Goal: Information Seeking & Learning: Learn about a topic

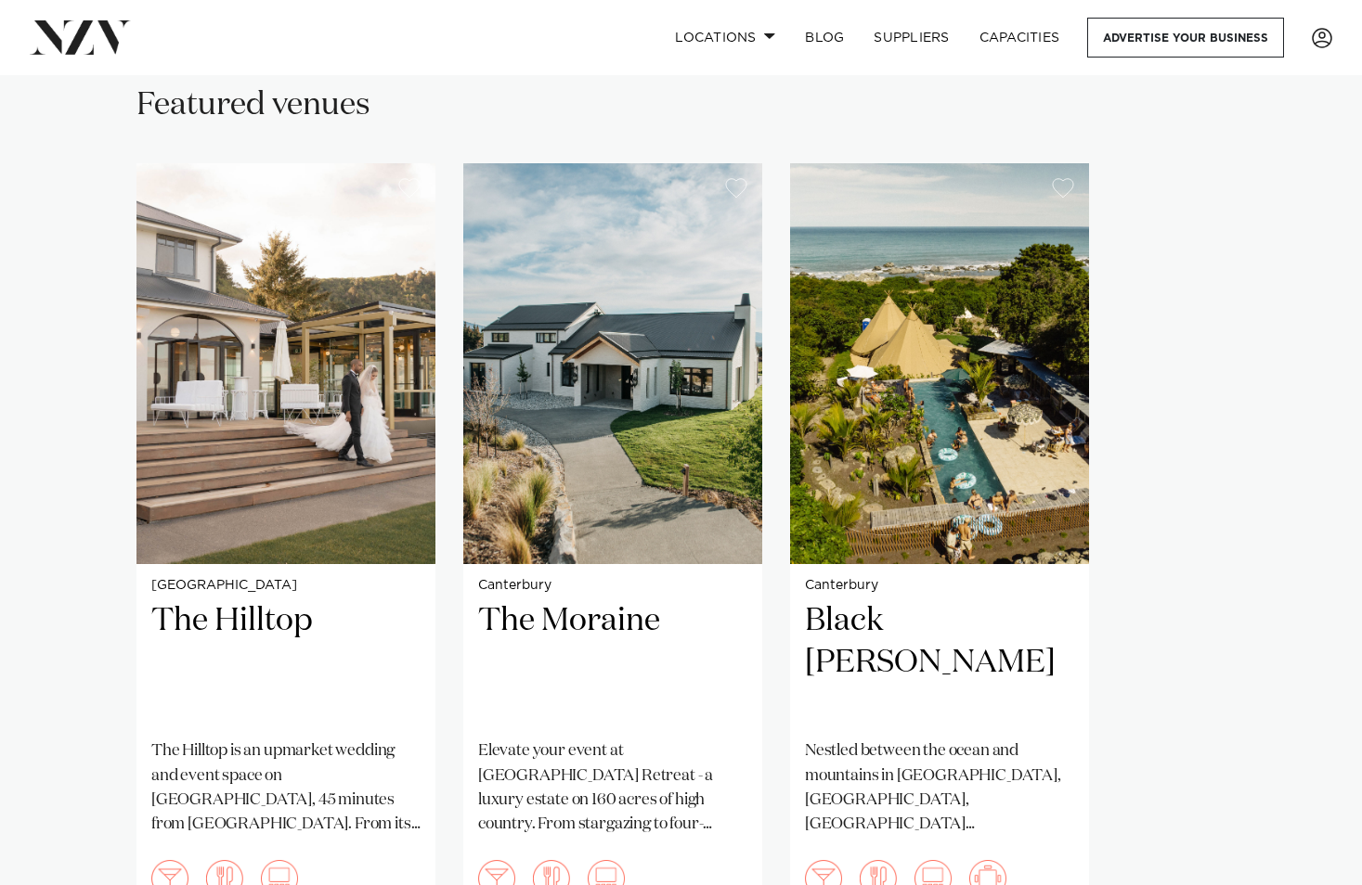
scroll to position [1299, 0]
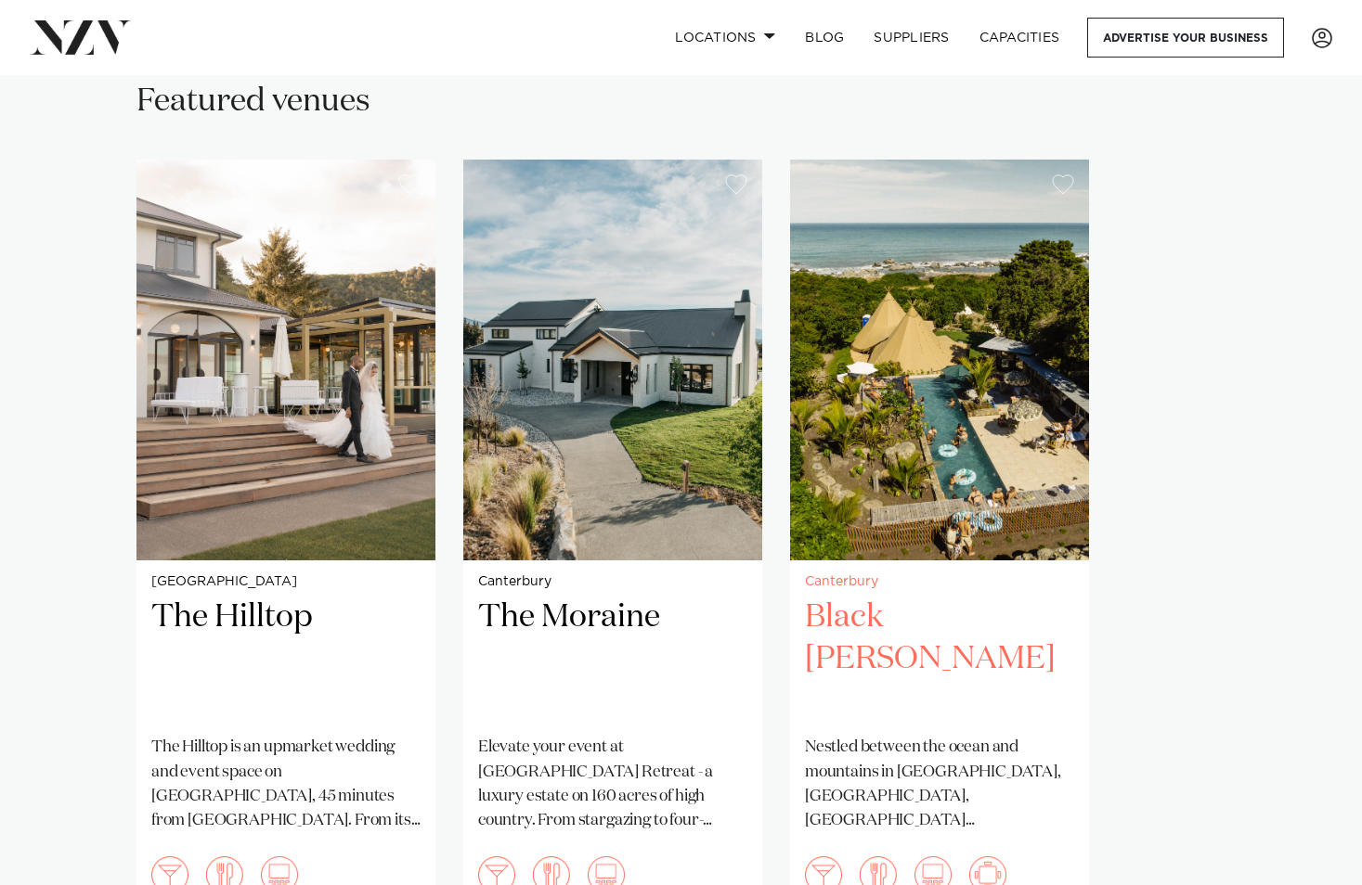
click at [902, 597] on h2 "Black [PERSON_NAME]" at bounding box center [939, 659] width 269 height 125
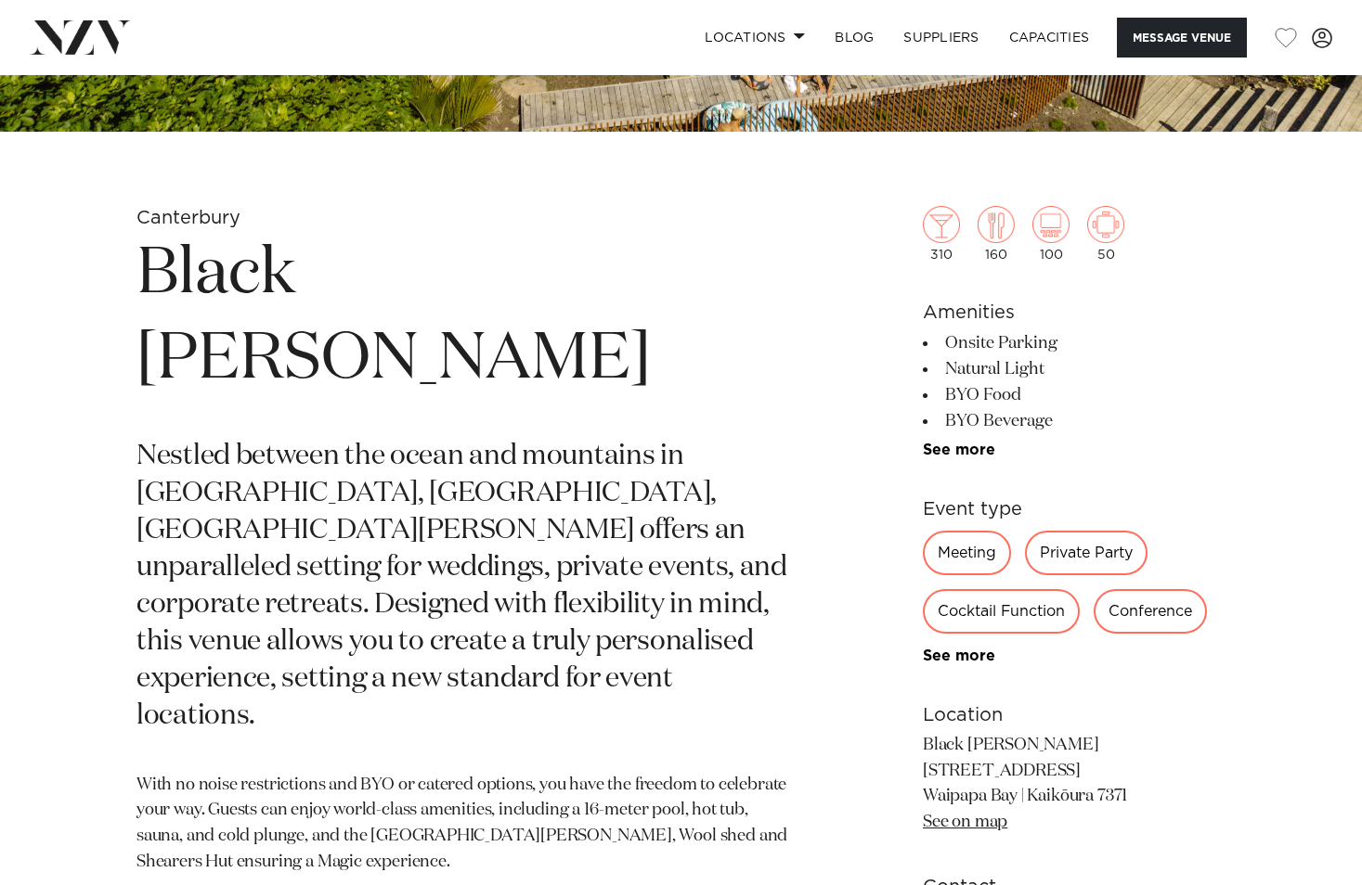
scroll to position [557, 0]
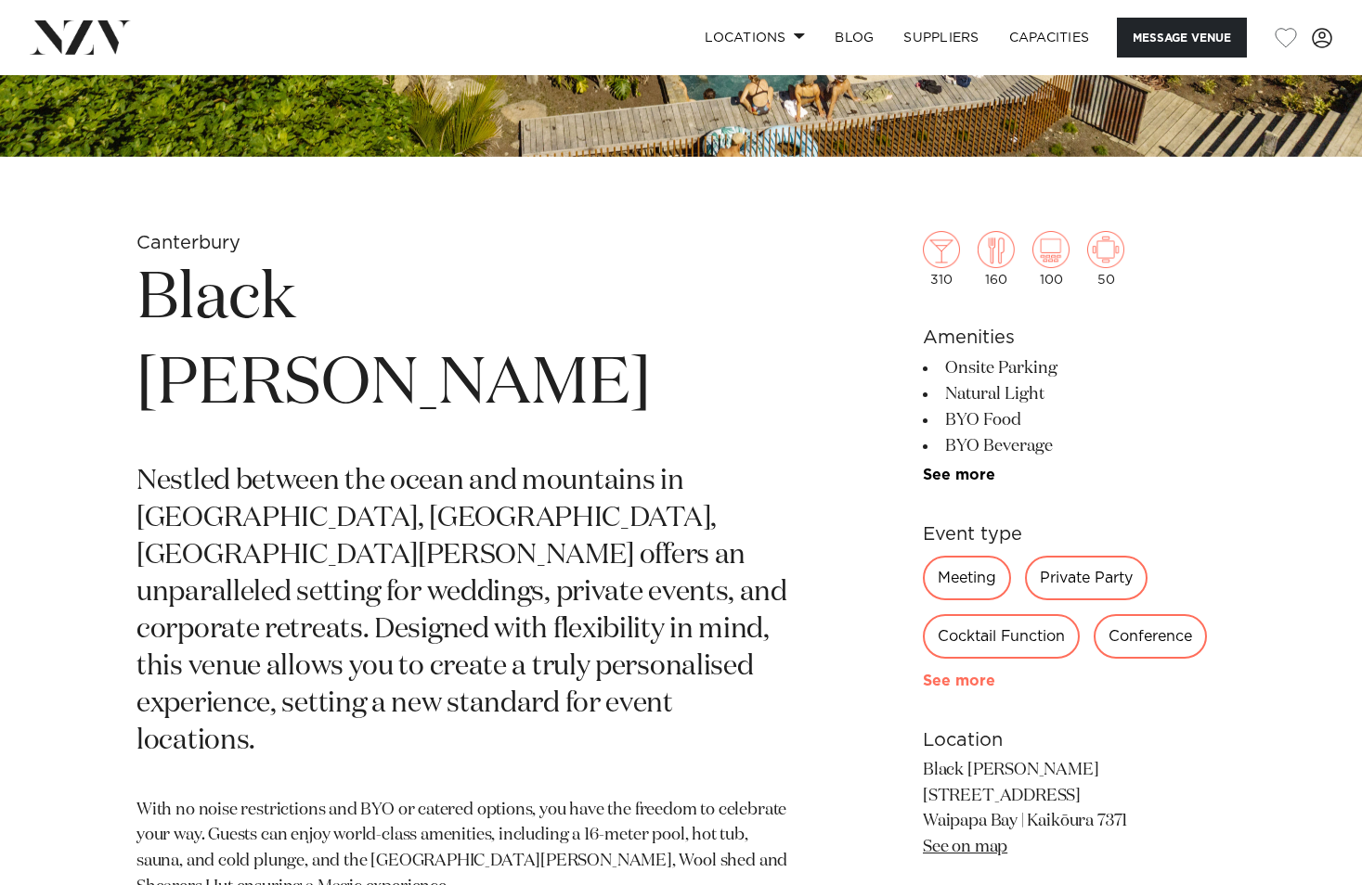
click at [963, 680] on link "See more" at bounding box center [995, 681] width 145 height 15
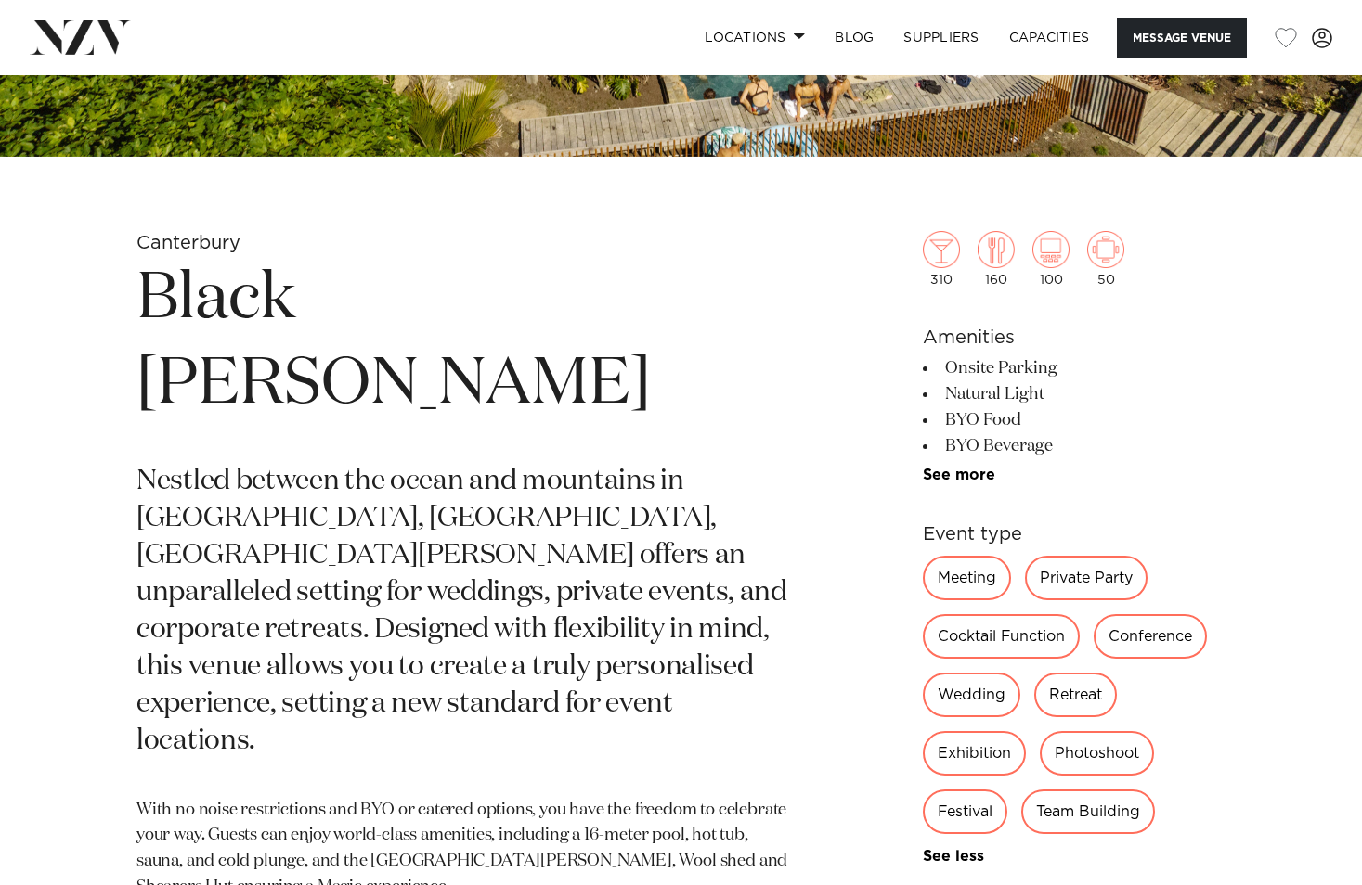
click at [973, 690] on div "Wedding" at bounding box center [971, 695] width 97 height 45
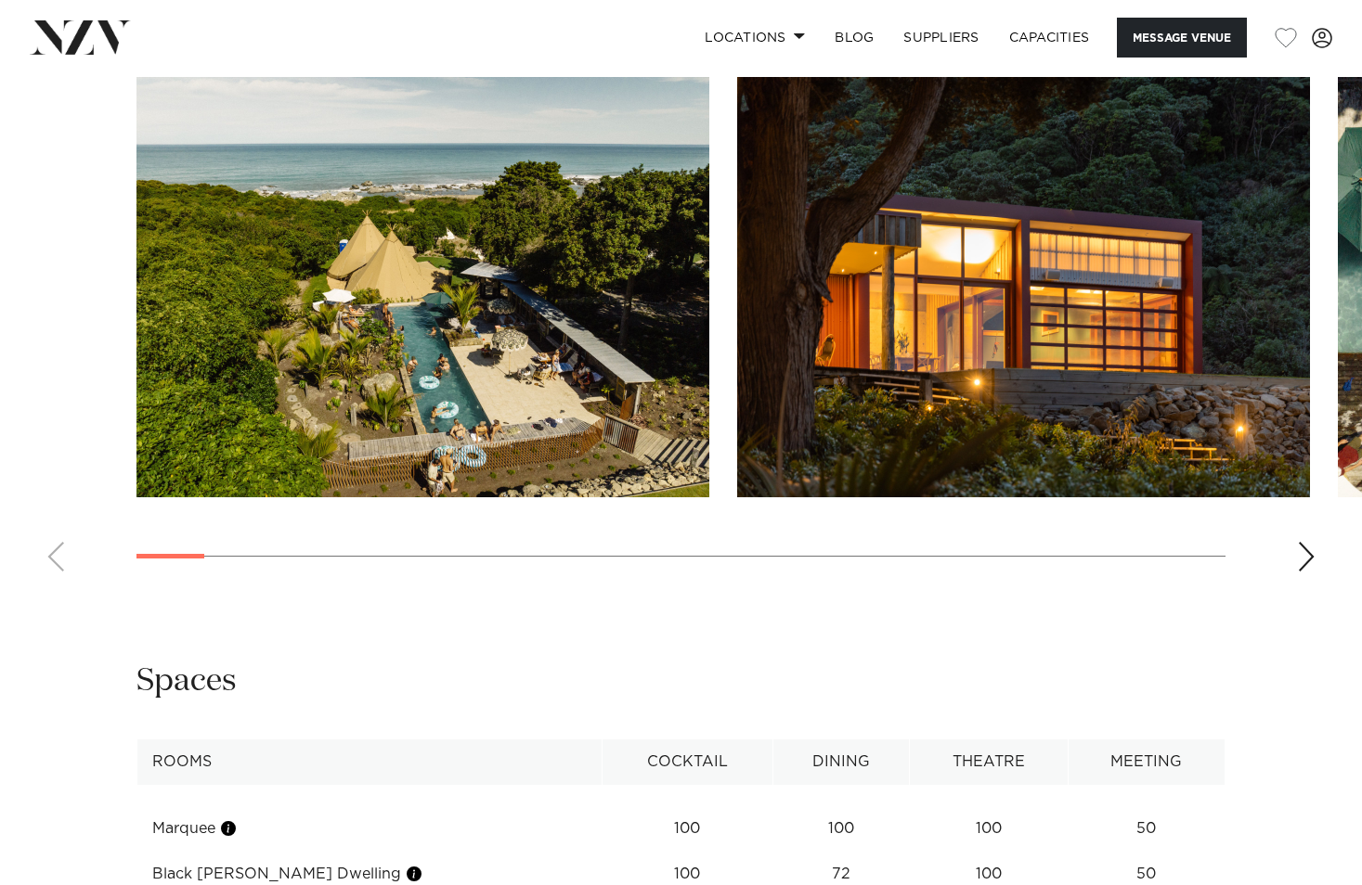
scroll to position [1856, 0]
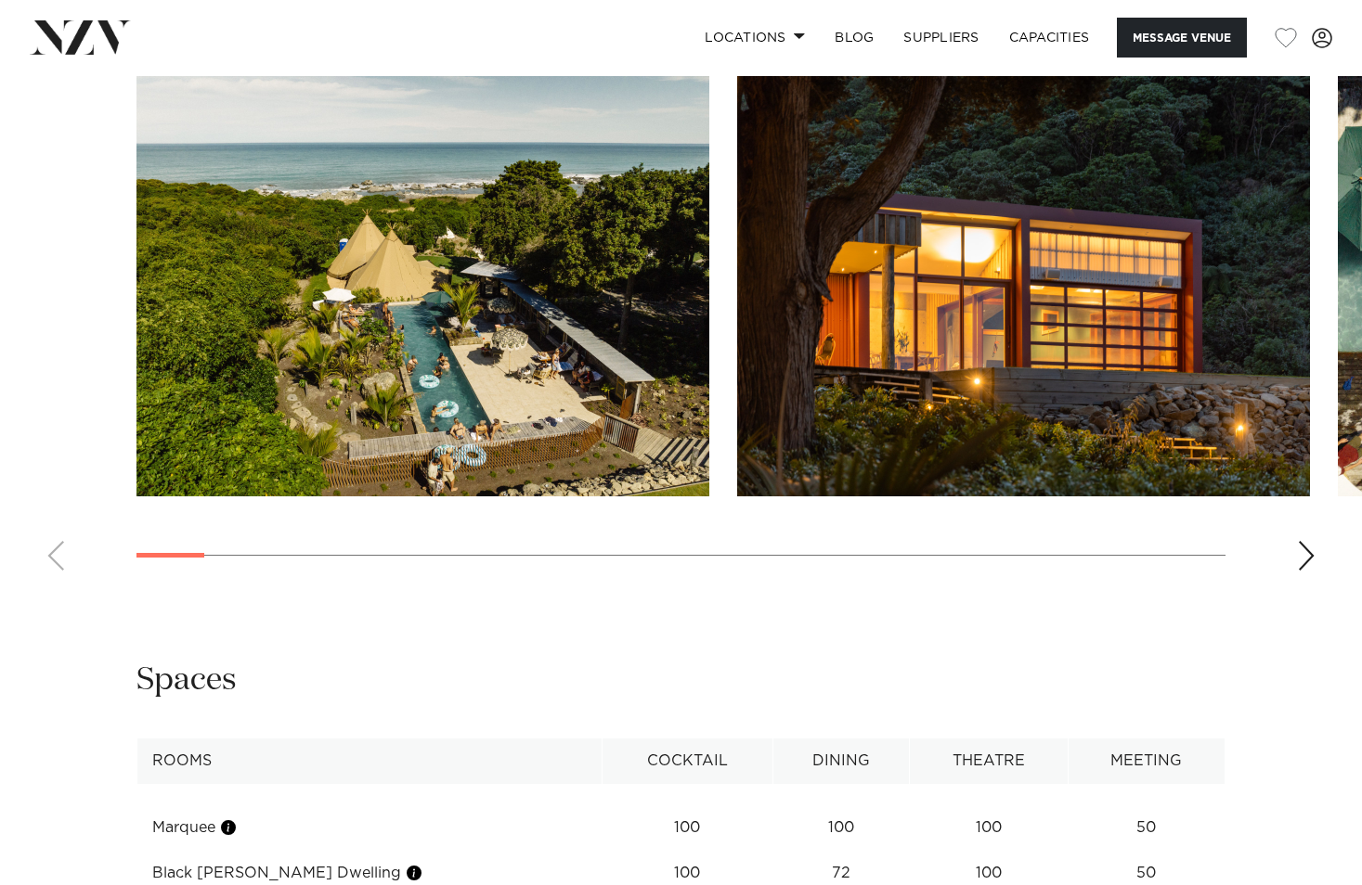
click at [1300, 562] on div "Next slide" at bounding box center [1306, 556] width 19 height 30
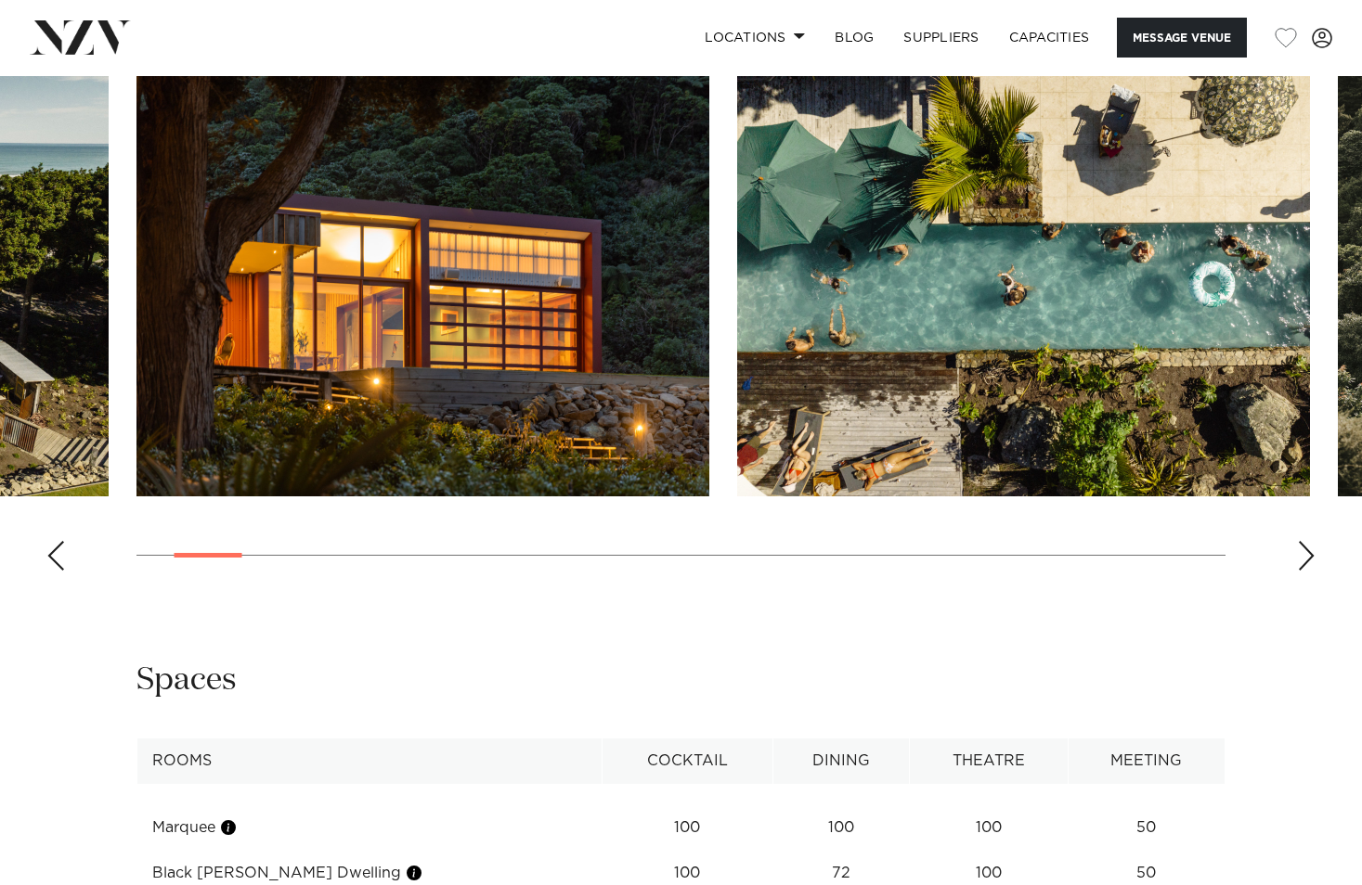
click at [1300, 562] on div "Next slide" at bounding box center [1306, 556] width 19 height 30
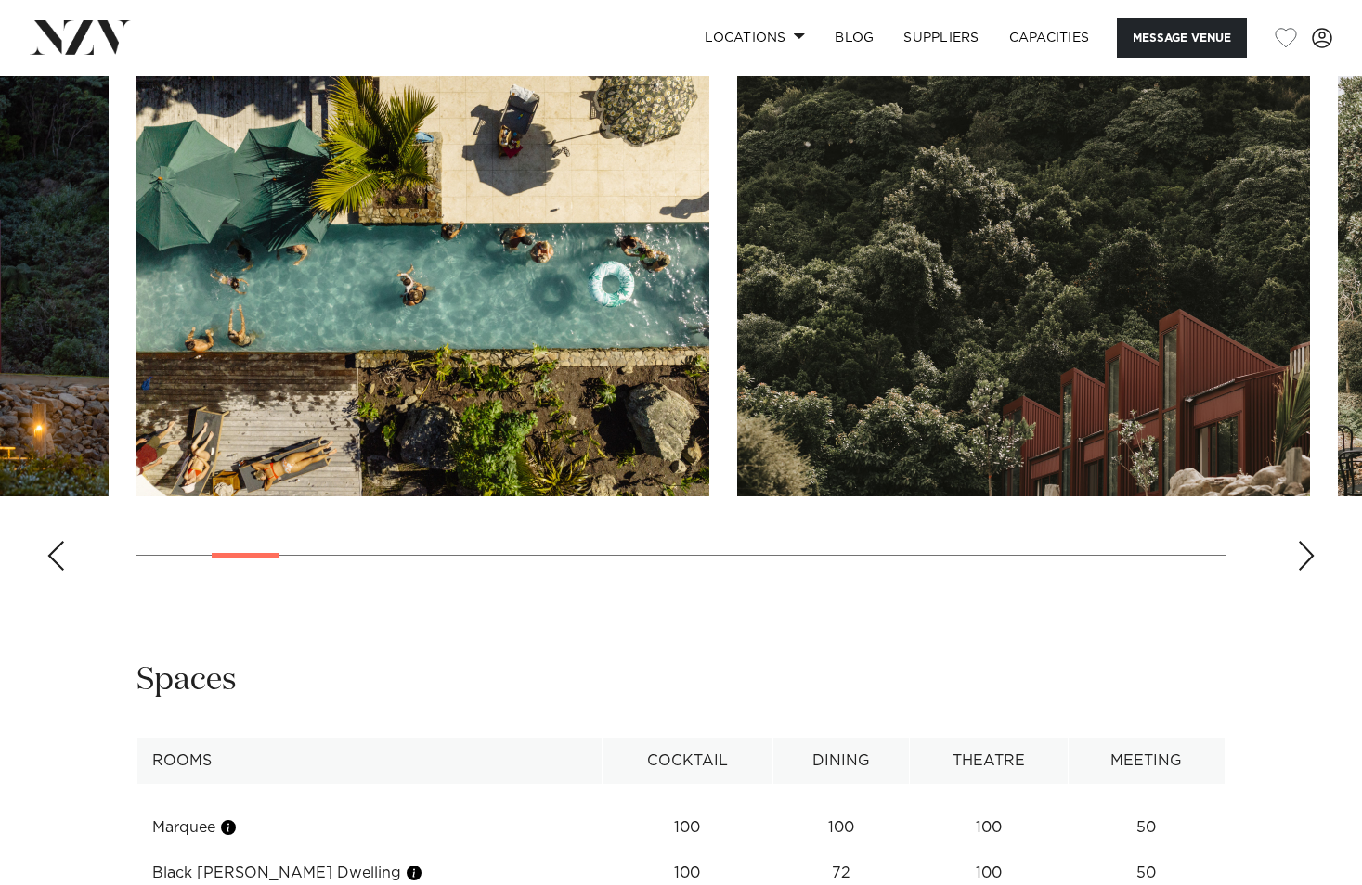
click at [1300, 562] on div "Next slide" at bounding box center [1306, 556] width 19 height 30
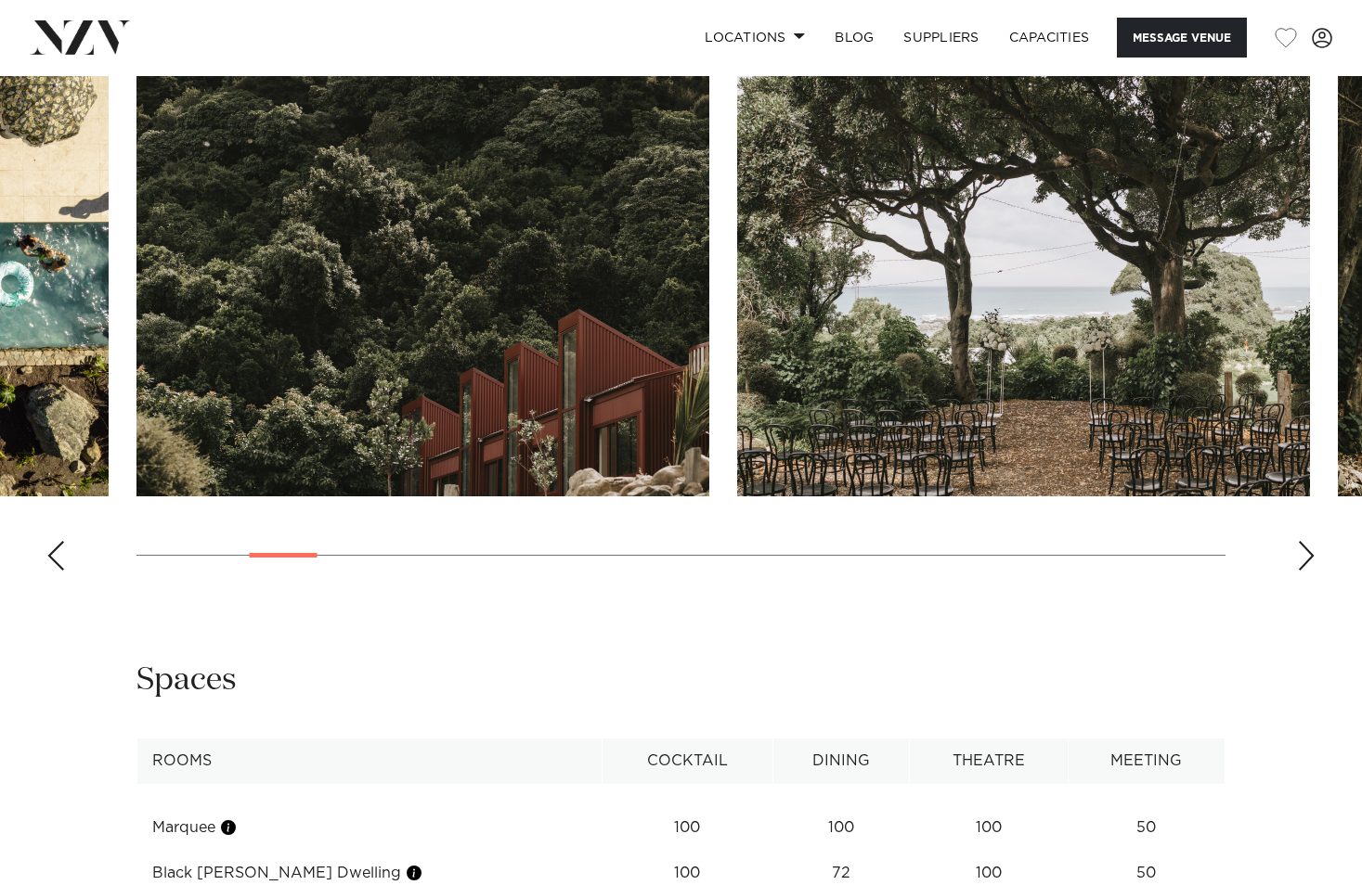
click at [1300, 562] on div "Next slide" at bounding box center [1306, 556] width 19 height 30
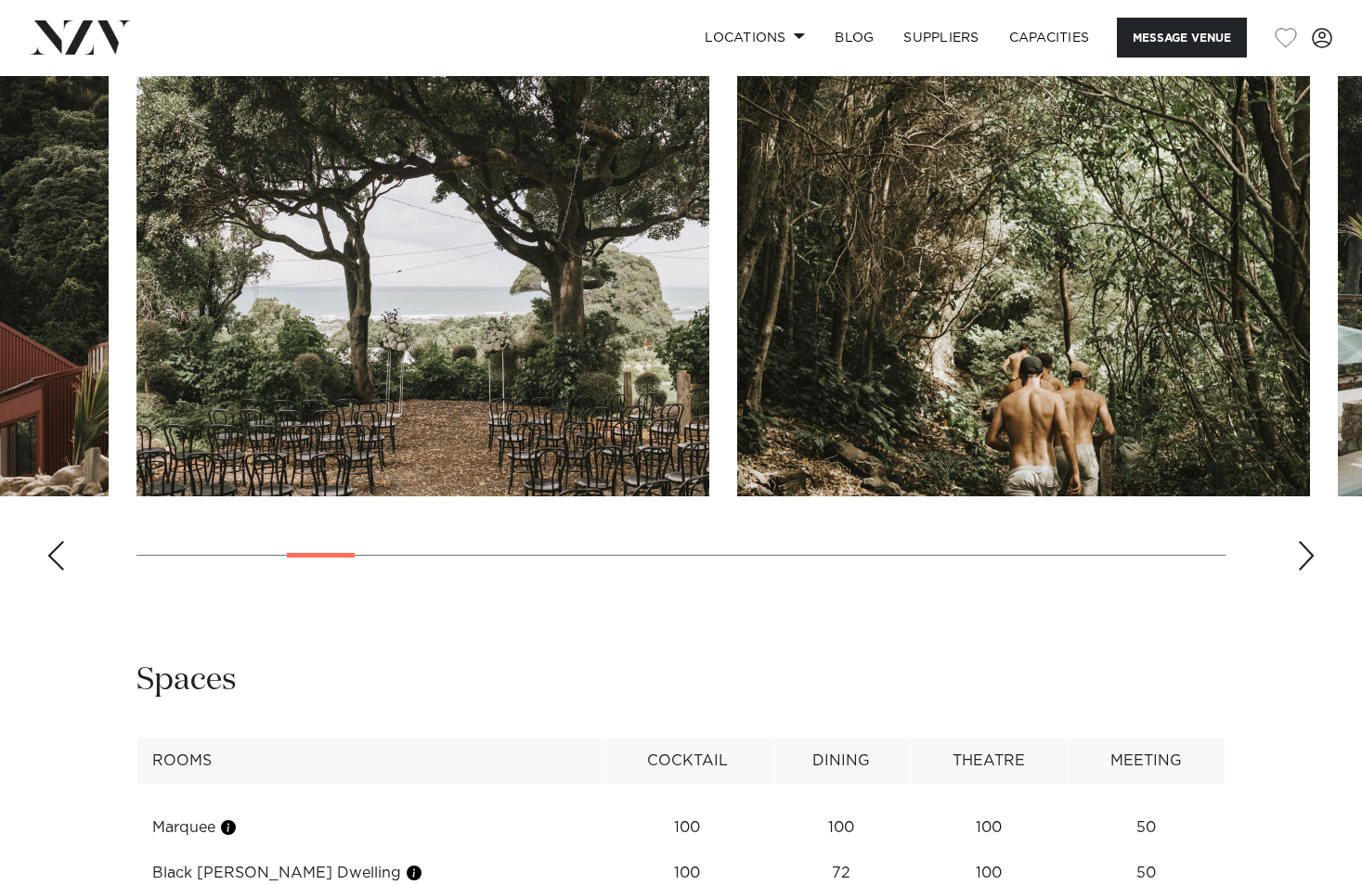
click at [1300, 562] on div "Next slide" at bounding box center [1306, 556] width 19 height 30
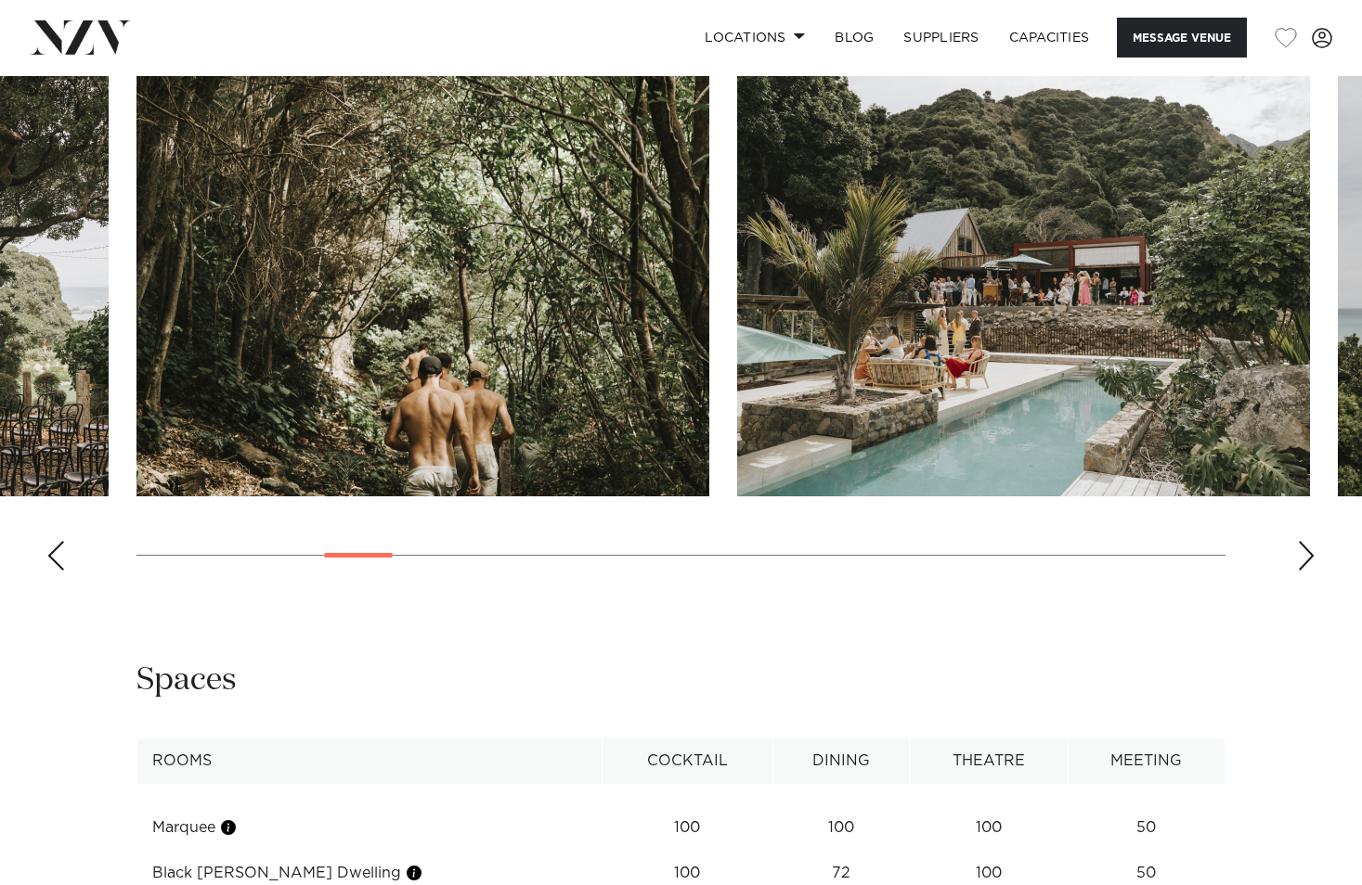
click at [1300, 562] on div "Next slide" at bounding box center [1306, 556] width 19 height 30
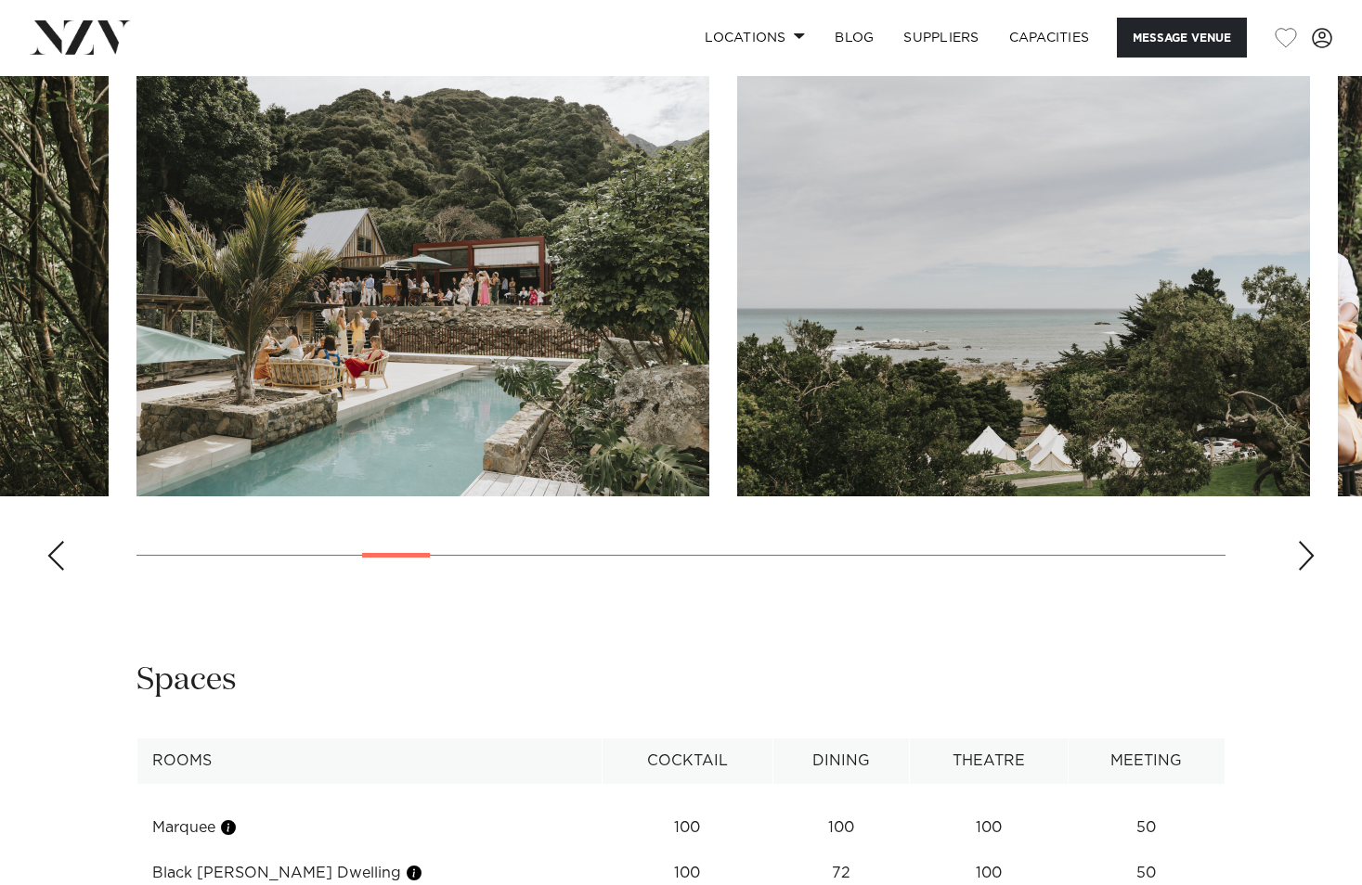
click at [1300, 562] on div "Next slide" at bounding box center [1306, 556] width 19 height 30
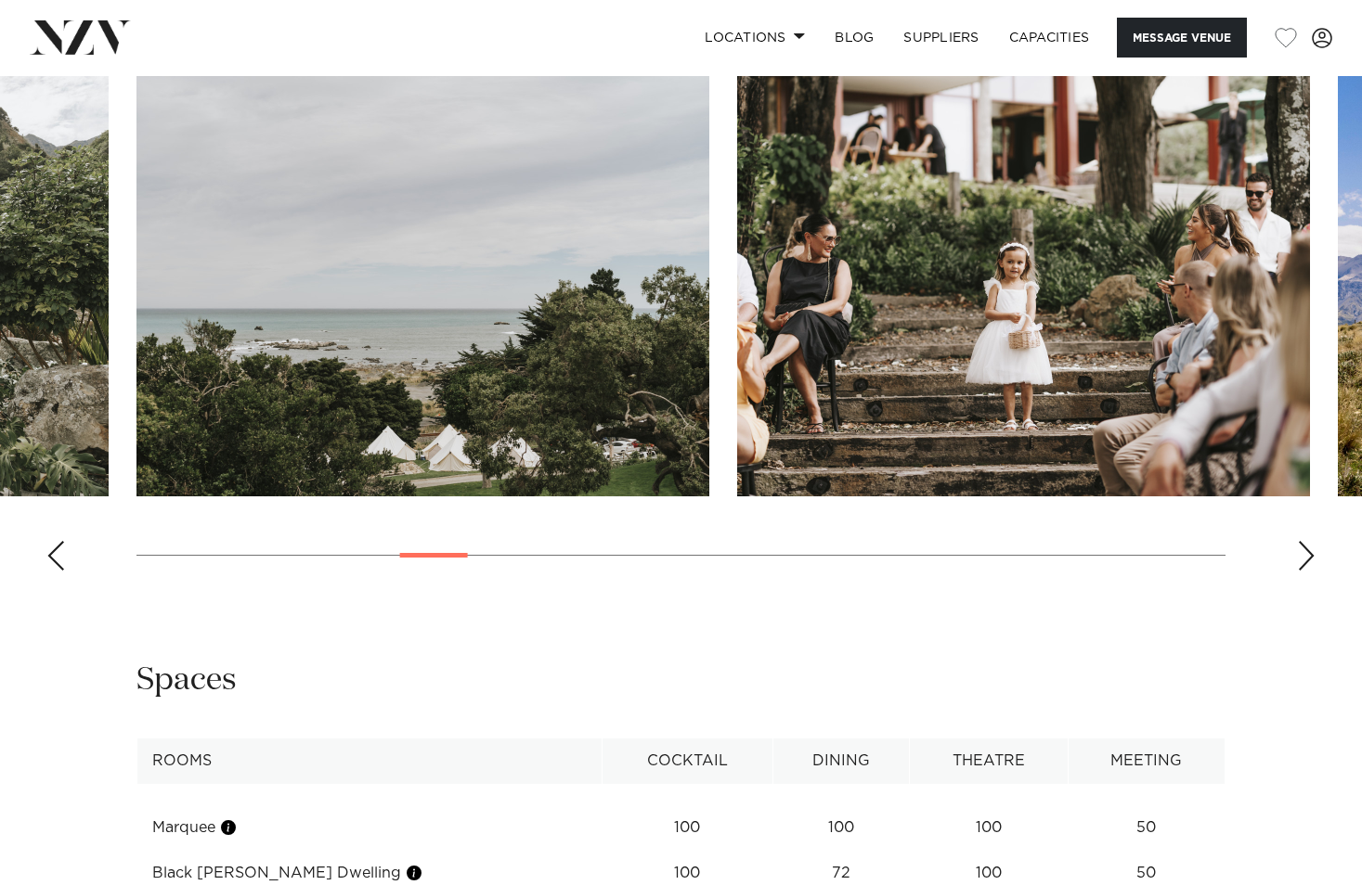
click at [1300, 559] on div "Next slide" at bounding box center [1306, 556] width 19 height 30
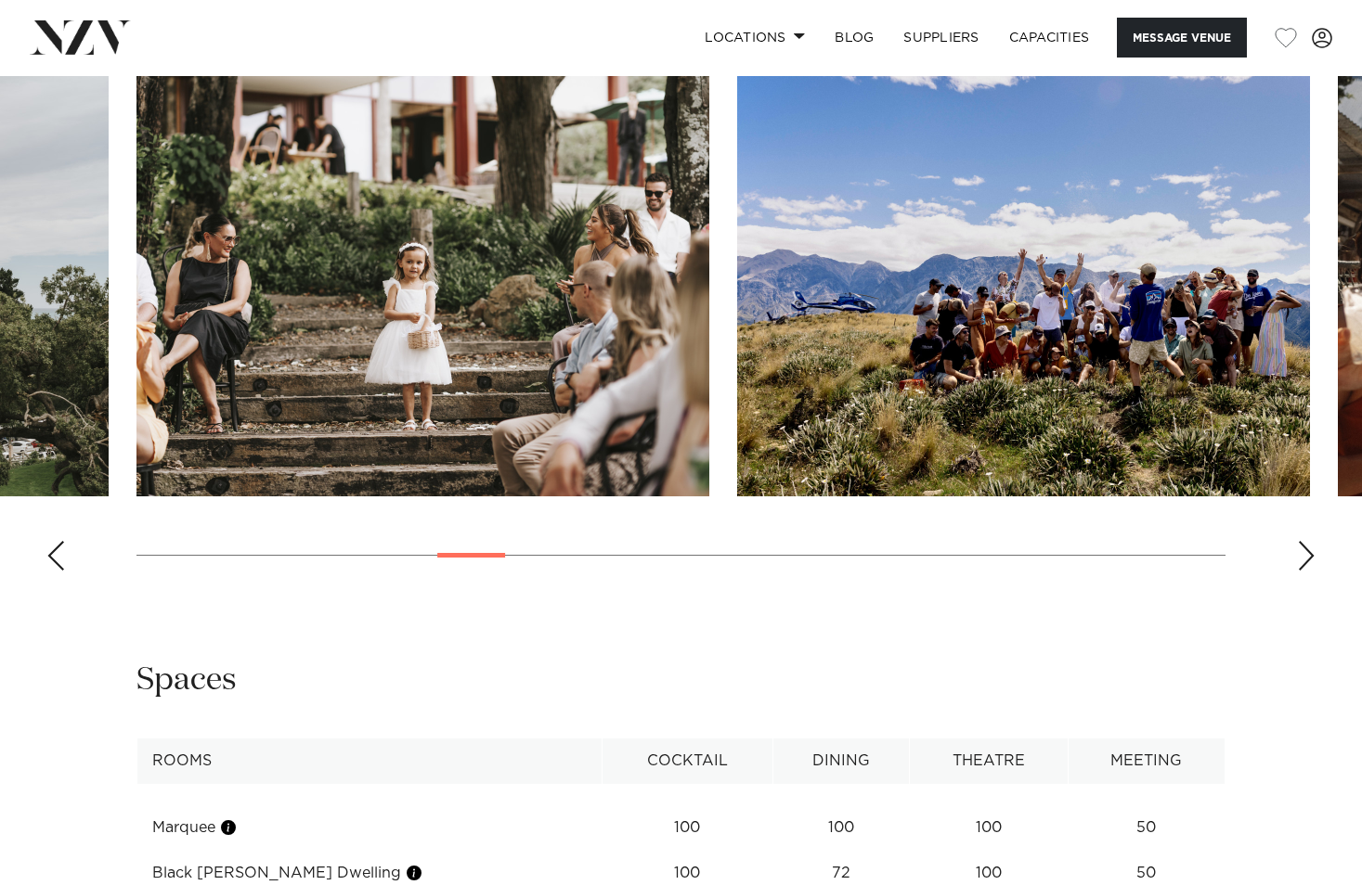
click at [1300, 559] on div "Next slide" at bounding box center [1306, 556] width 19 height 30
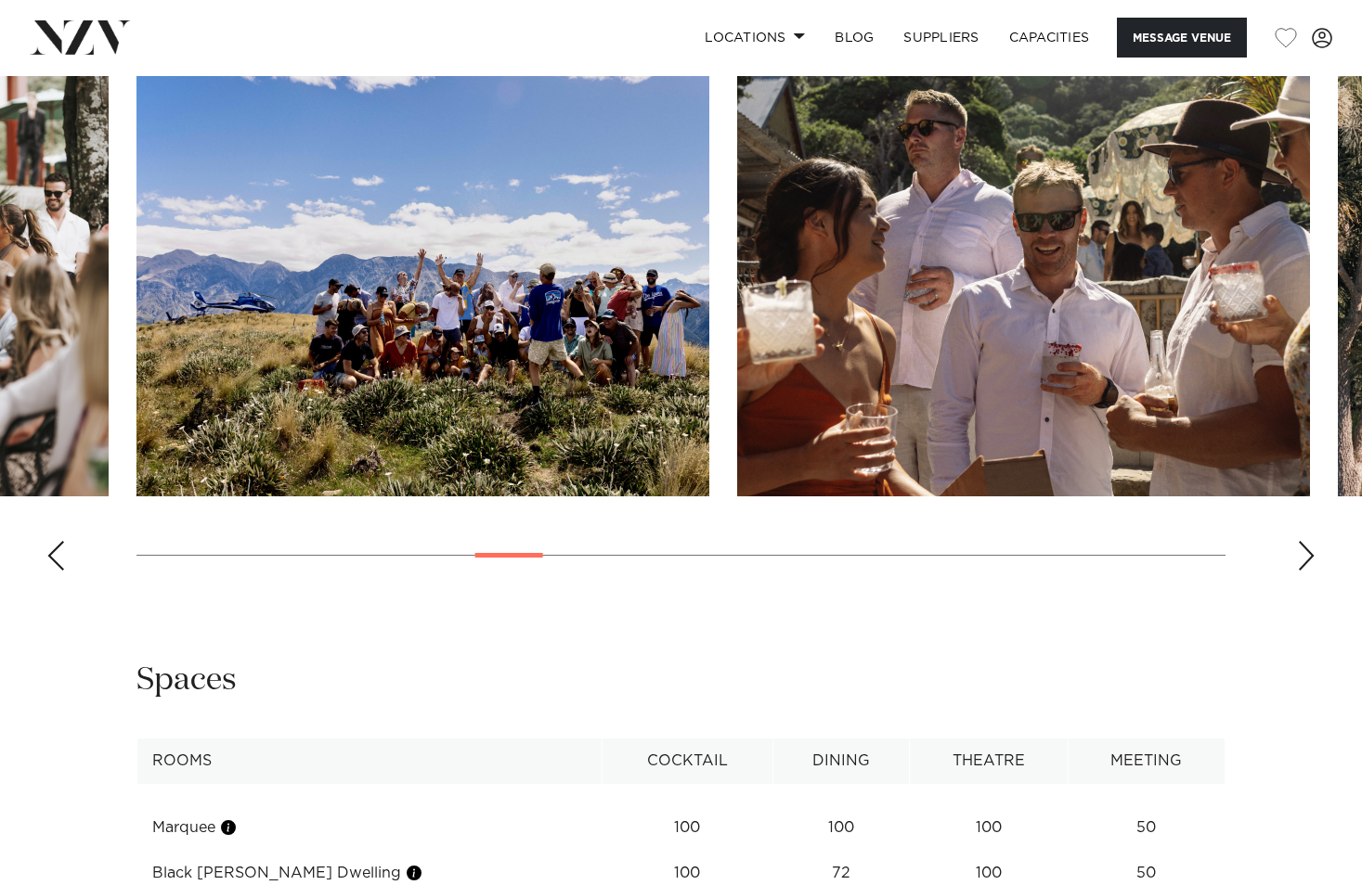
click at [1300, 559] on div "Next slide" at bounding box center [1306, 556] width 19 height 30
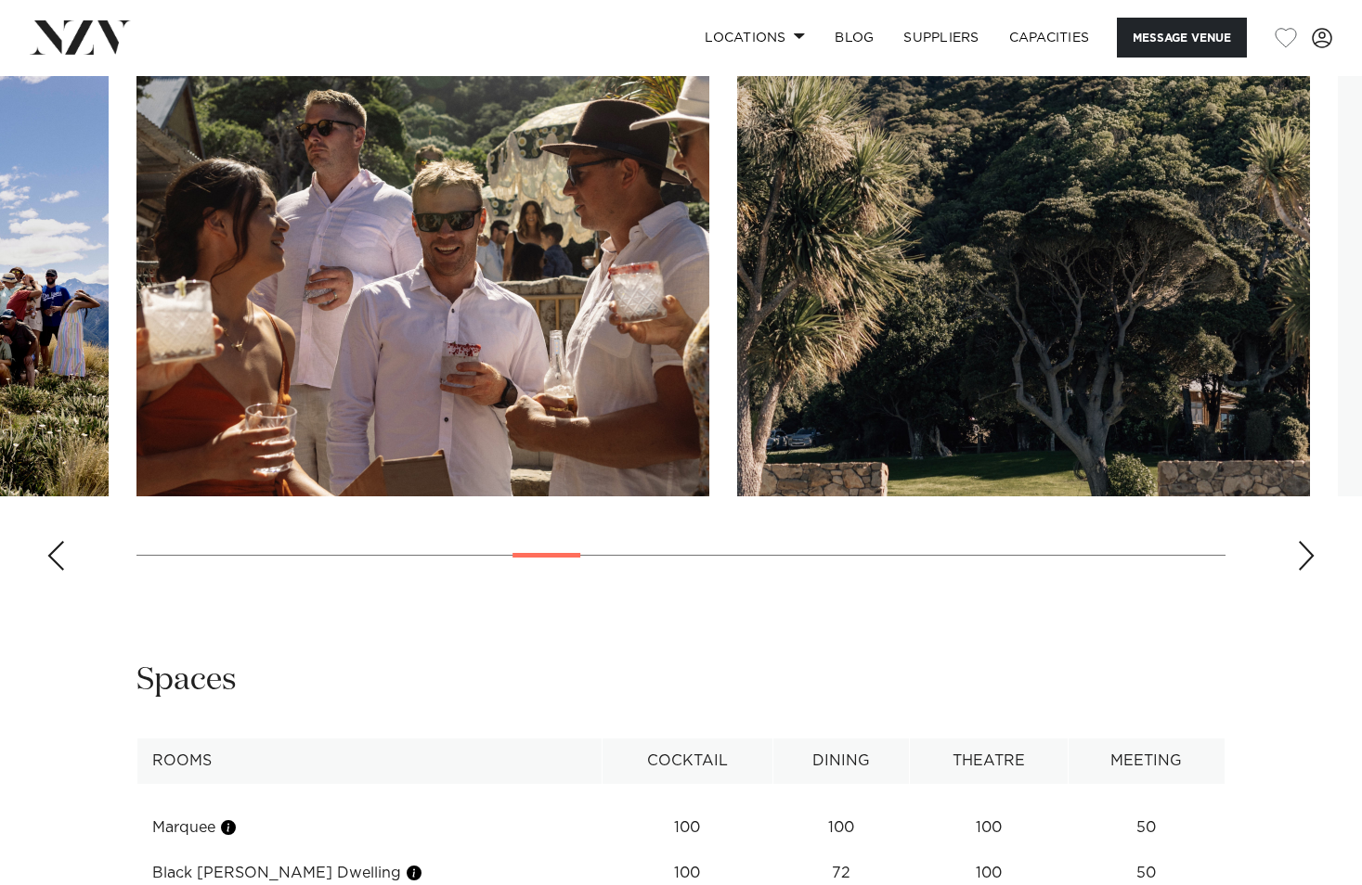
click at [1300, 559] on div "Next slide" at bounding box center [1306, 556] width 19 height 30
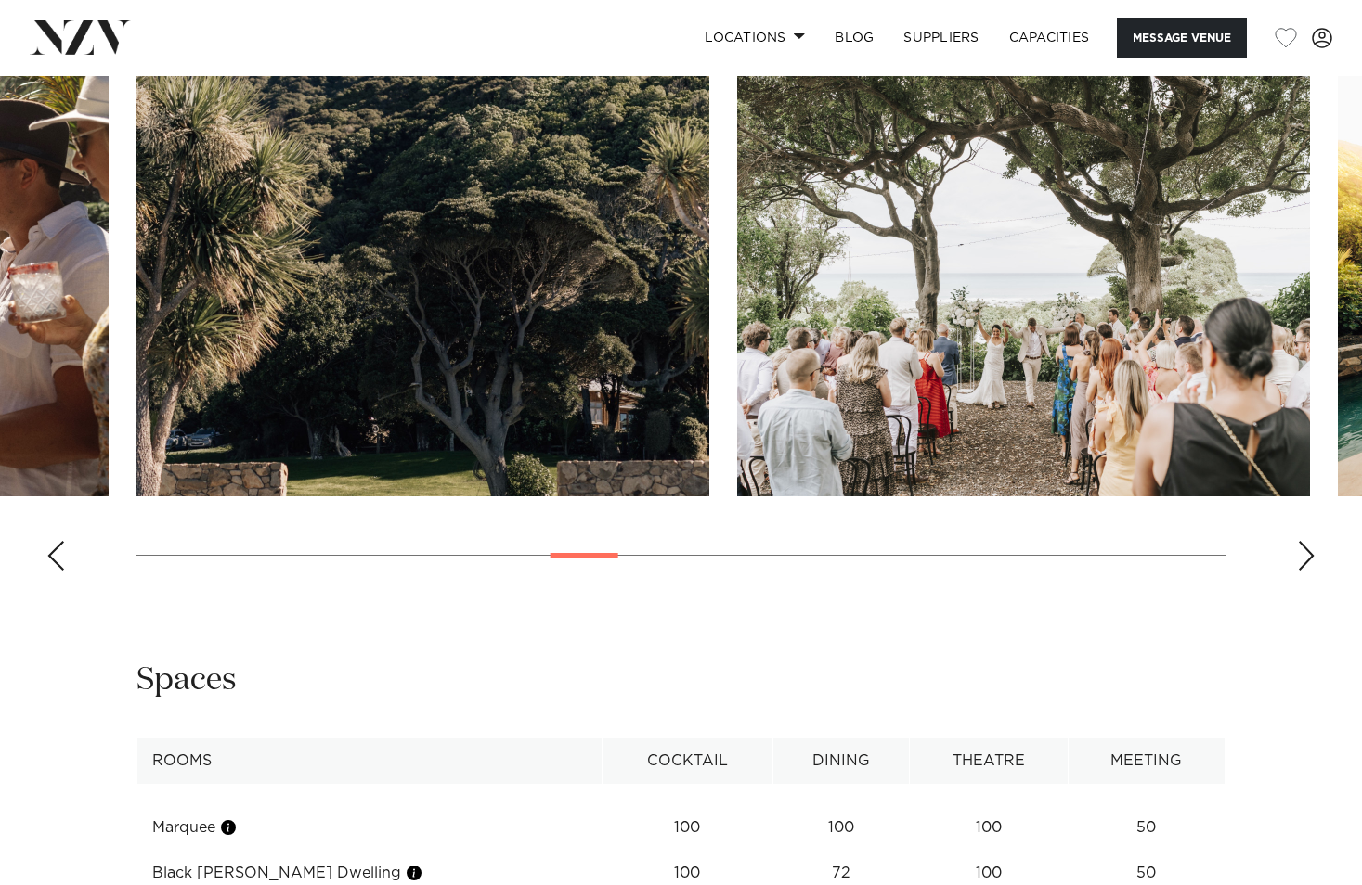
click at [1300, 559] on div "Next slide" at bounding box center [1306, 556] width 19 height 30
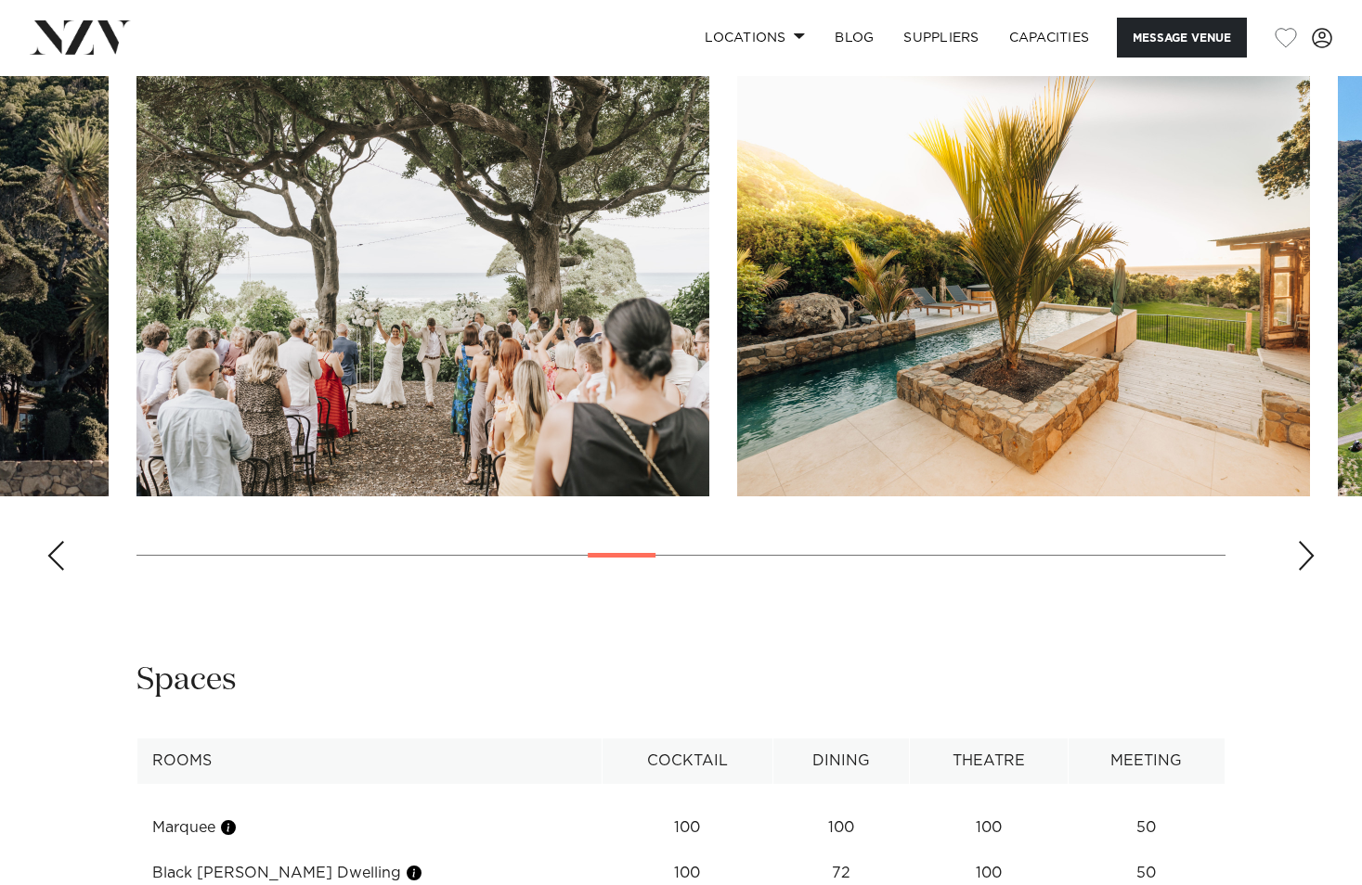
click at [1300, 559] on div "Next slide" at bounding box center [1306, 556] width 19 height 30
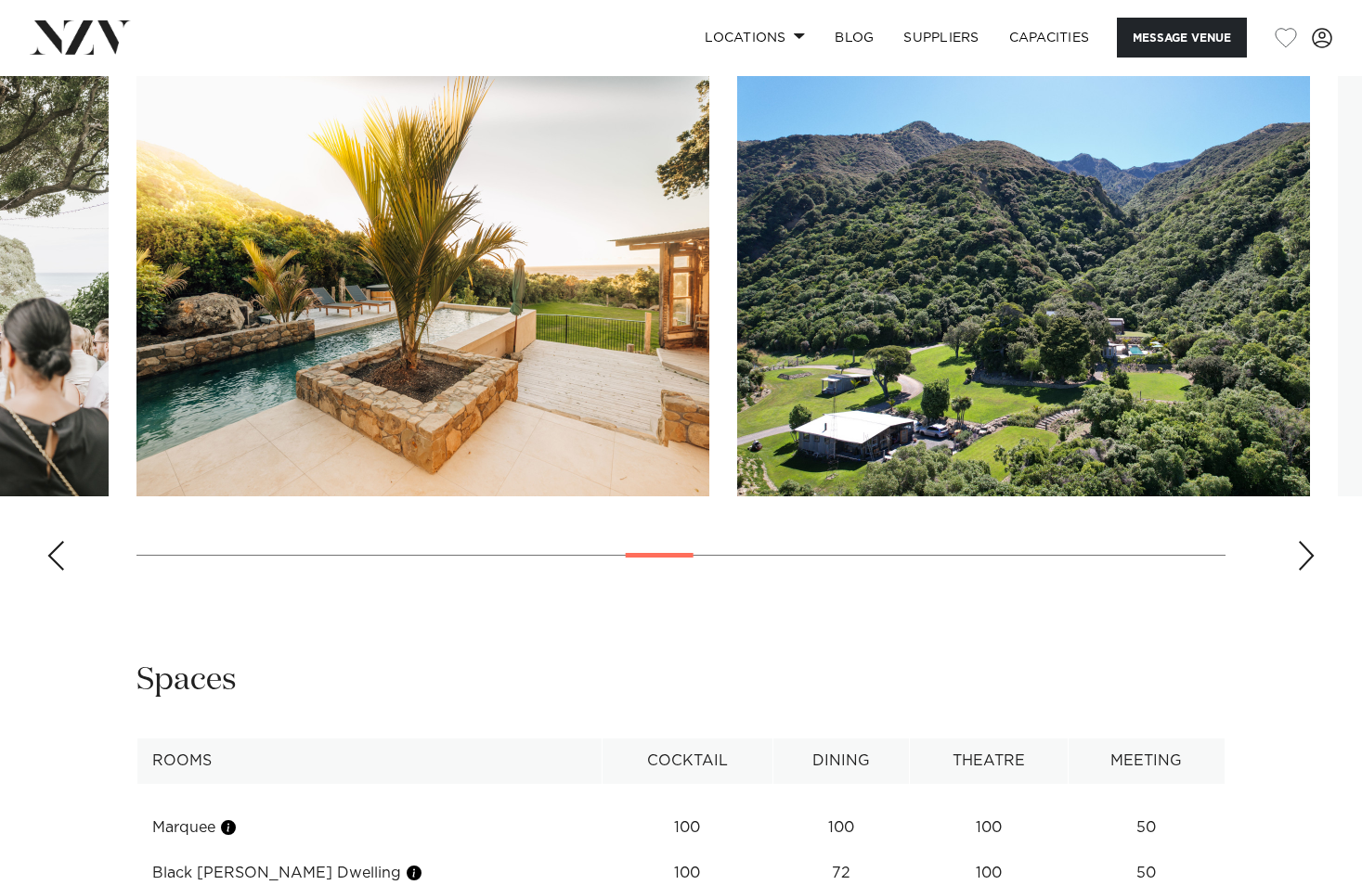
click at [1300, 559] on div "Next slide" at bounding box center [1306, 556] width 19 height 30
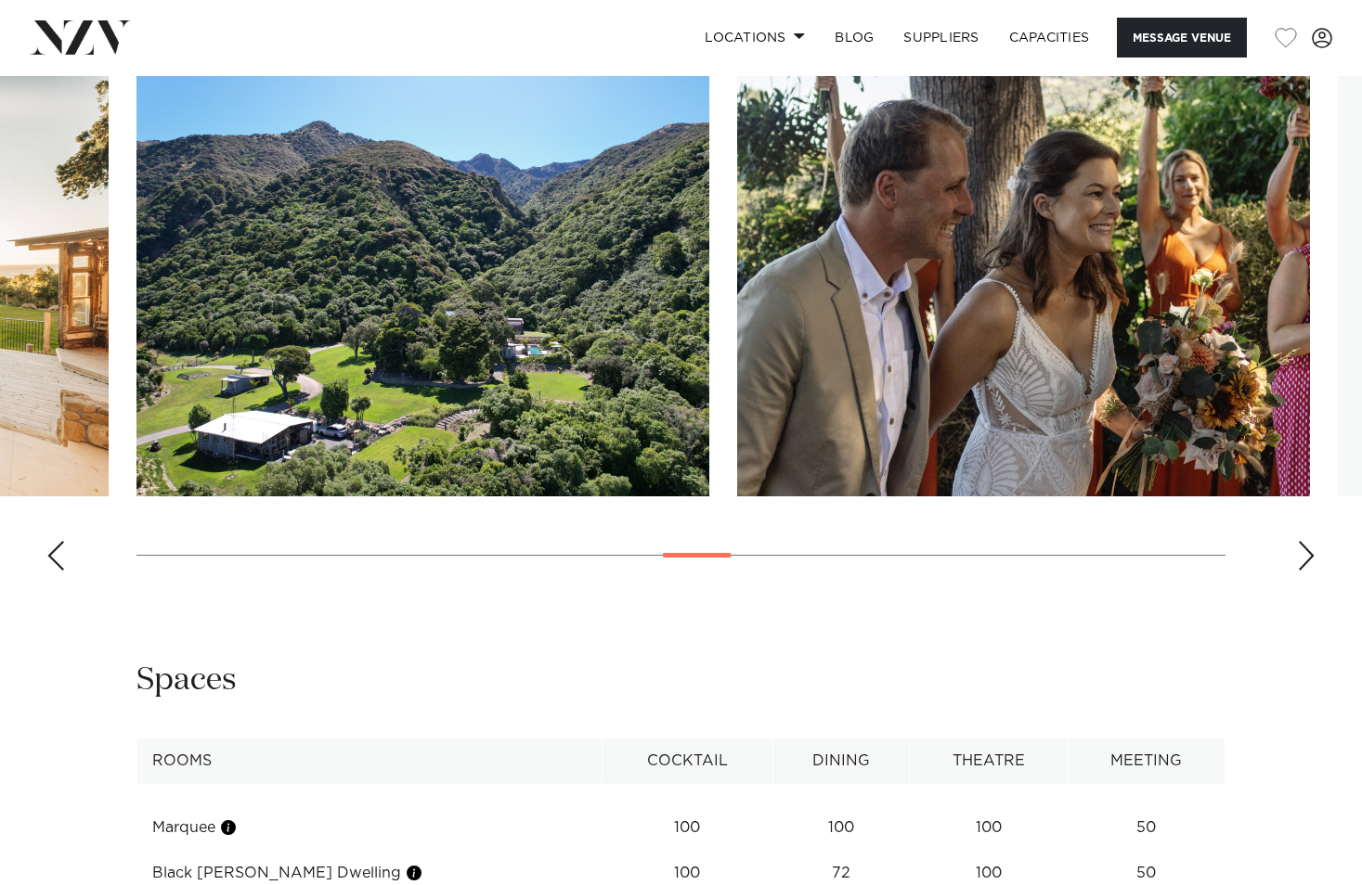
click at [1300, 559] on div "Next slide" at bounding box center [1306, 556] width 19 height 30
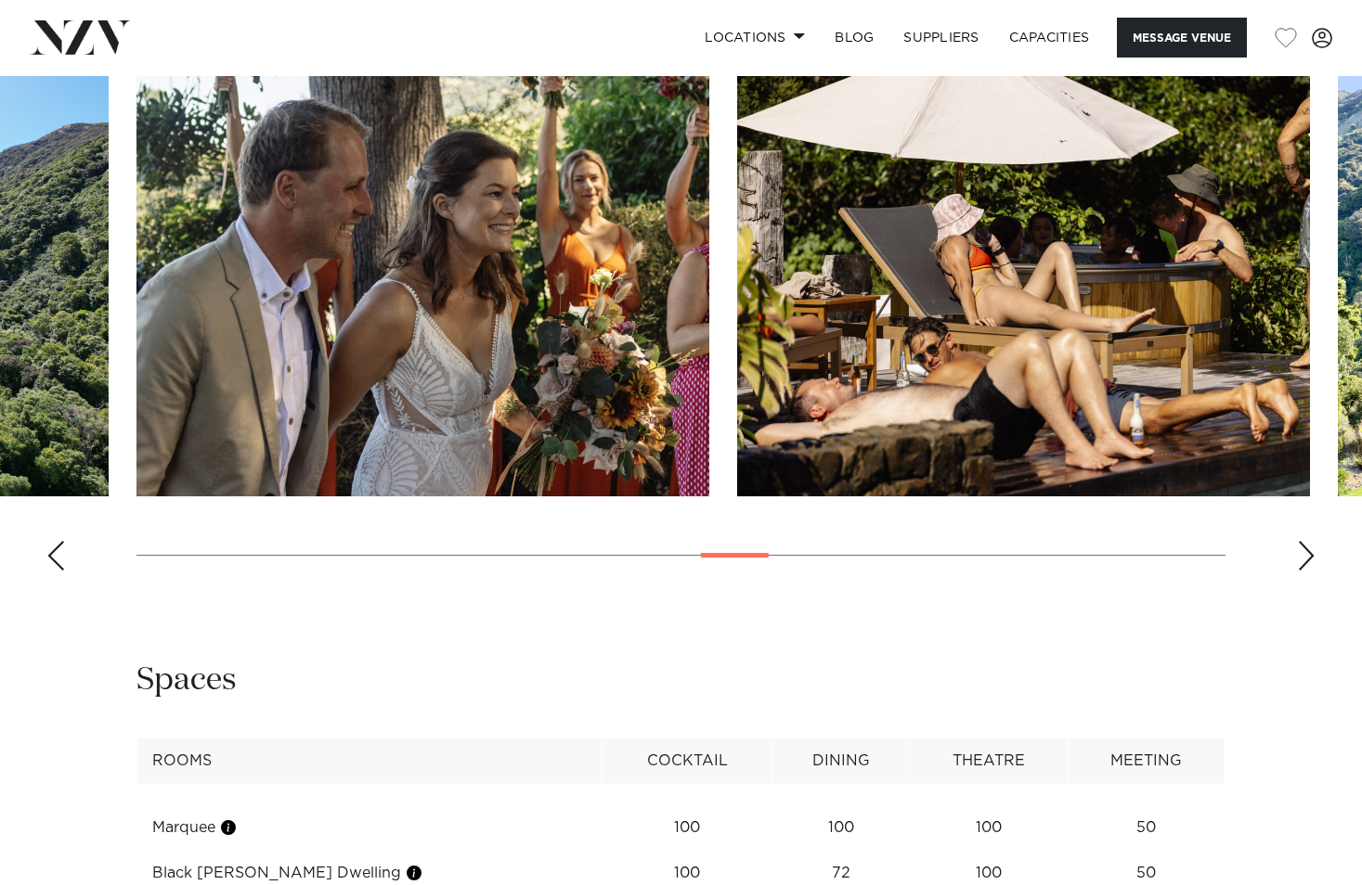
click at [1300, 559] on div "Next slide" at bounding box center [1306, 556] width 19 height 30
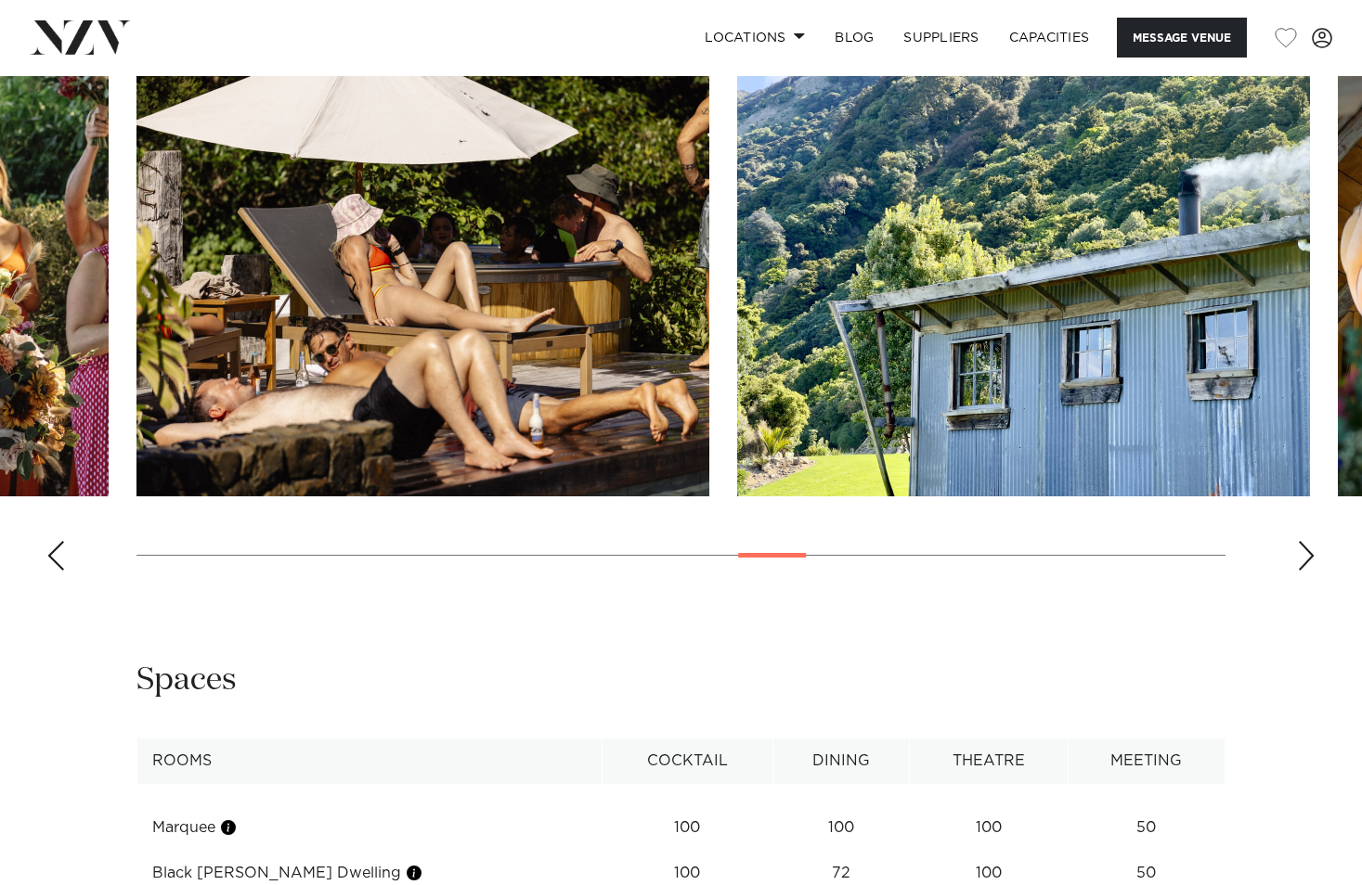
click at [1300, 559] on div "Next slide" at bounding box center [1306, 556] width 19 height 30
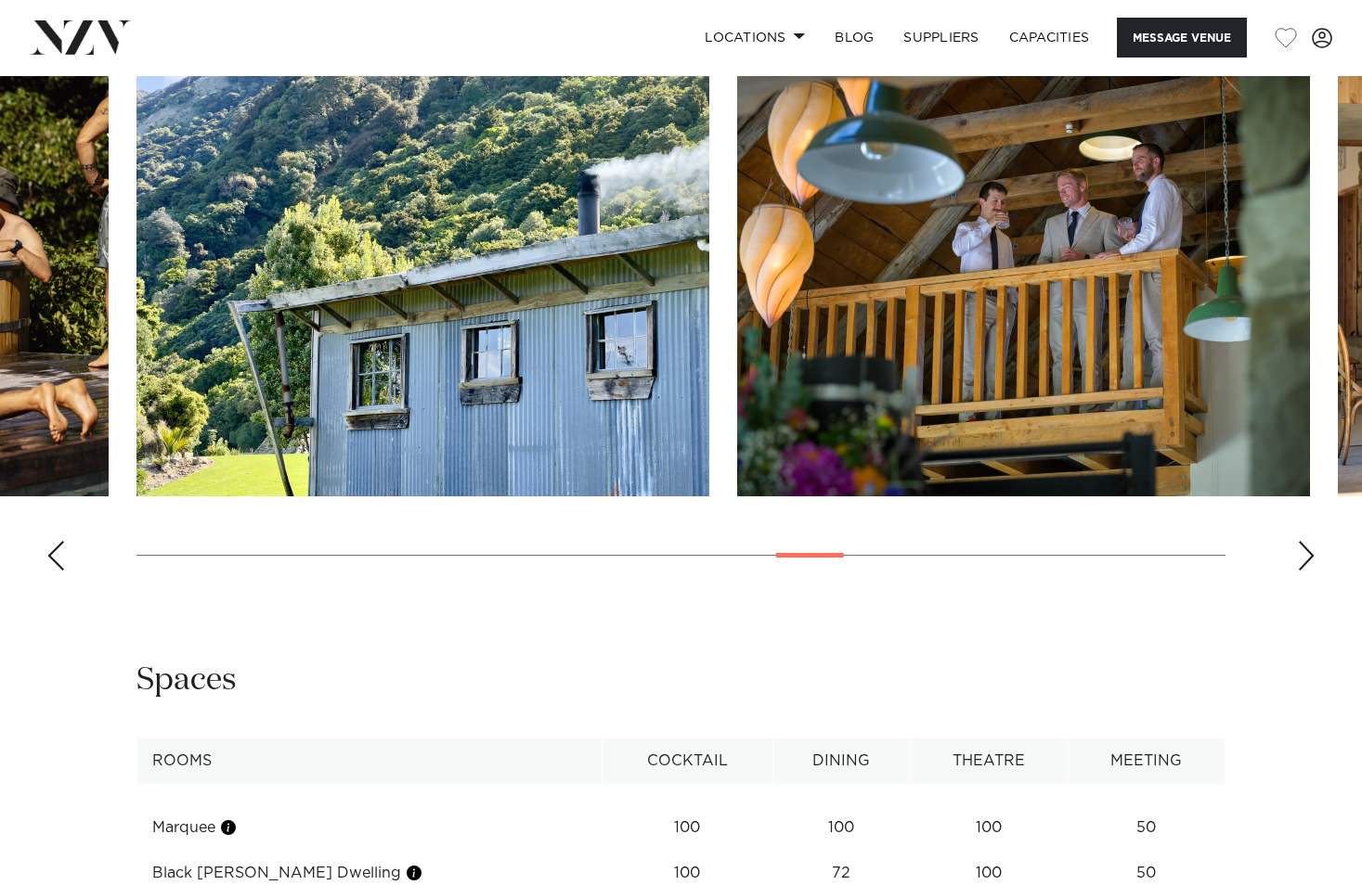
click at [1300, 559] on div "Next slide" at bounding box center [1306, 556] width 19 height 30
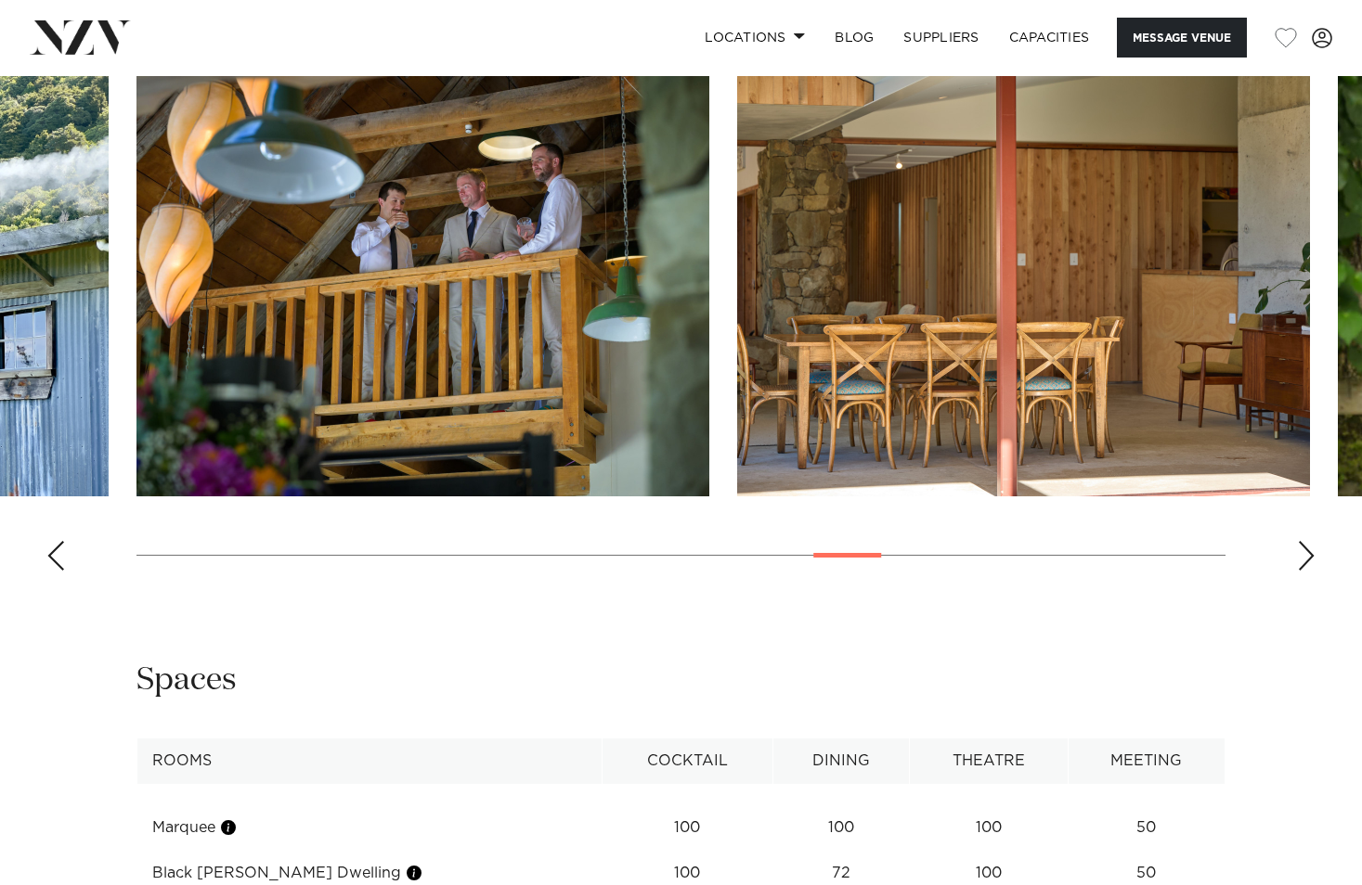
click at [1300, 559] on div "Next slide" at bounding box center [1306, 556] width 19 height 30
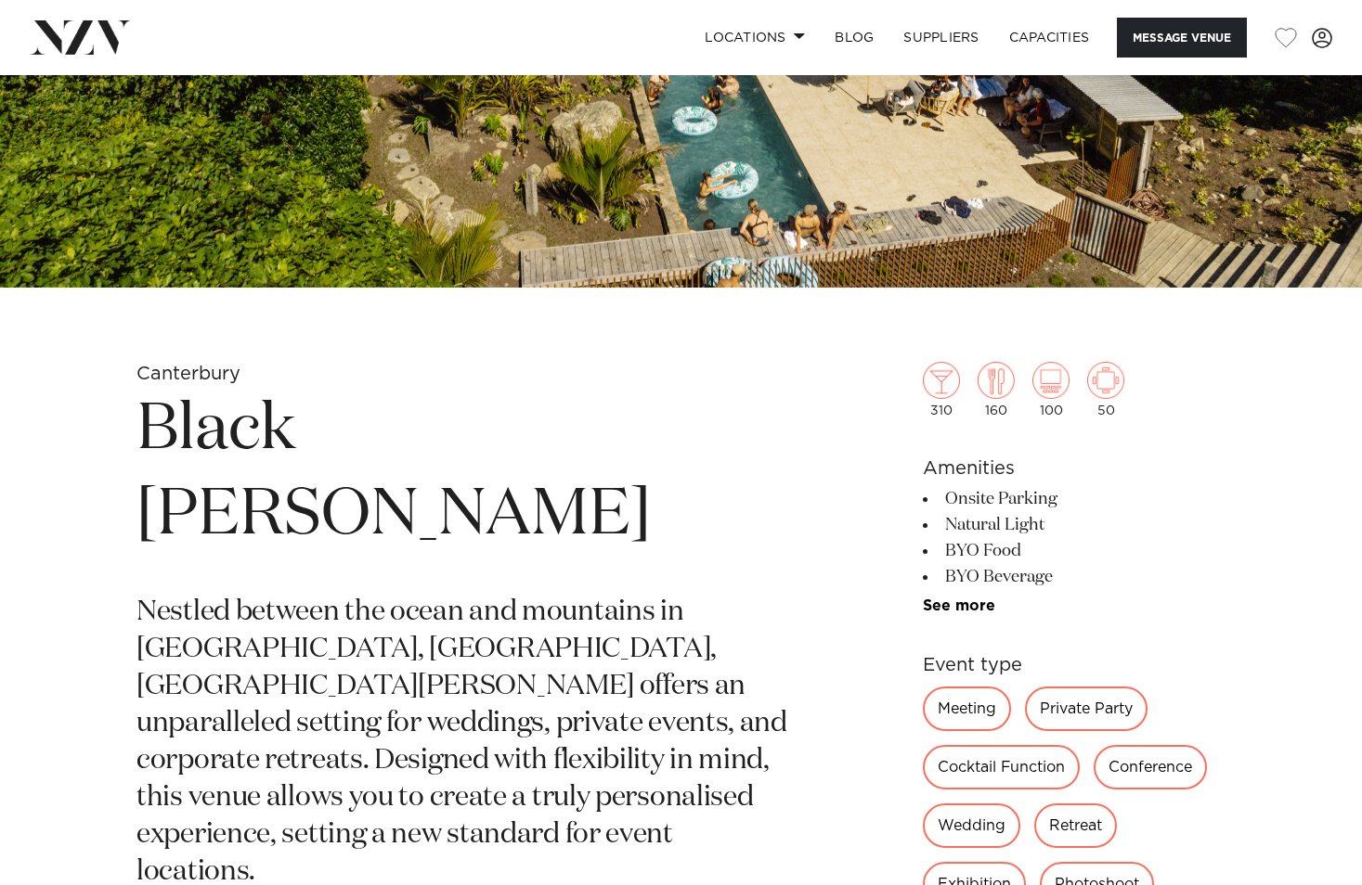
scroll to position [464, 0]
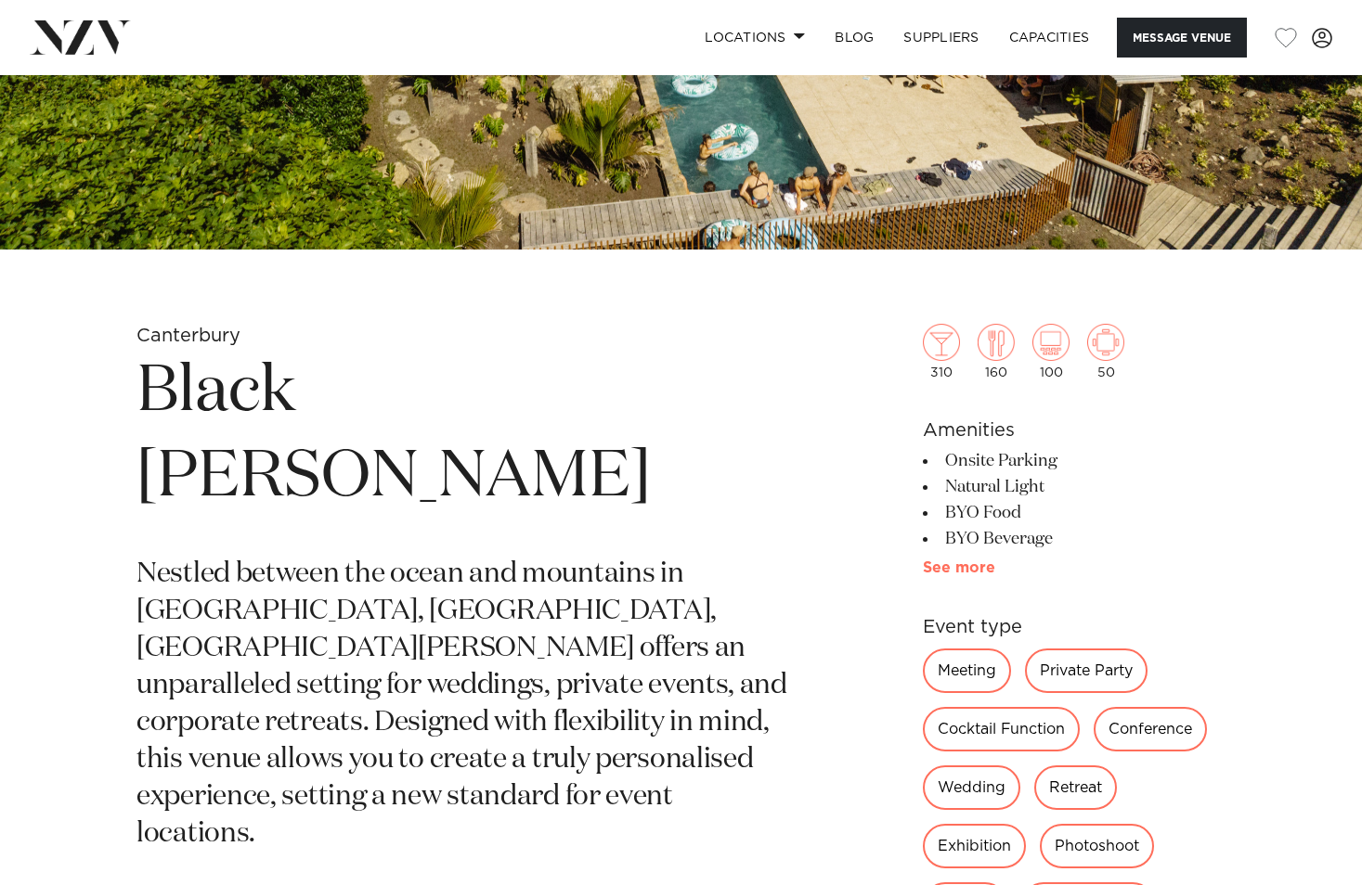
click at [985, 568] on link "See more" at bounding box center [995, 568] width 145 height 15
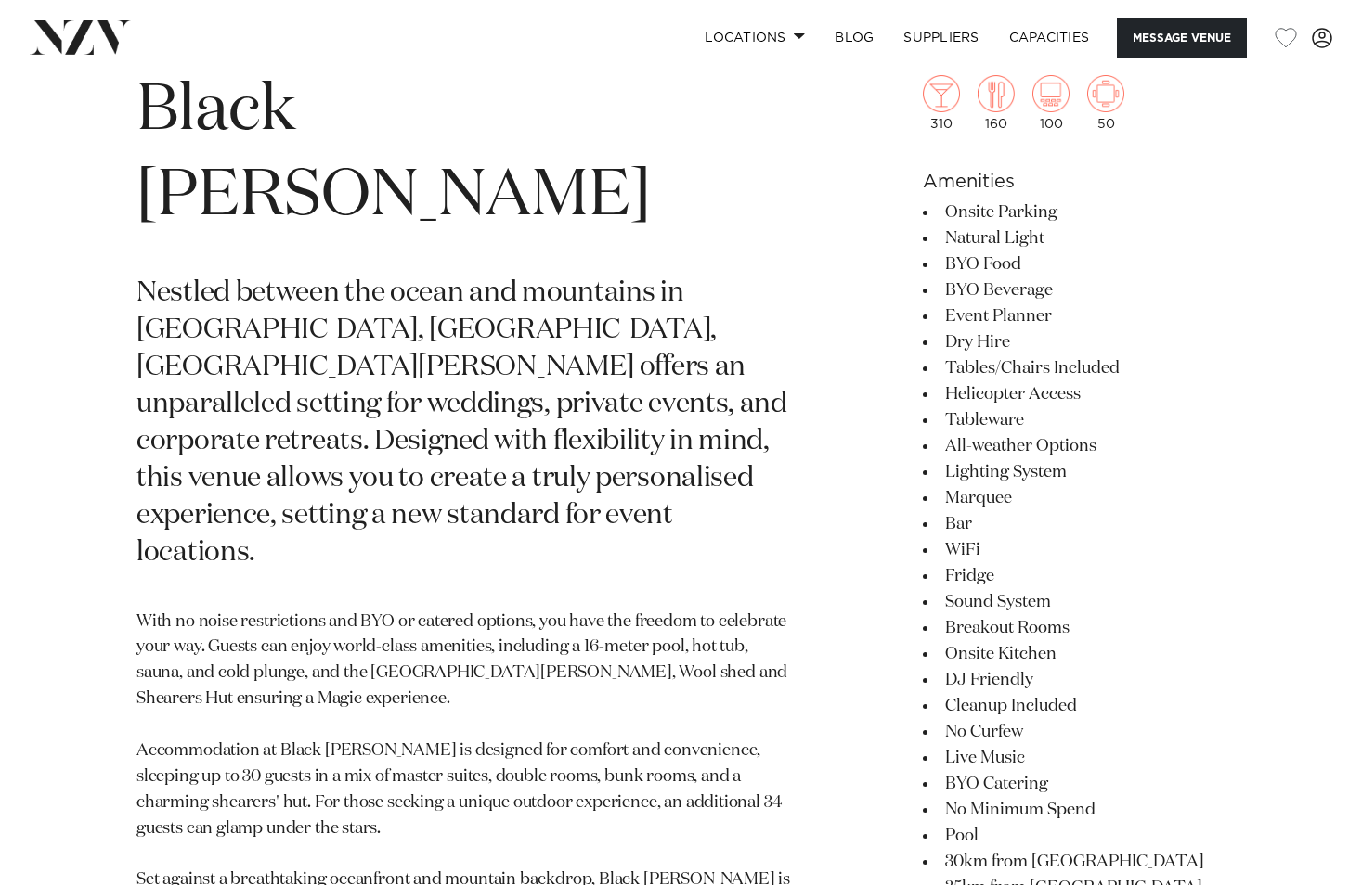
scroll to position [743, 0]
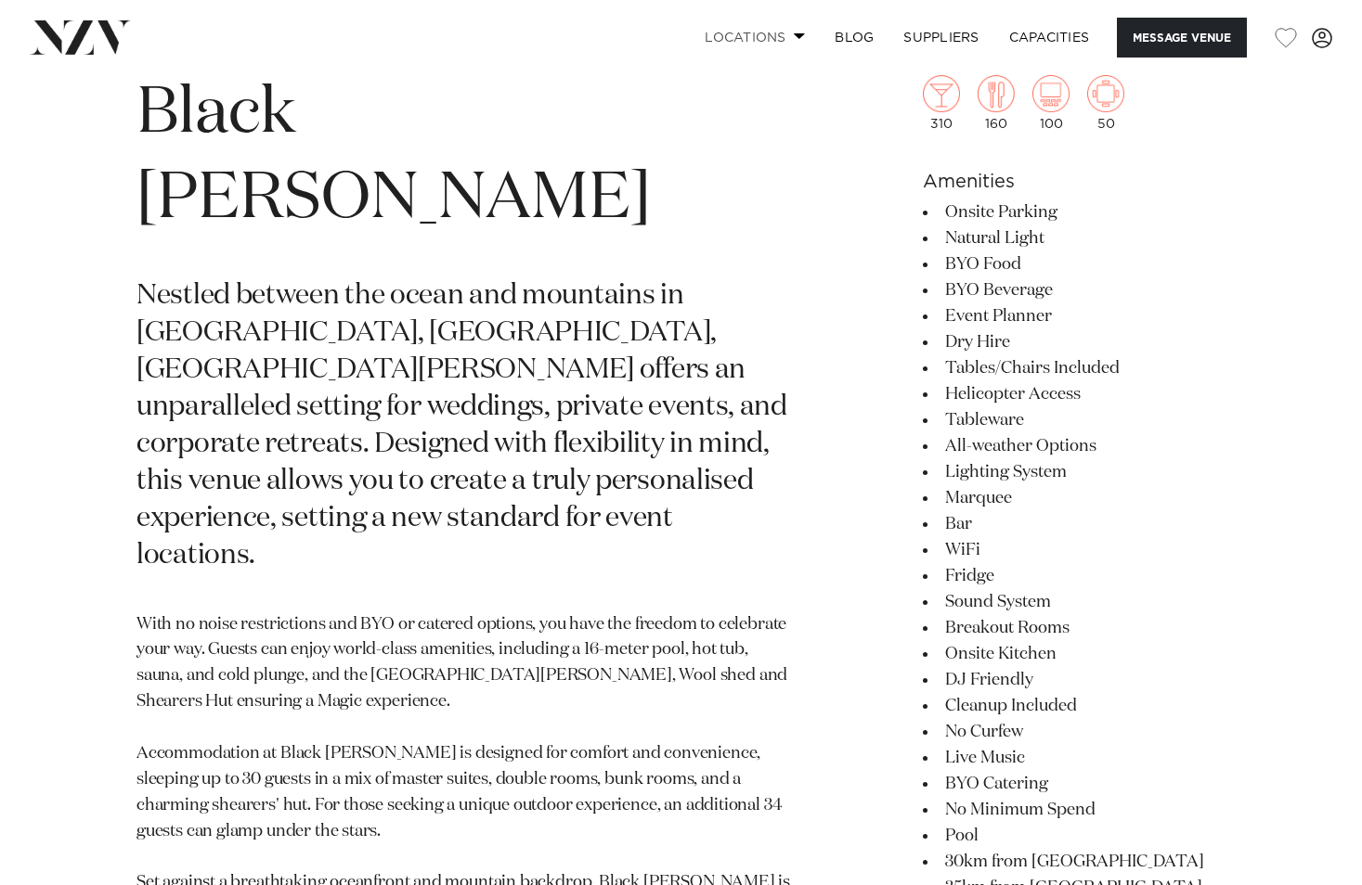
click at [787, 34] on link "Locations" at bounding box center [755, 38] width 130 height 40
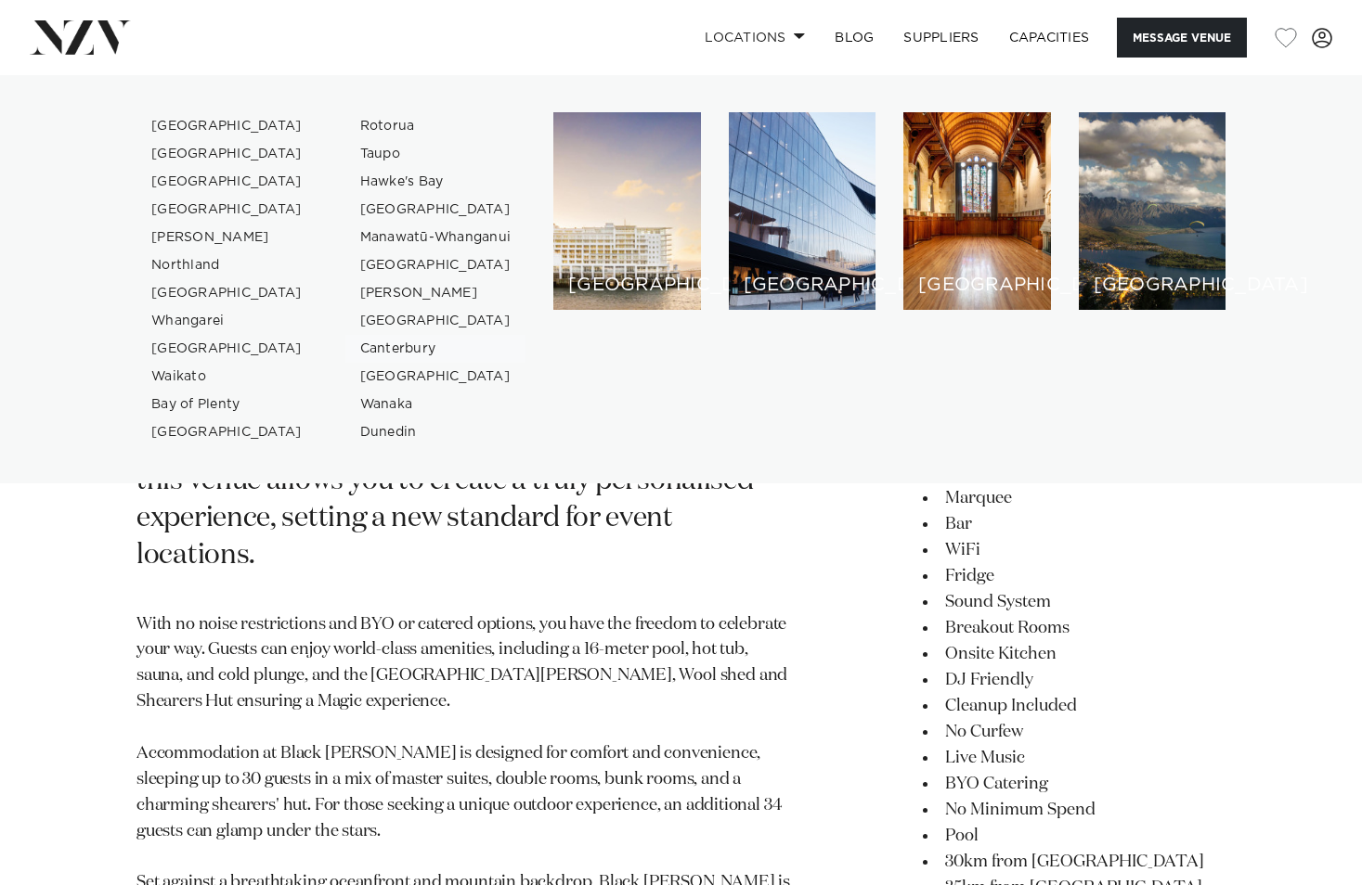
click at [383, 347] on link "Canterbury" at bounding box center [435, 349] width 181 height 28
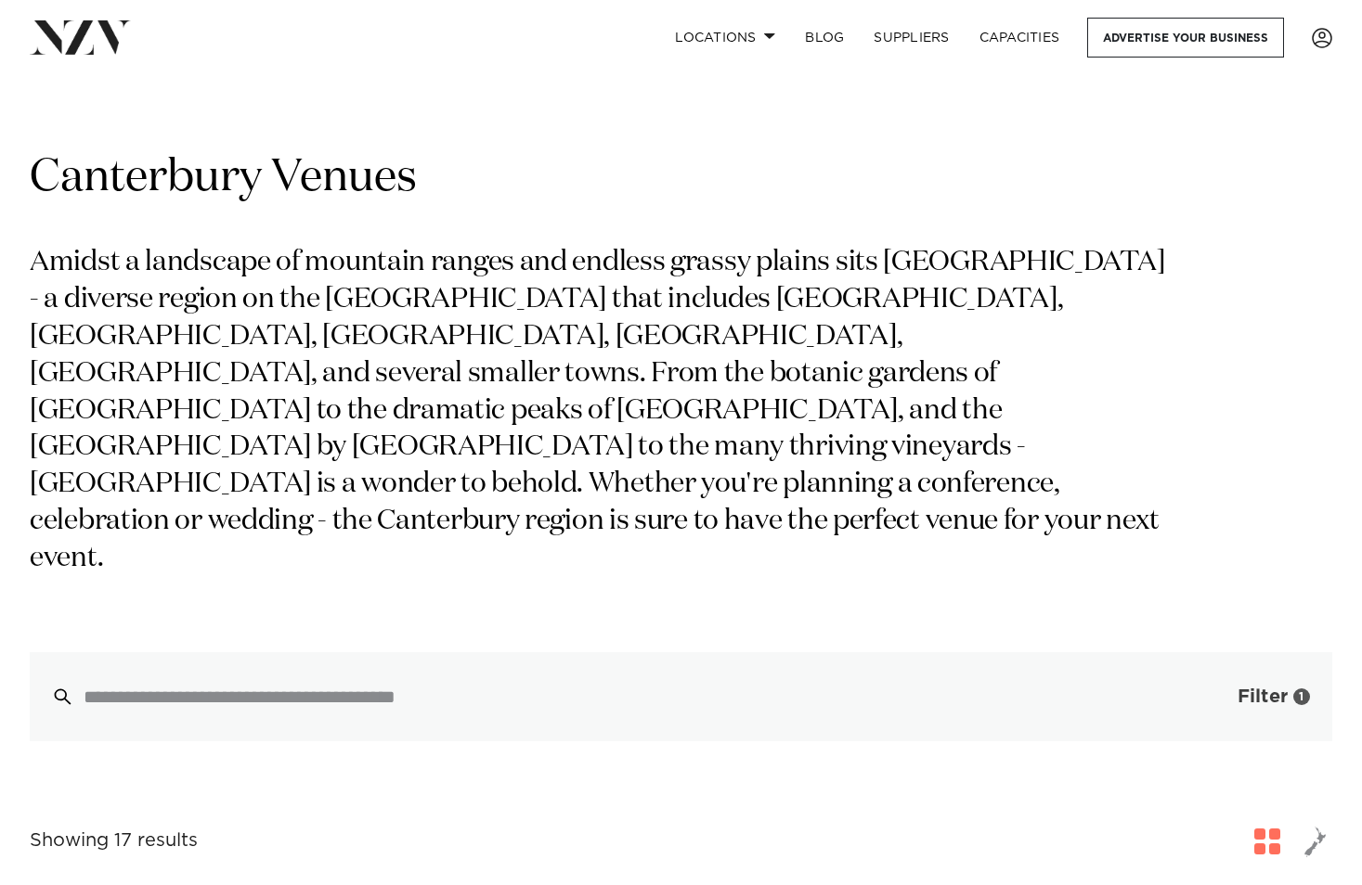
click at [1260, 688] on span "Filter" at bounding box center [1262, 697] width 50 height 19
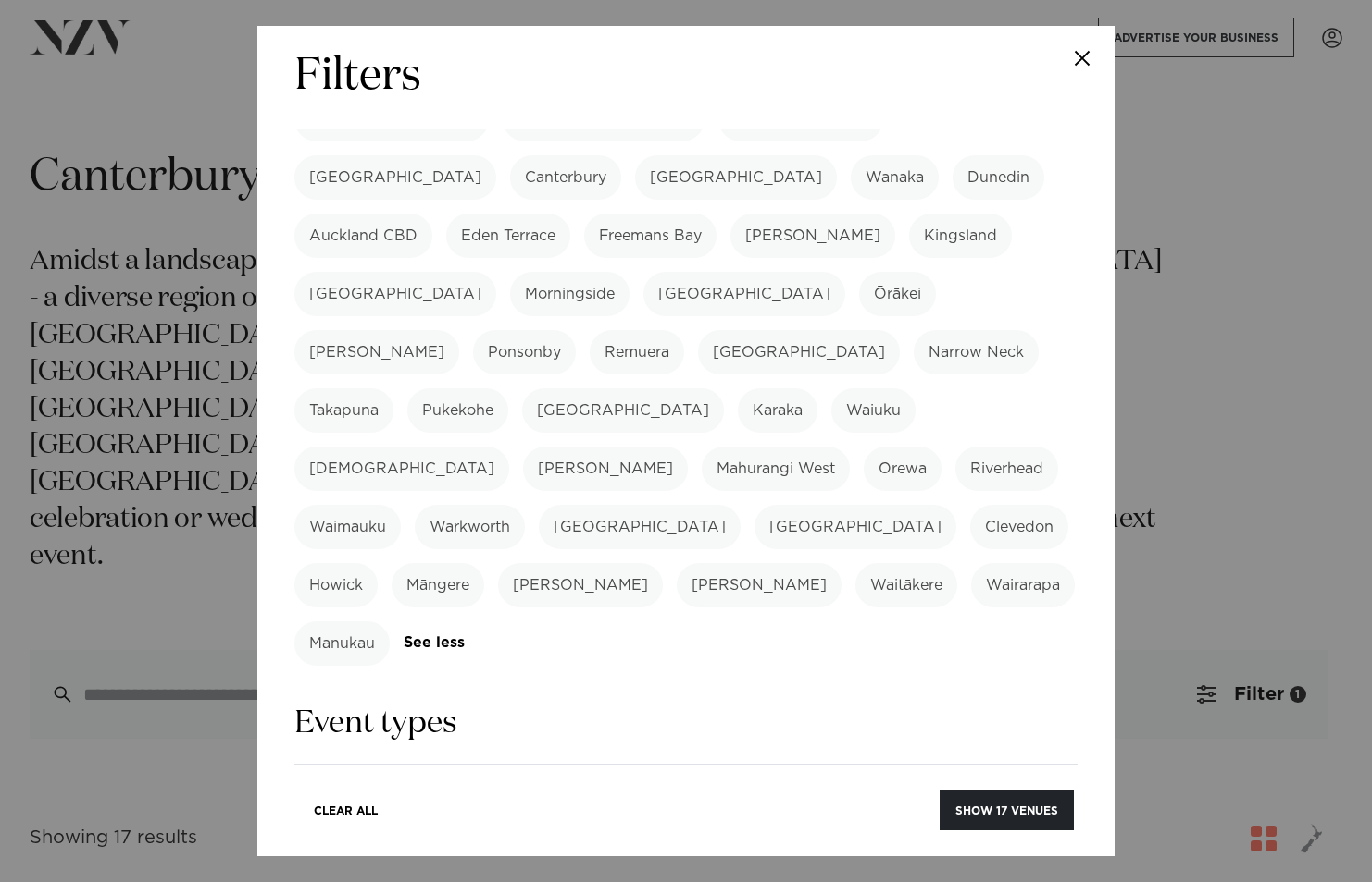
scroll to position [370, 0]
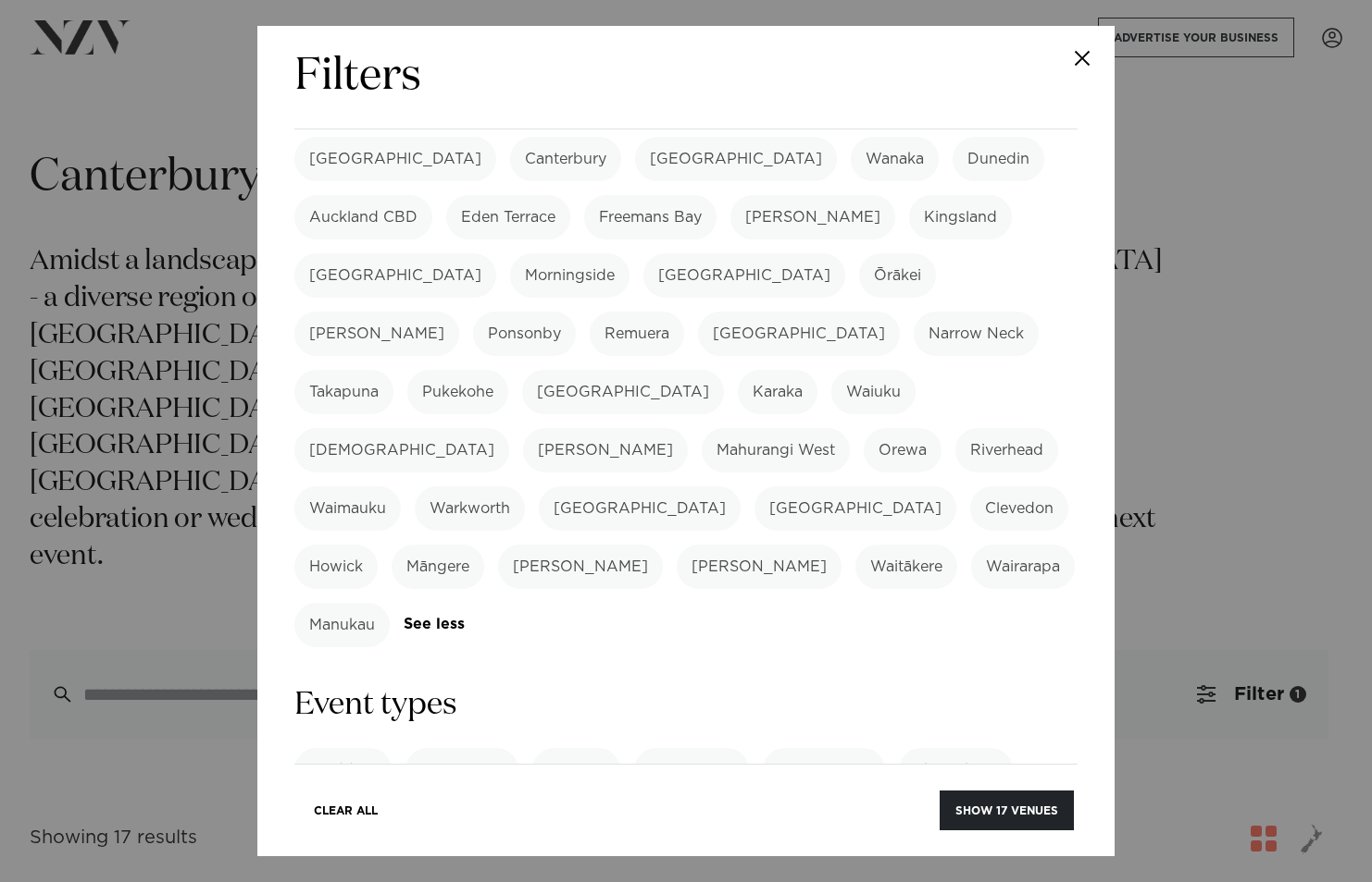
click at [367, 748] on label "Wedding" at bounding box center [342, 770] width 97 height 45
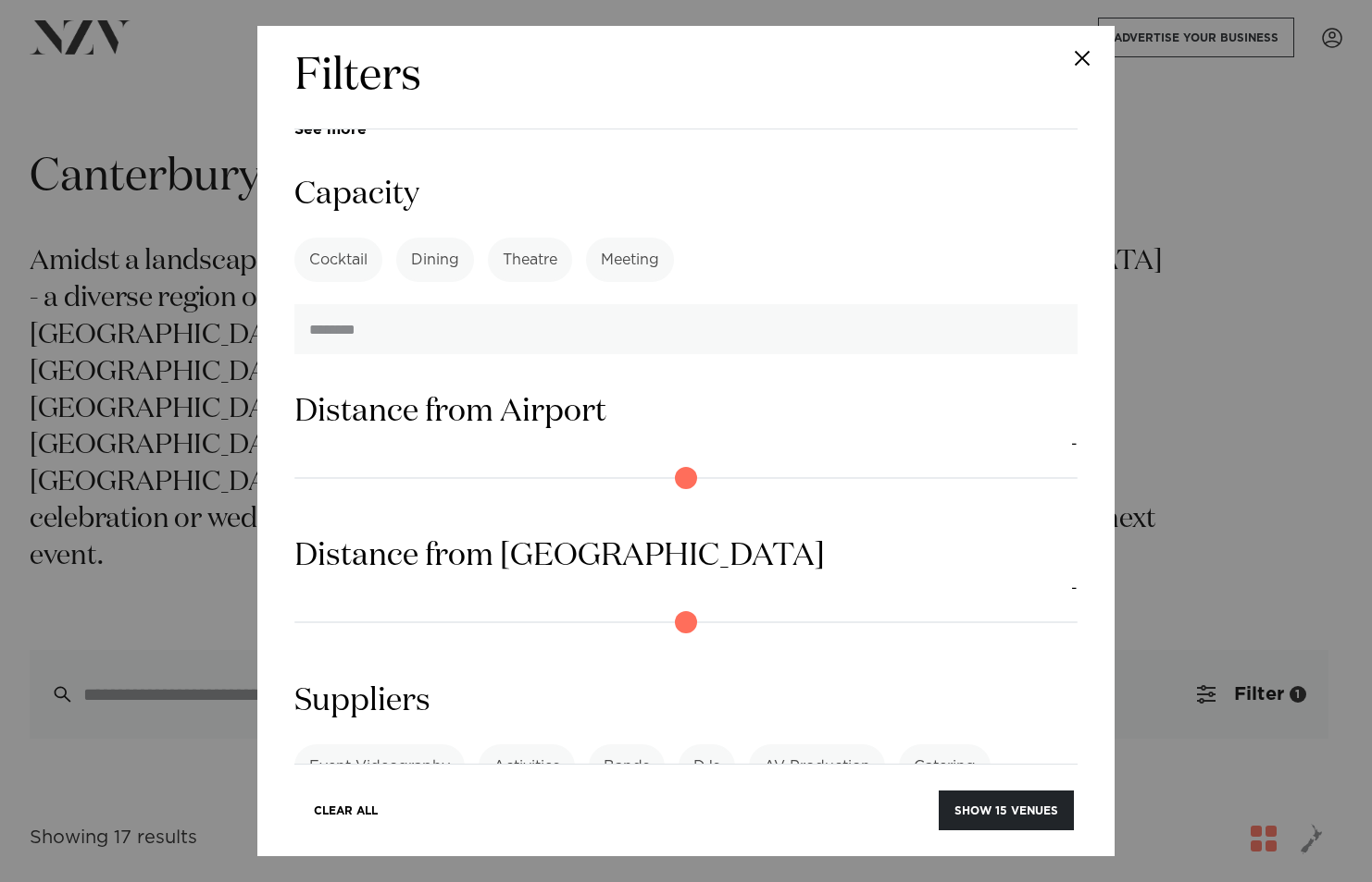
scroll to position [1526, 0]
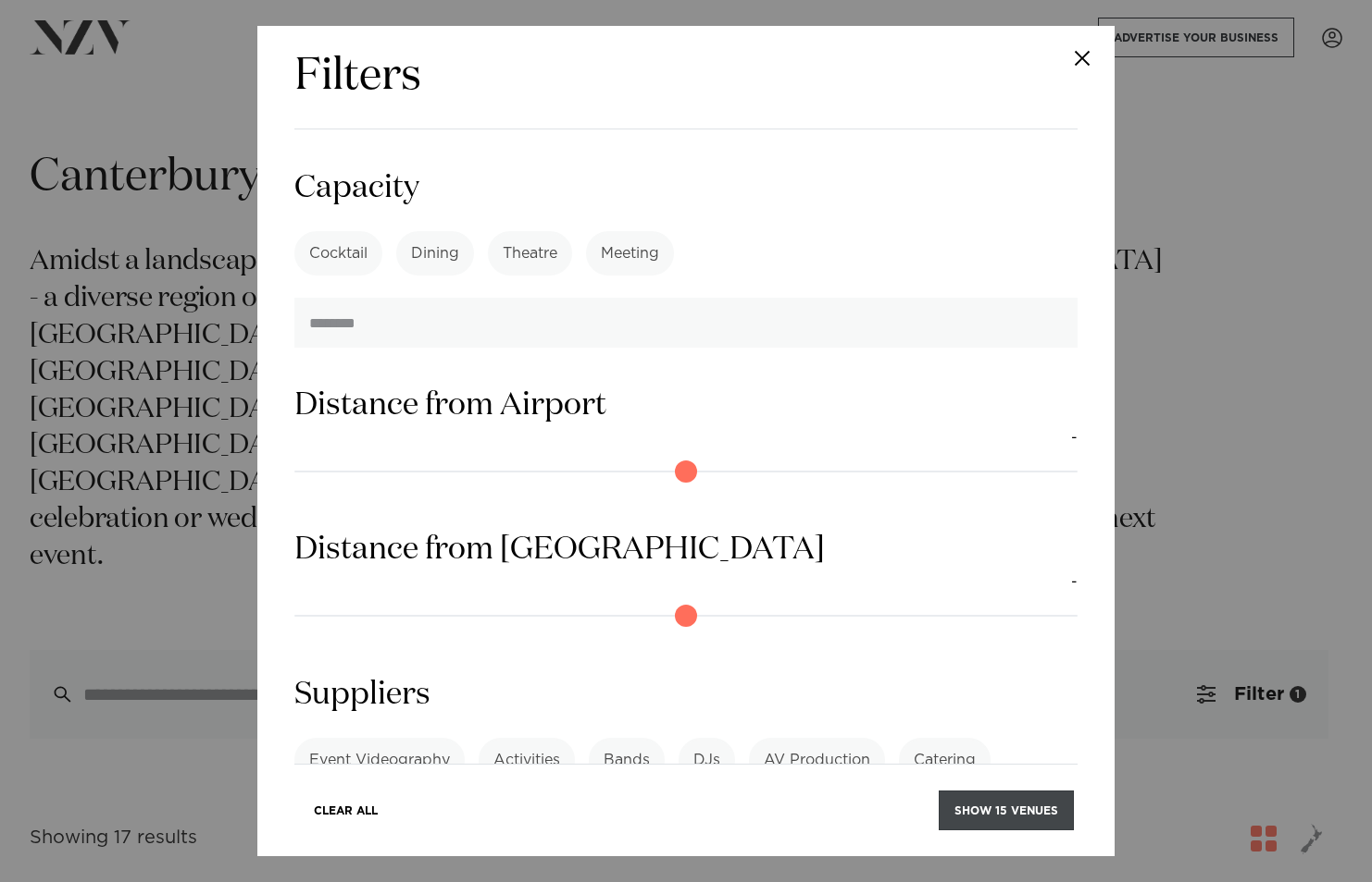
click at [1015, 807] on button "Show 15 venues" at bounding box center [1006, 811] width 136 height 40
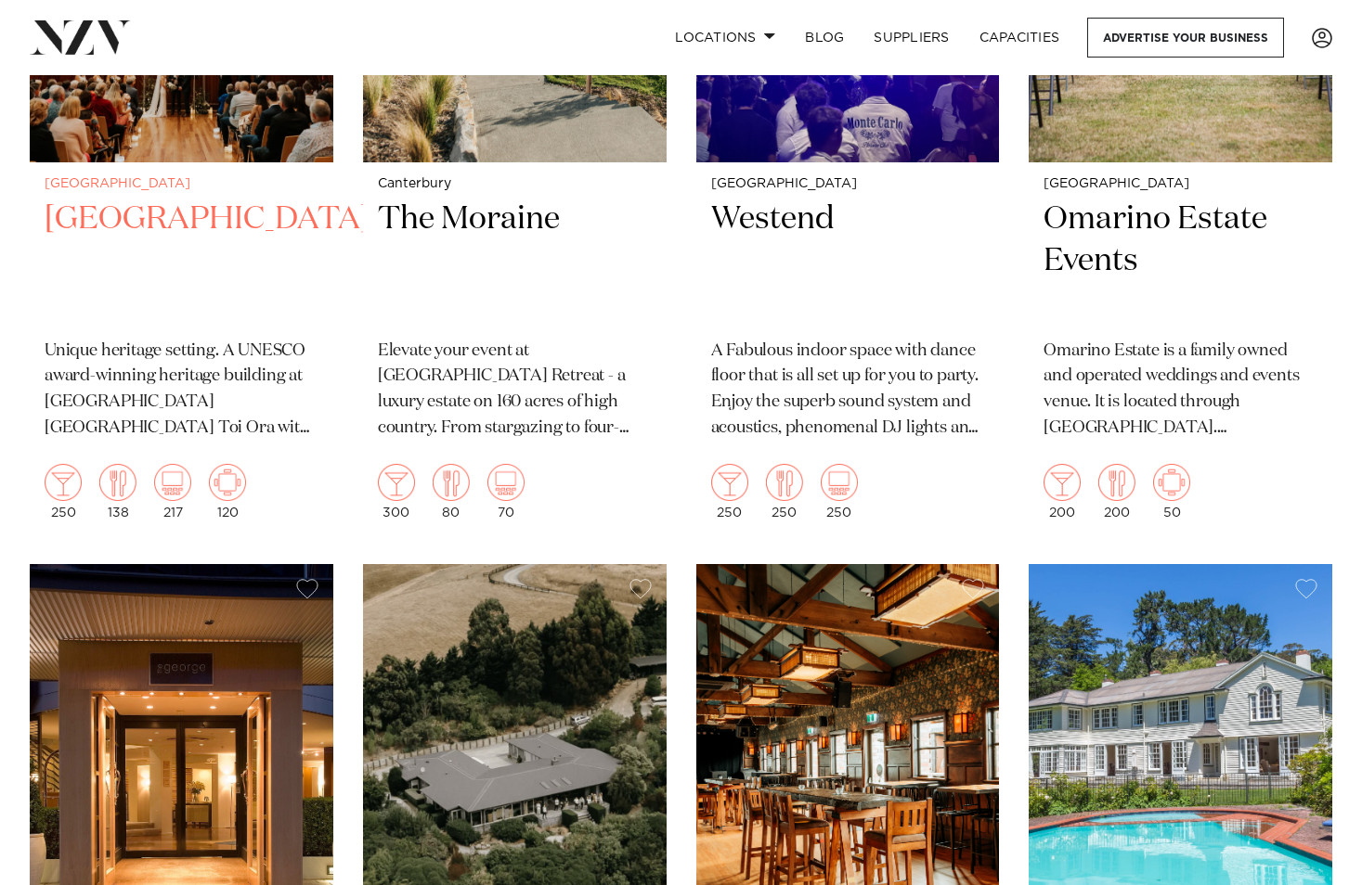
scroll to position [1392, 0]
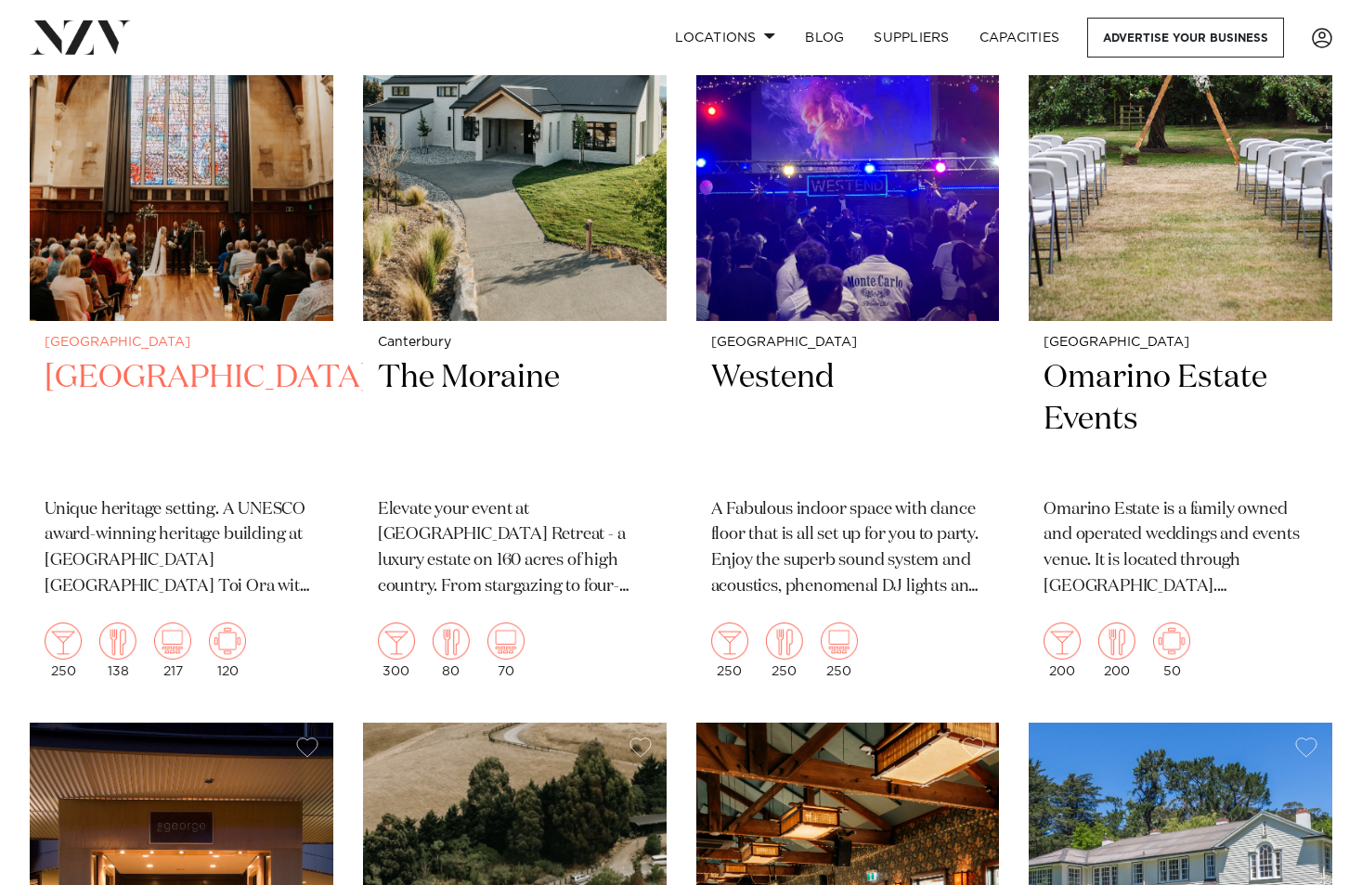
click at [205, 563] on p "Unique heritage setting. A UNESCO award-winning heritage building at The Arts C…" at bounding box center [182, 549] width 274 height 104
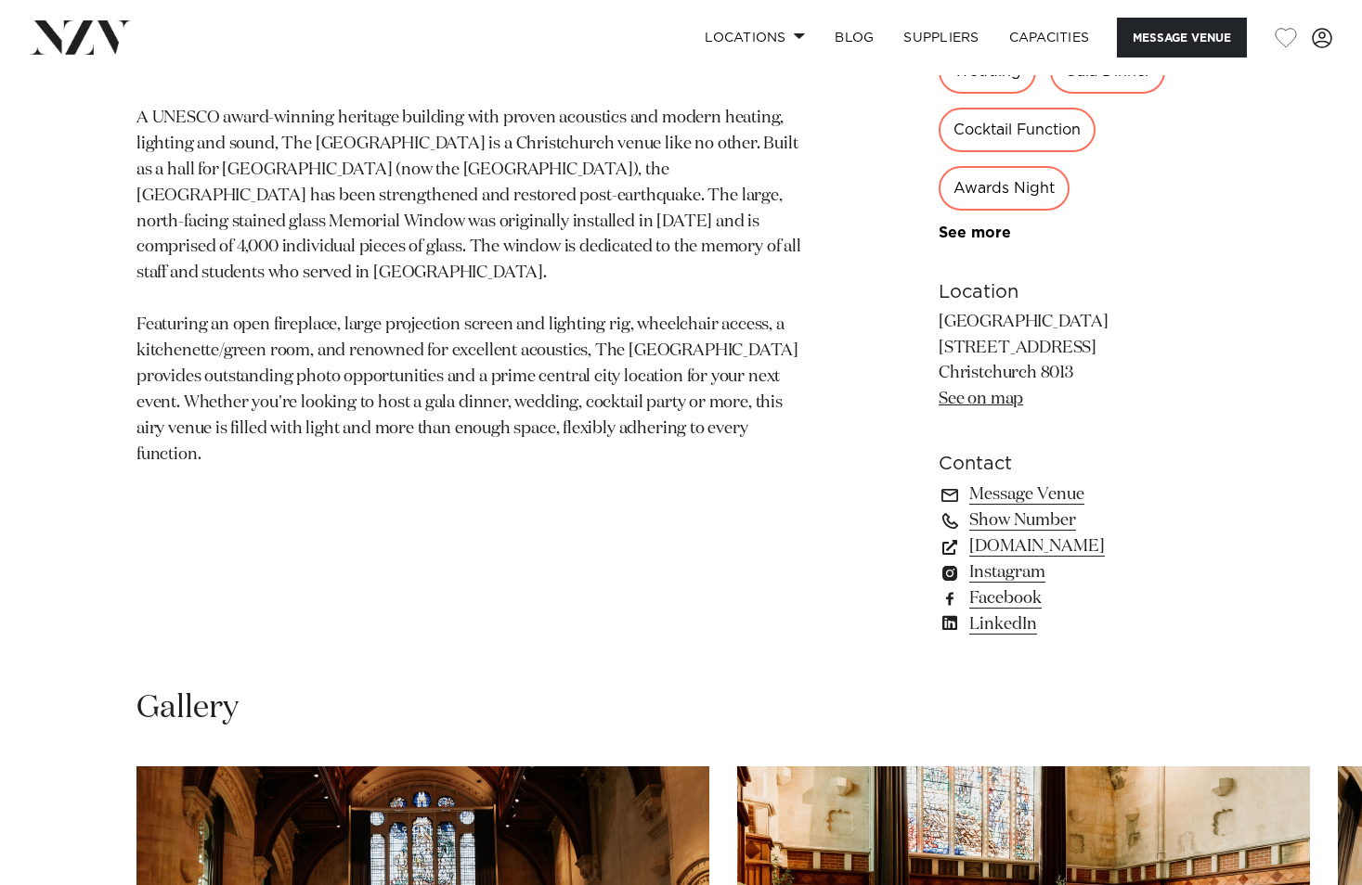
scroll to position [1021, 0]
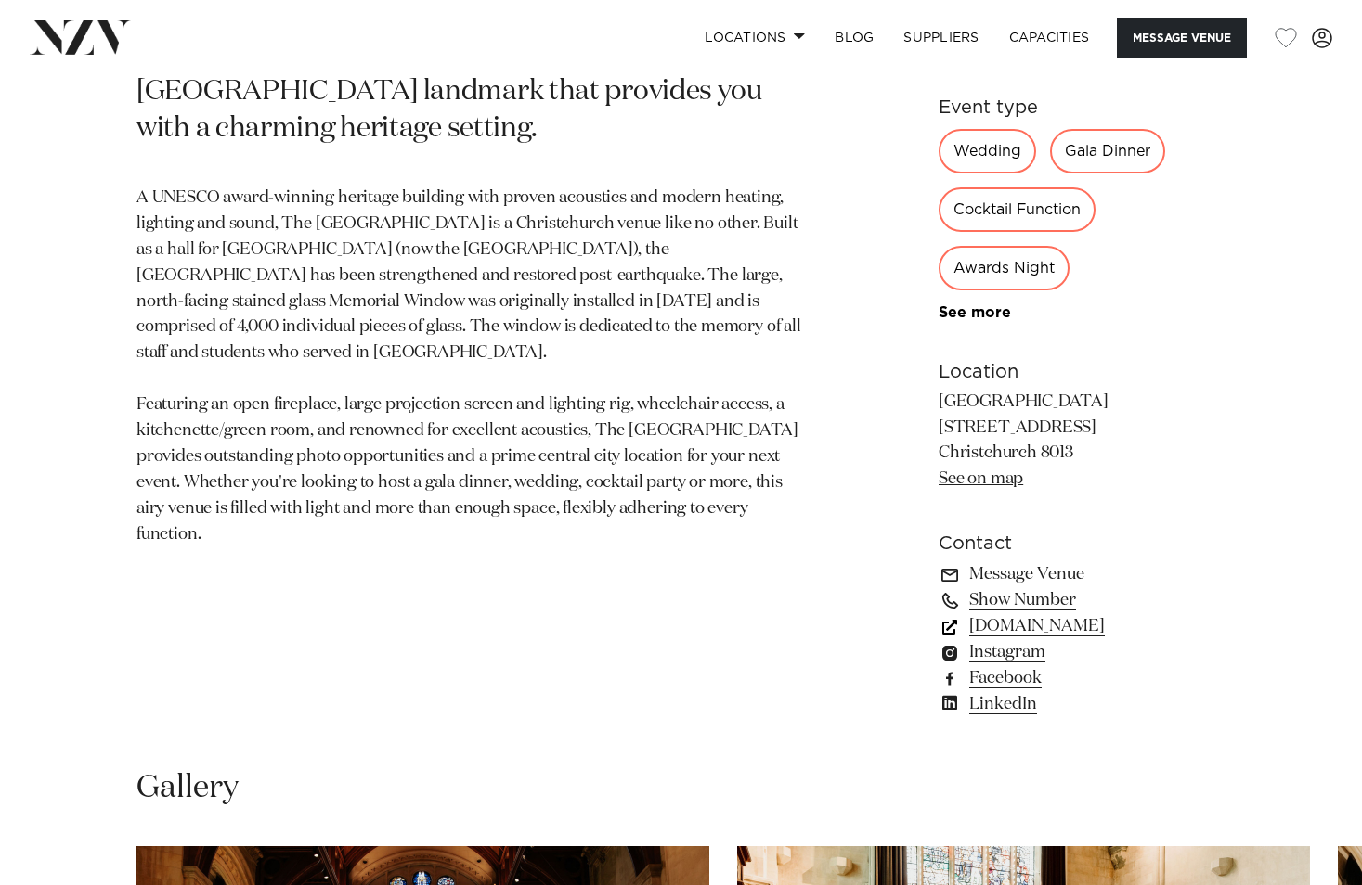
click at [988, 627] on link "www.artscentre.org.nz" at bounding box center [1081, 627] width 287 height 26
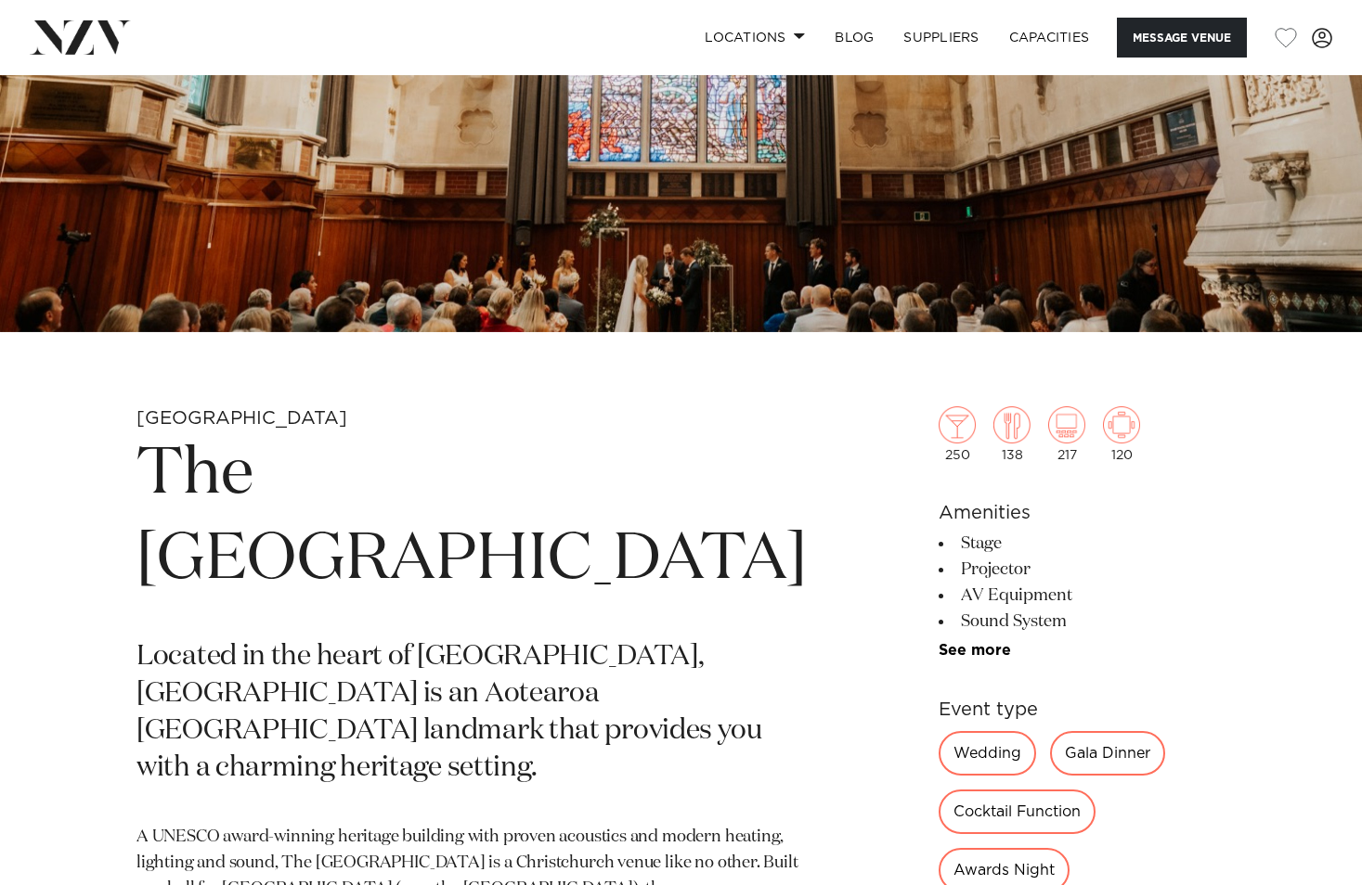
scroll to position [371, 0]
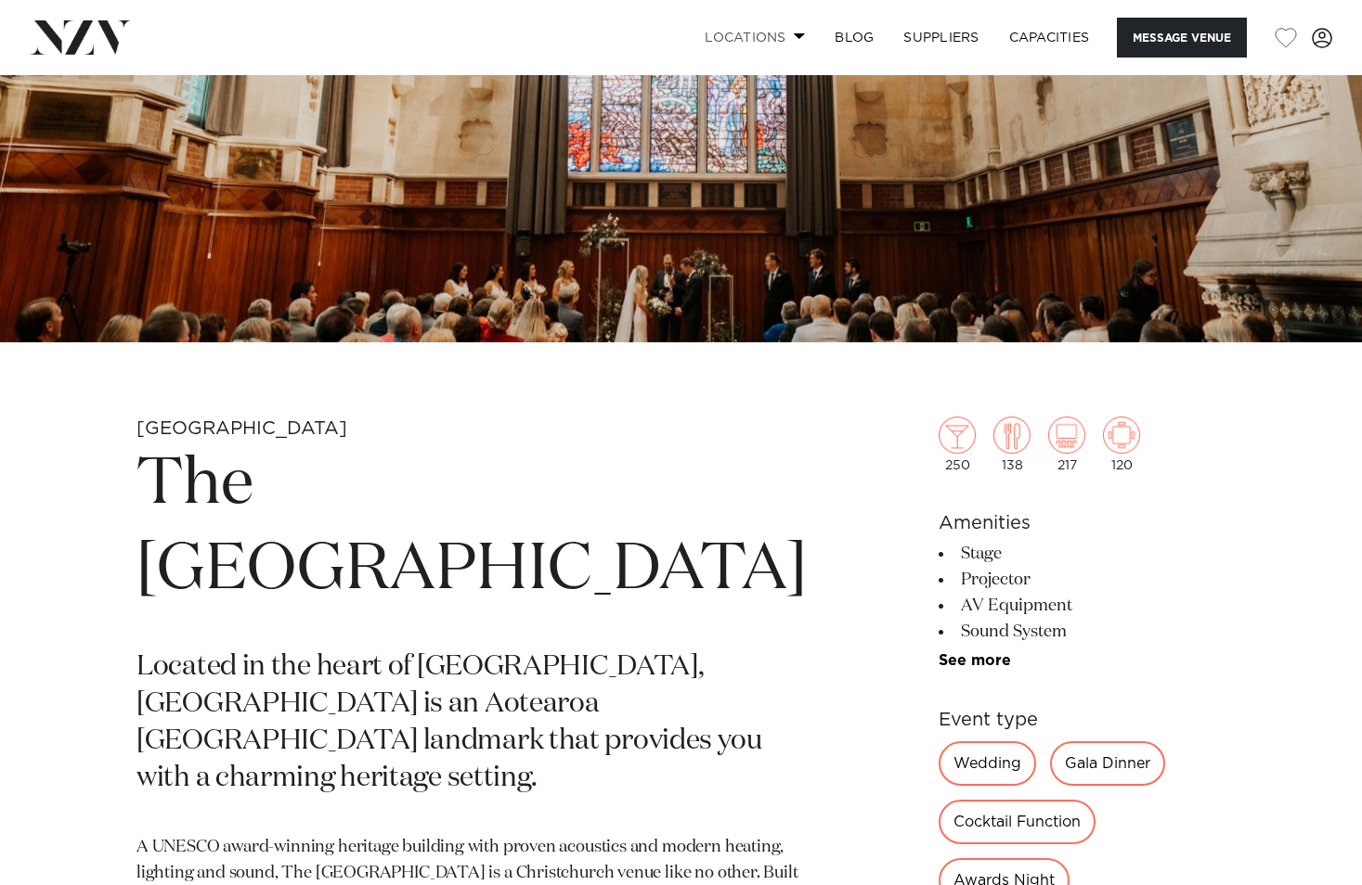
click at [758, 35] on link "Locations" at bounding box center [755, 38] width 130 height 40
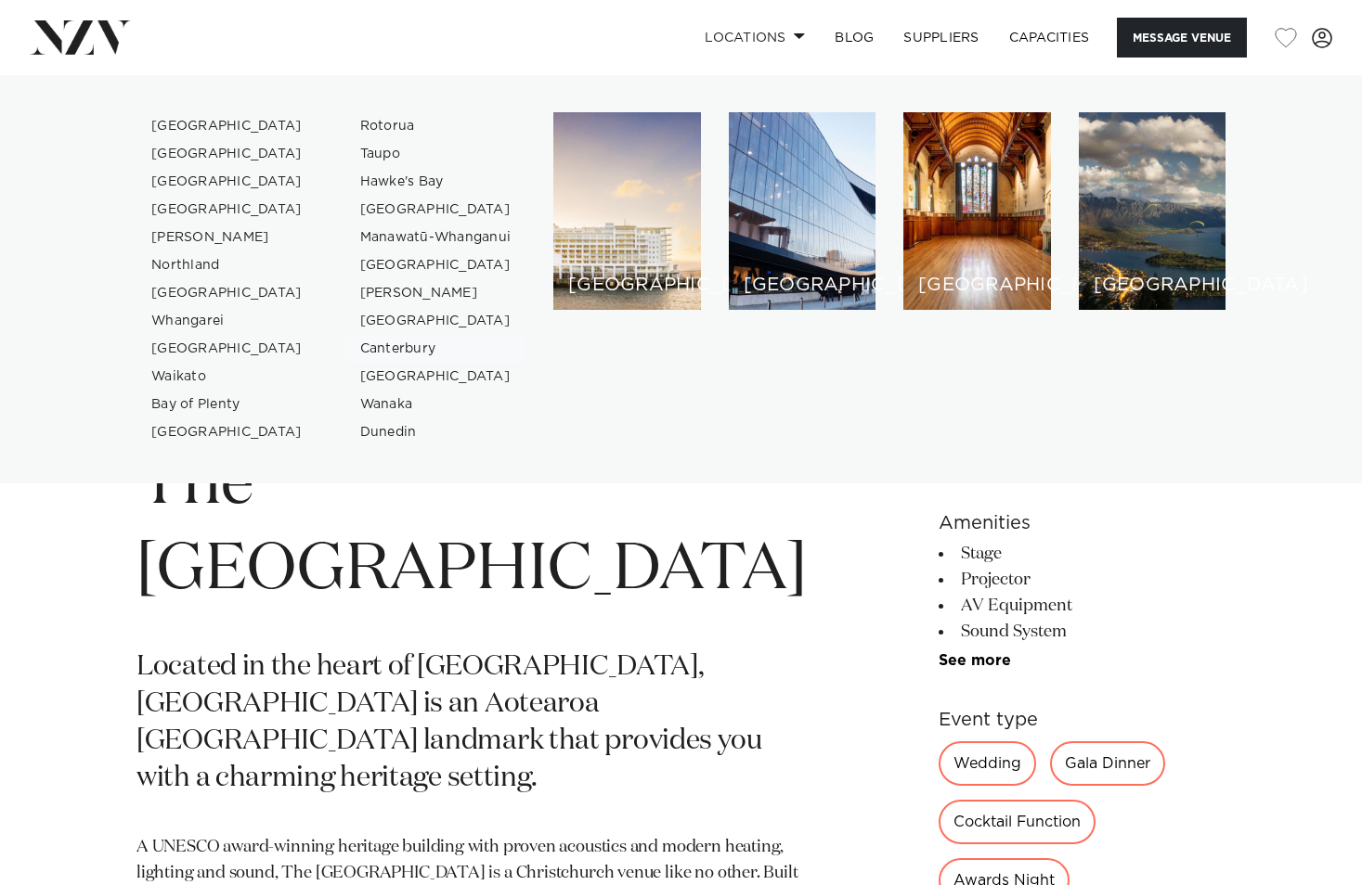
click at [363, 347] on link "Canterbury" at bounding box center [435, 349] width 181 height 28
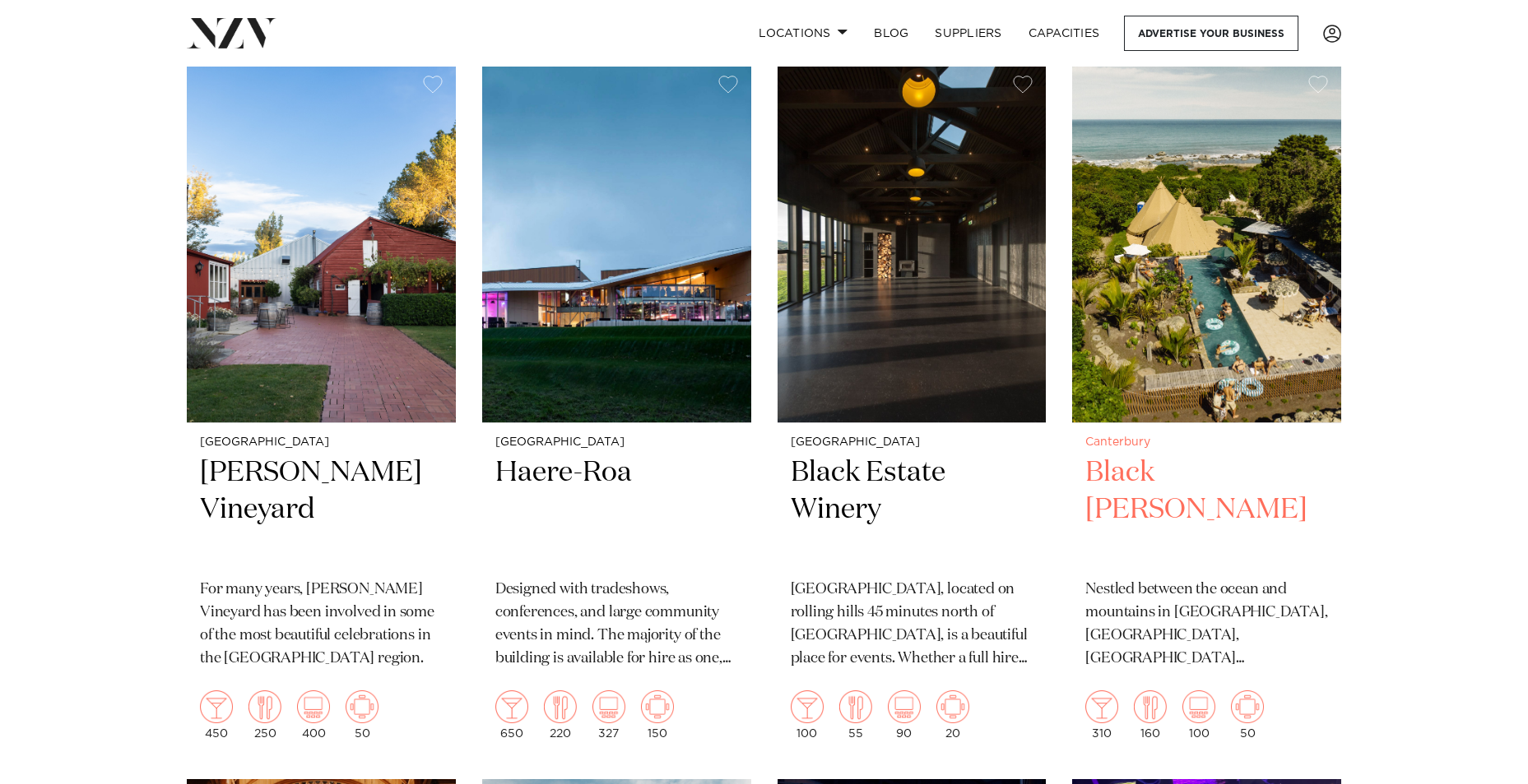
scroll to position [740, 0]
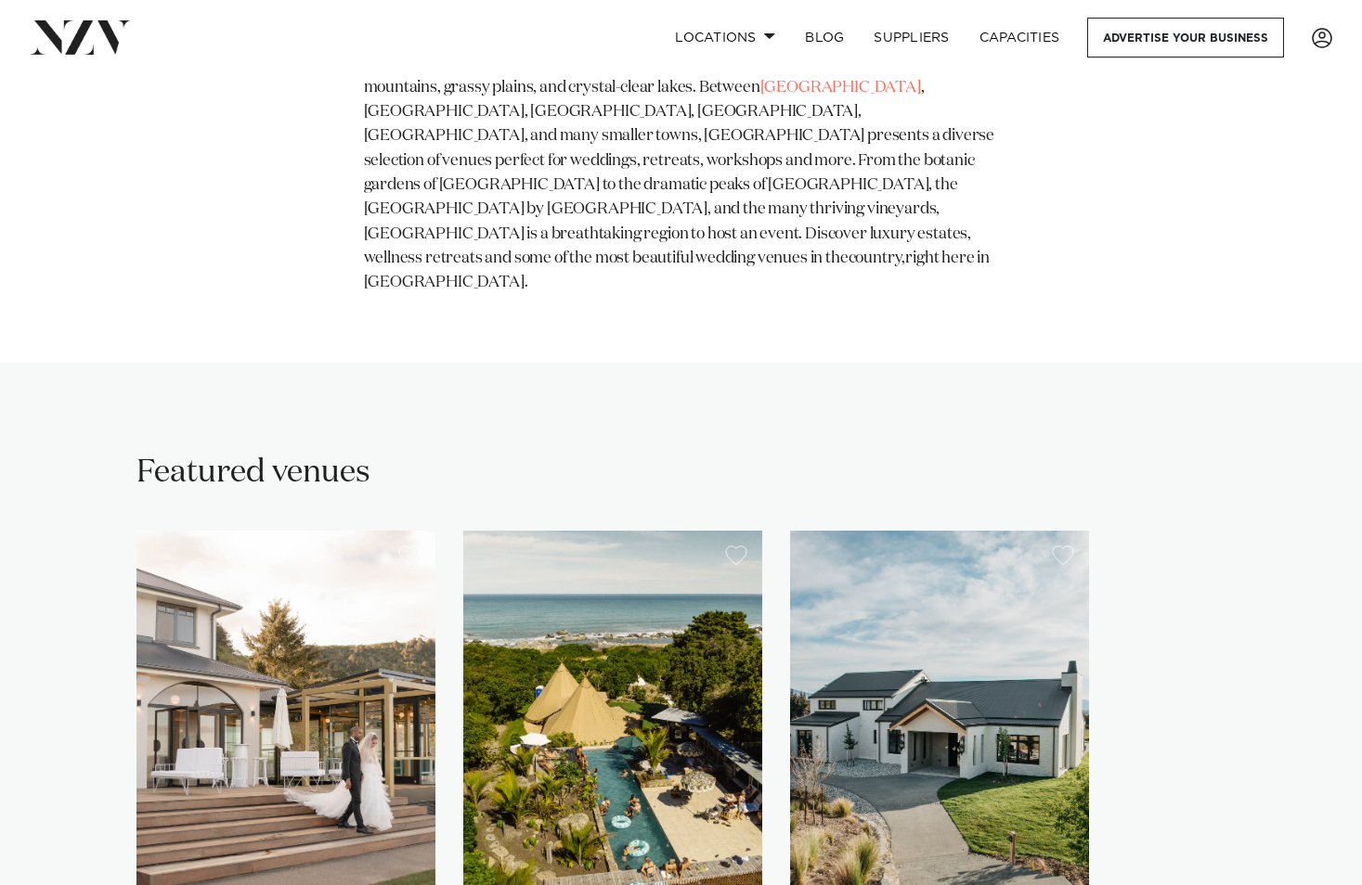
scroll to position [1299, 0]
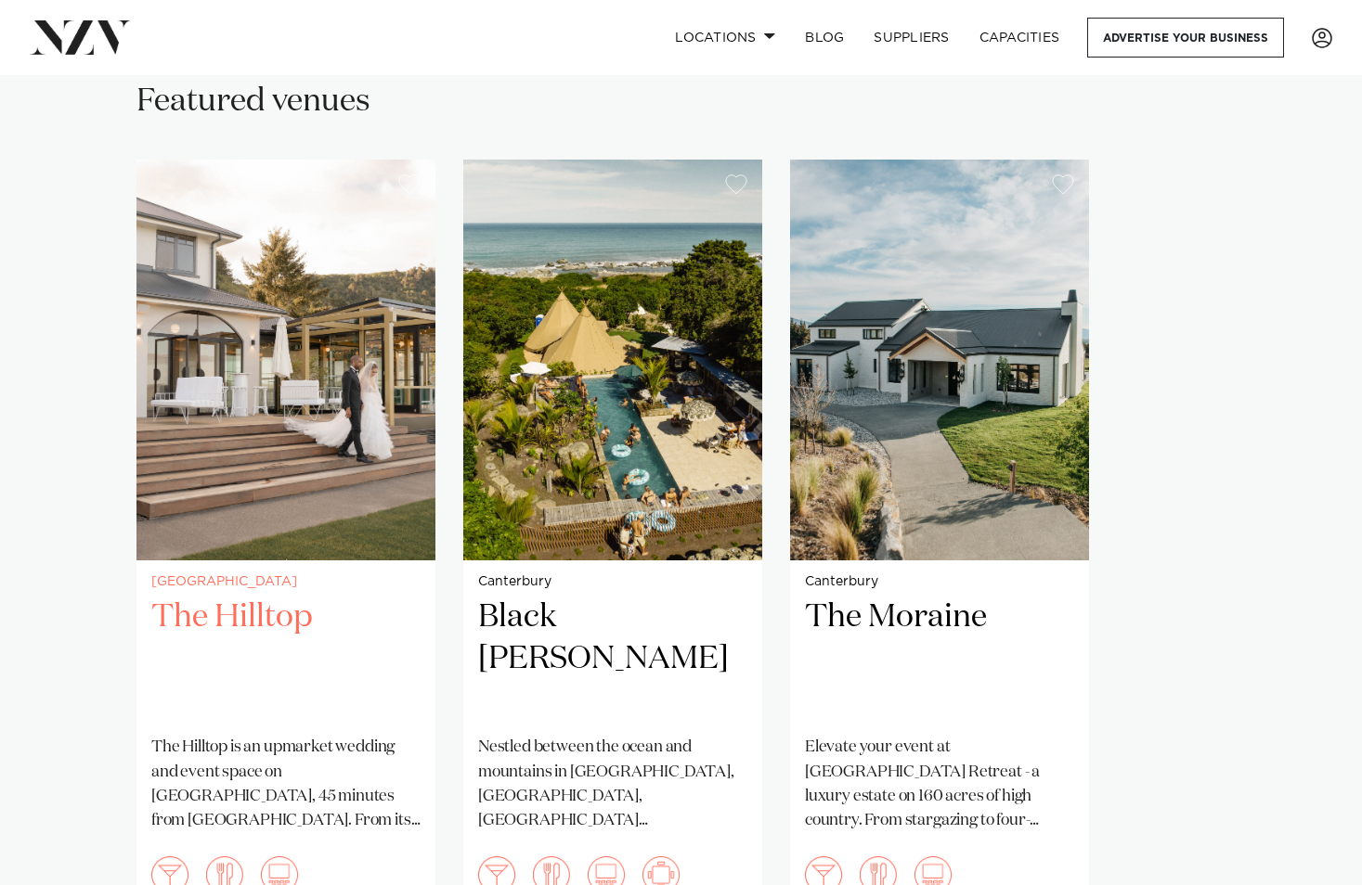
click at [252, 597] on h2 "The Hilltop" at bounding box center [285, 659] width 269 height 125
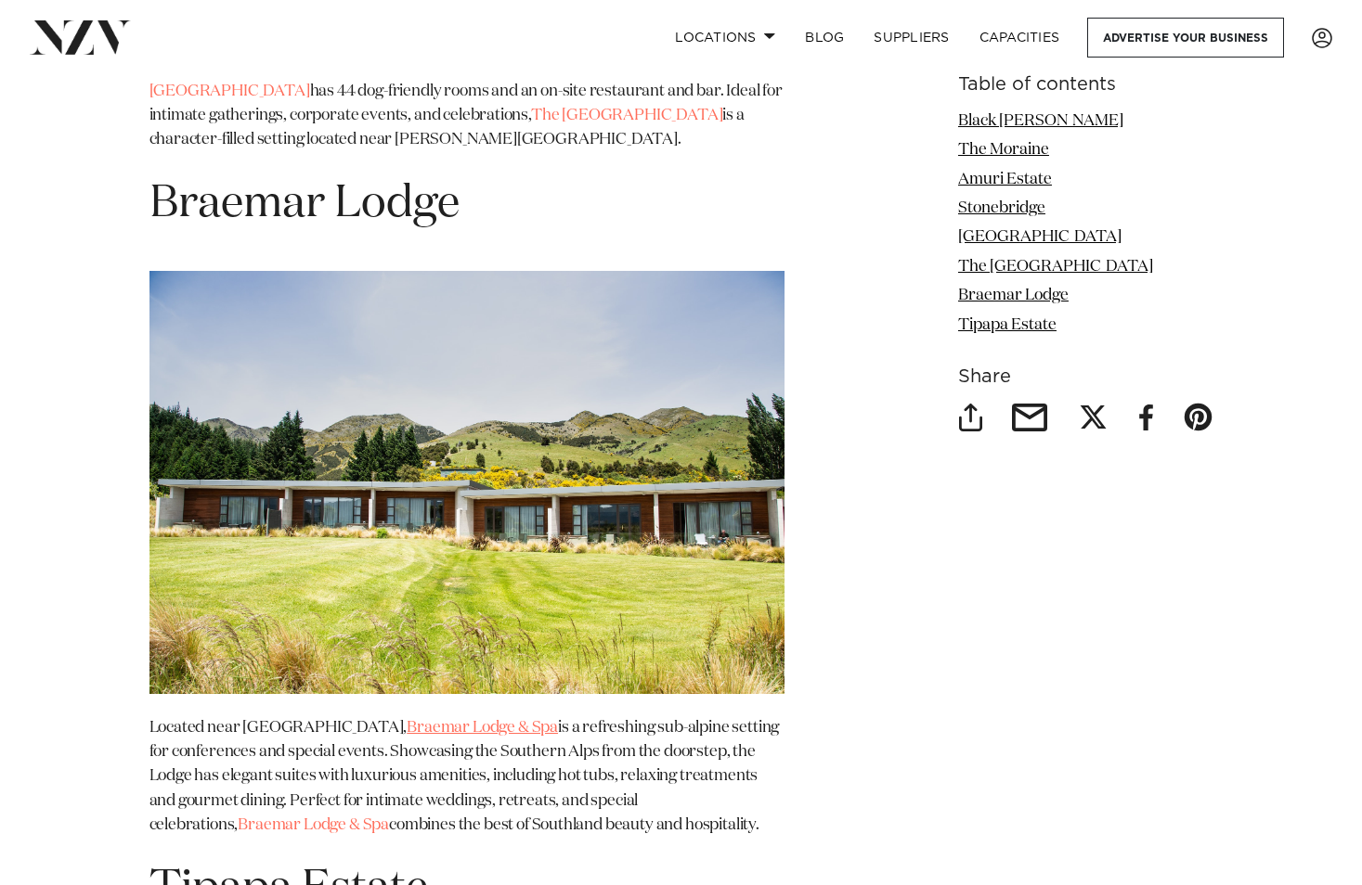
scroll to position [6590, 0]
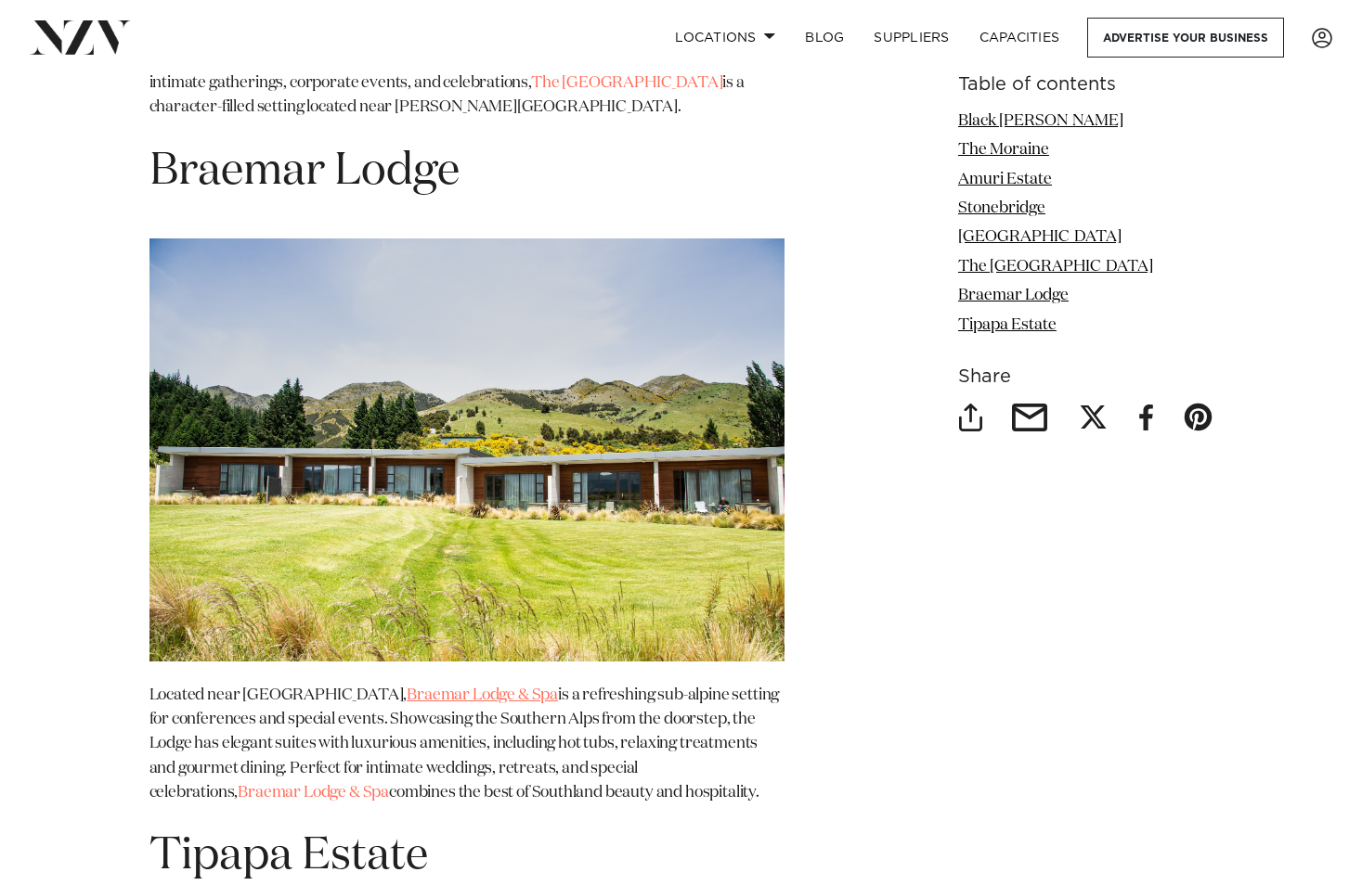
click at [458, 688] on link "Braemar Lodge & Spa" at bounding box center [482, 696] width 151 height 16
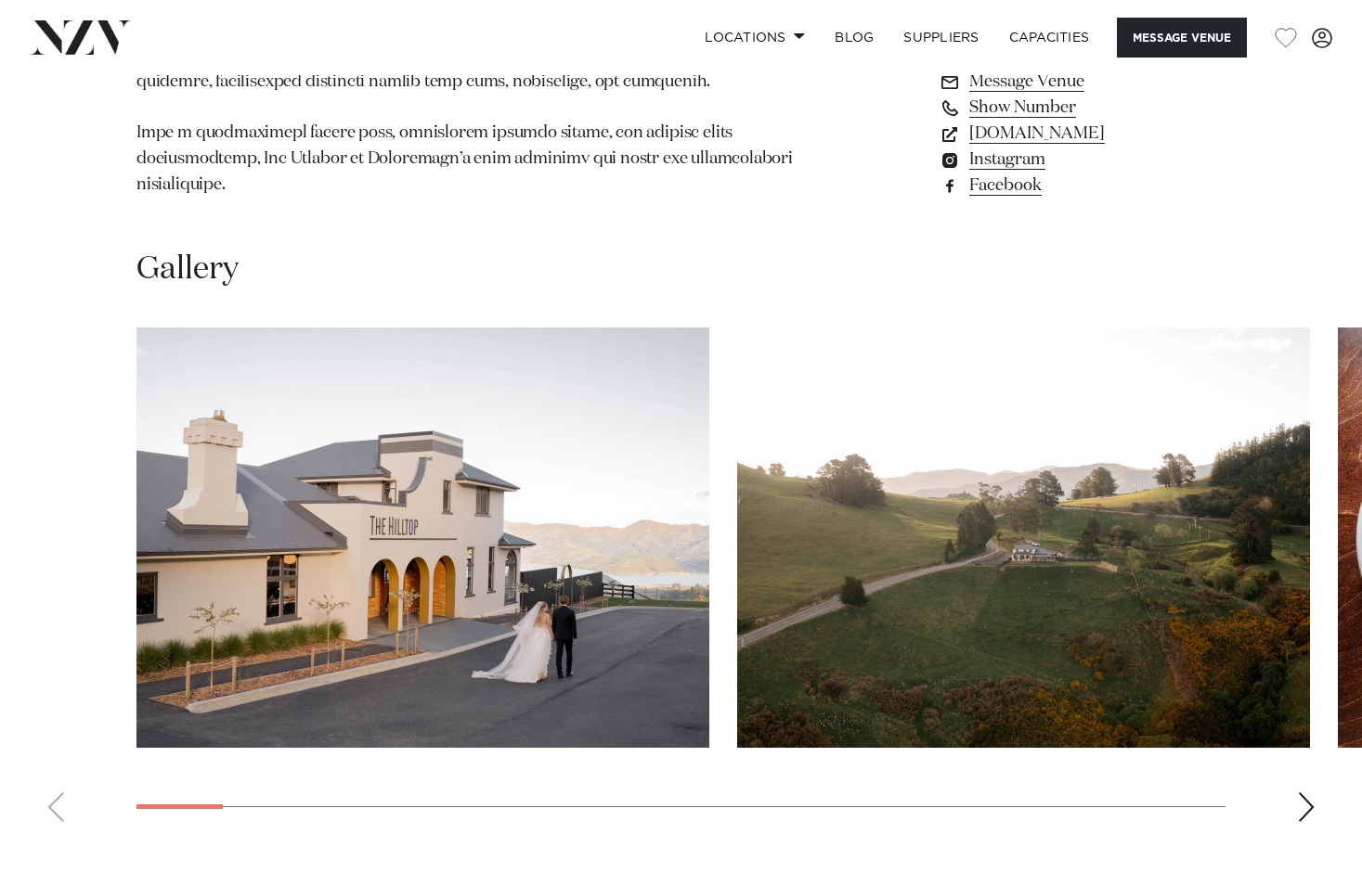
scroll to position [1578, 0]
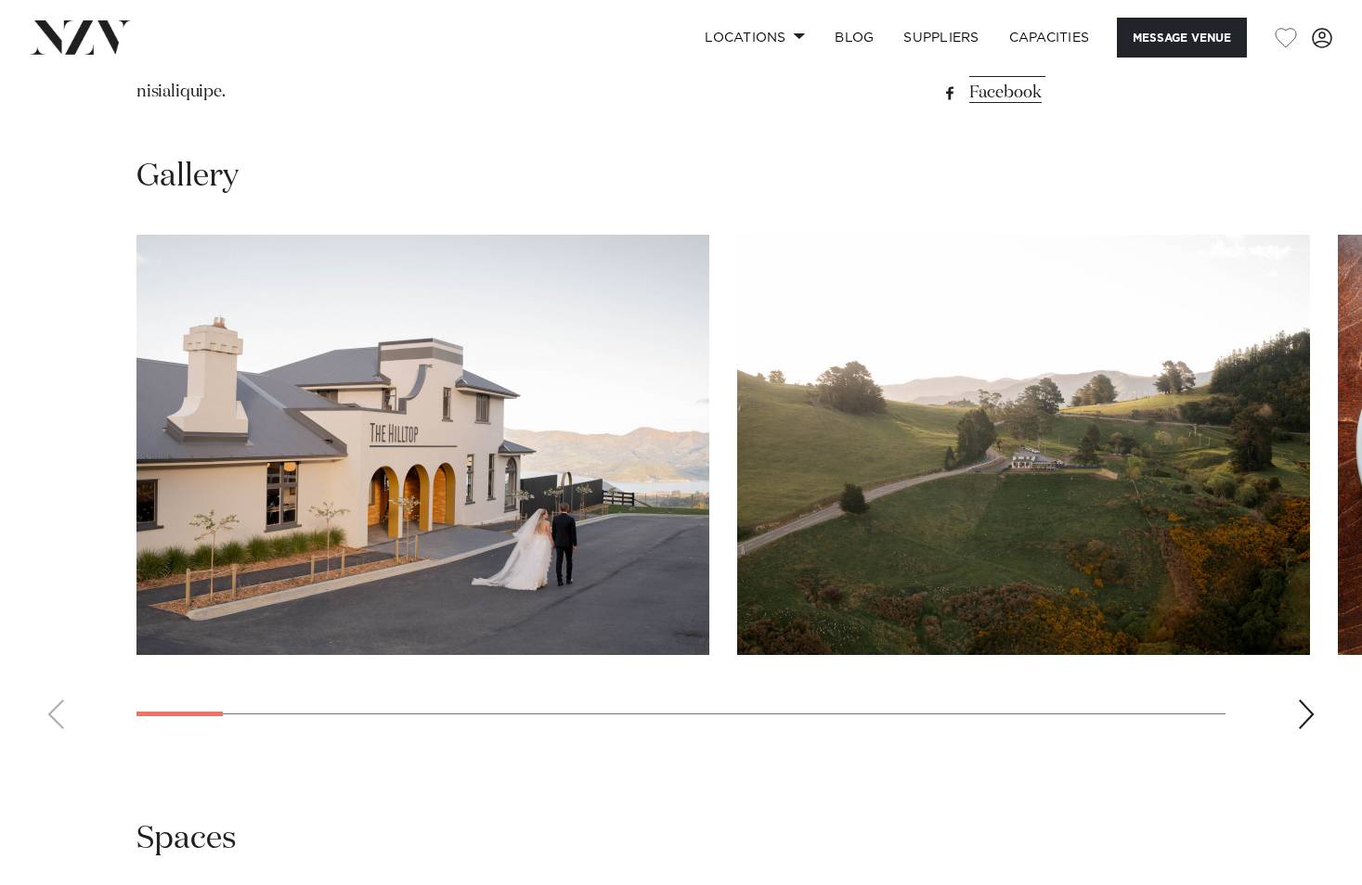
click at [1306, 700] on div "Next slide" at bounding box center [1306, 715] width 19 height 30
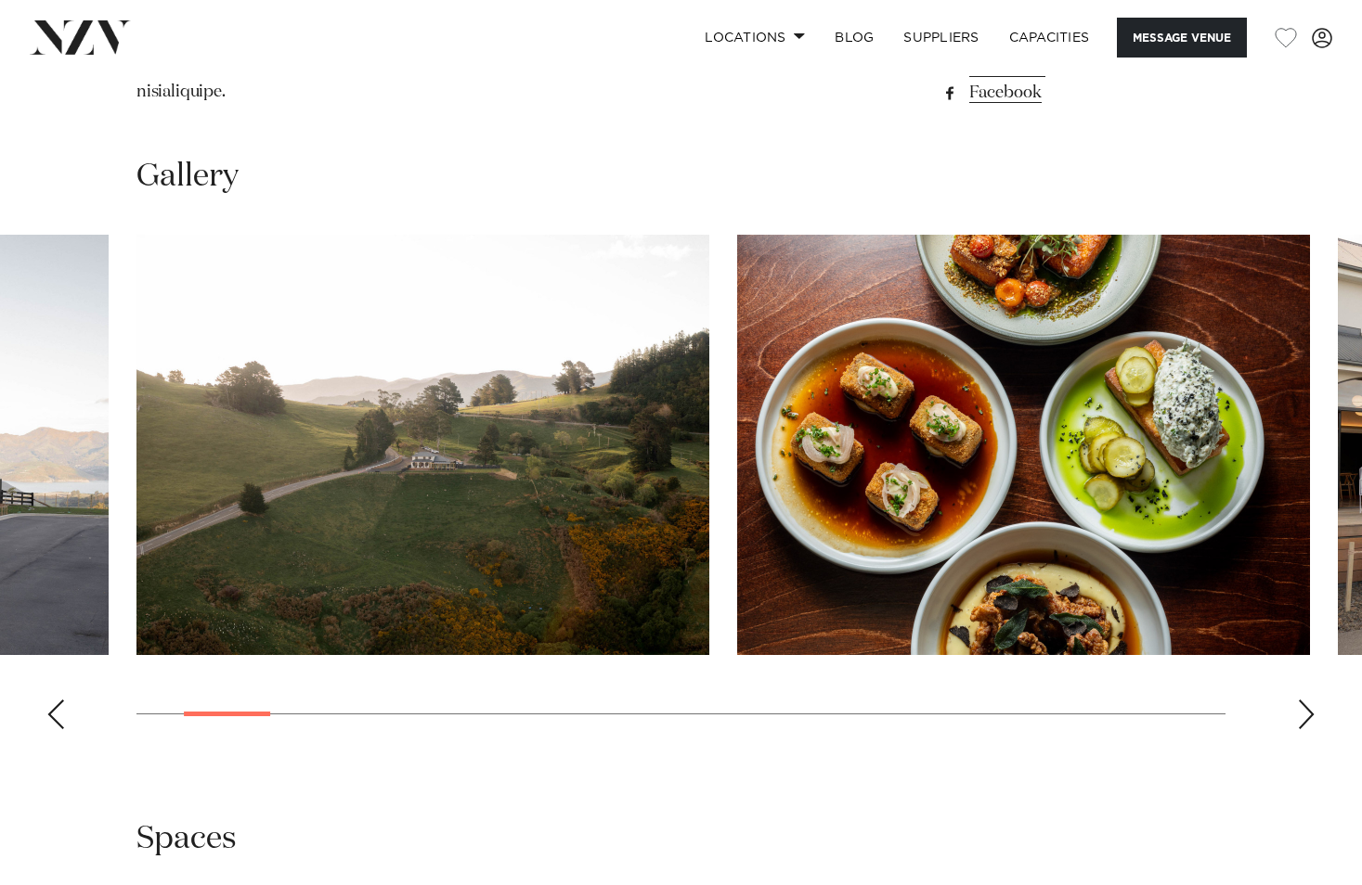
click at [1306, 700] on div "Next slide" at bounding box center [1306, 715] width 19 height 30
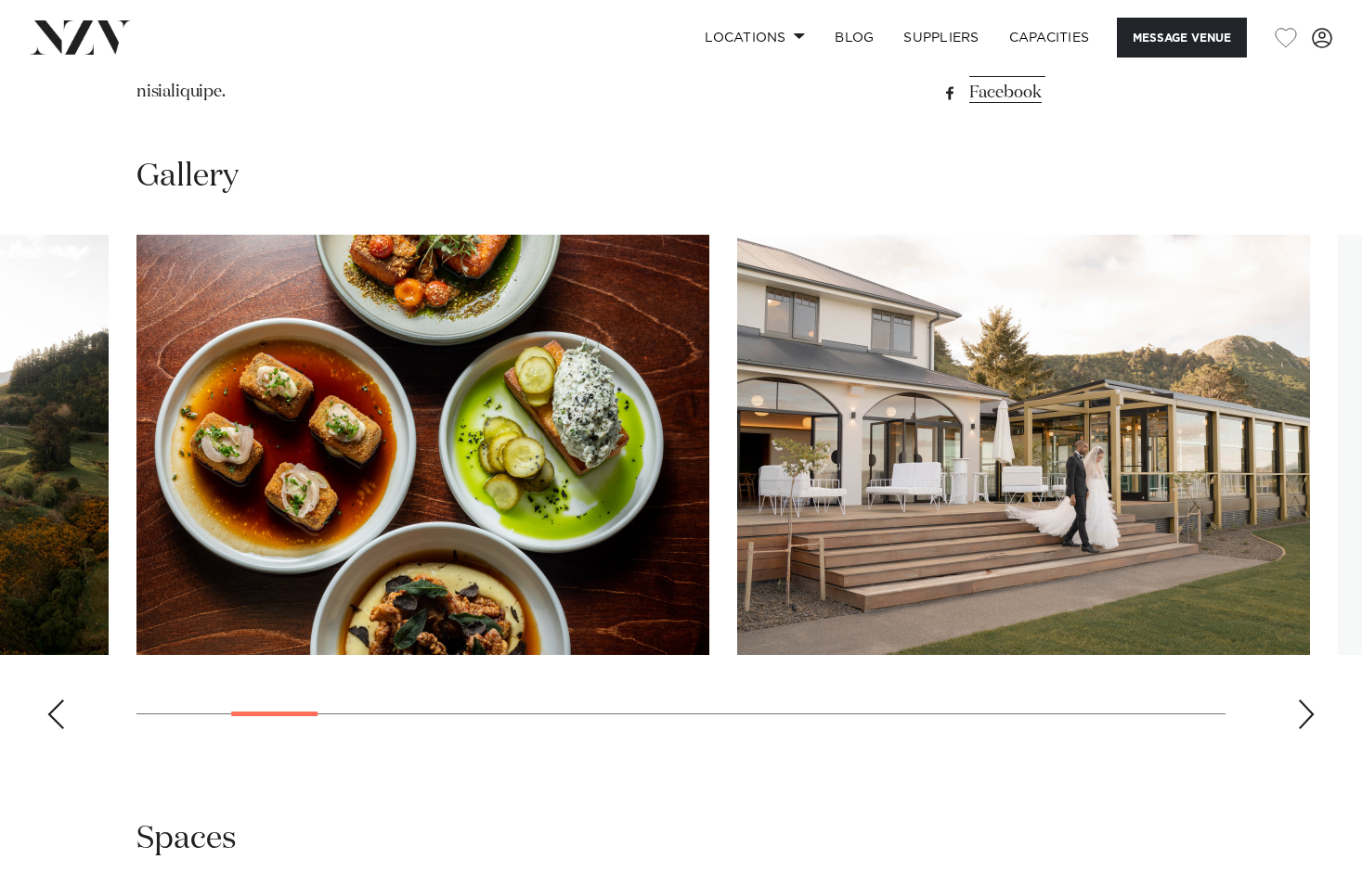
click at [1306, 700] on div "Next slide" at bounding box center [1306, 715] width 19 height 30
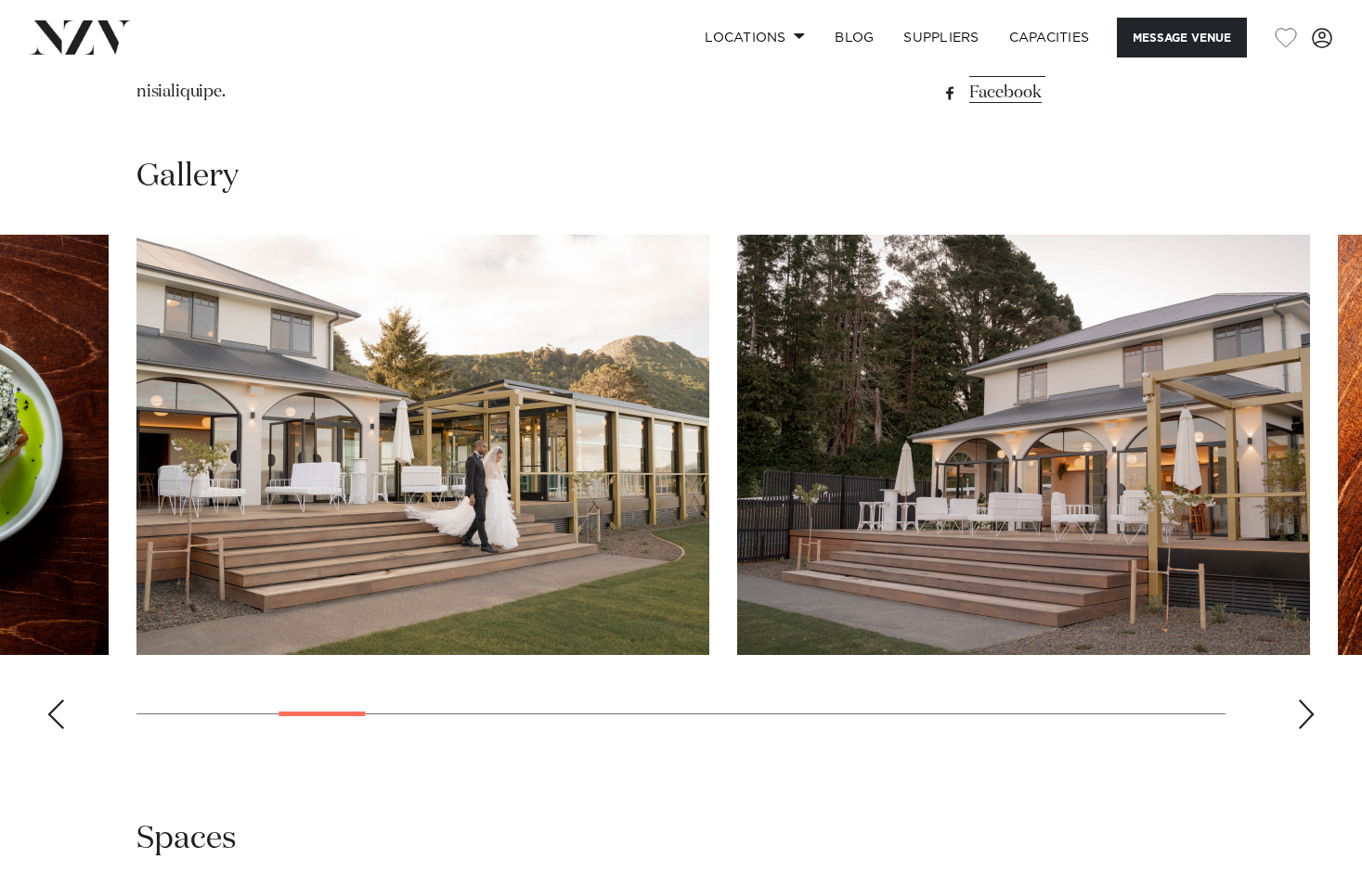
click at [1306, 700] on div "Next slide" at bounding box center [1306, 715] width 19 height 30
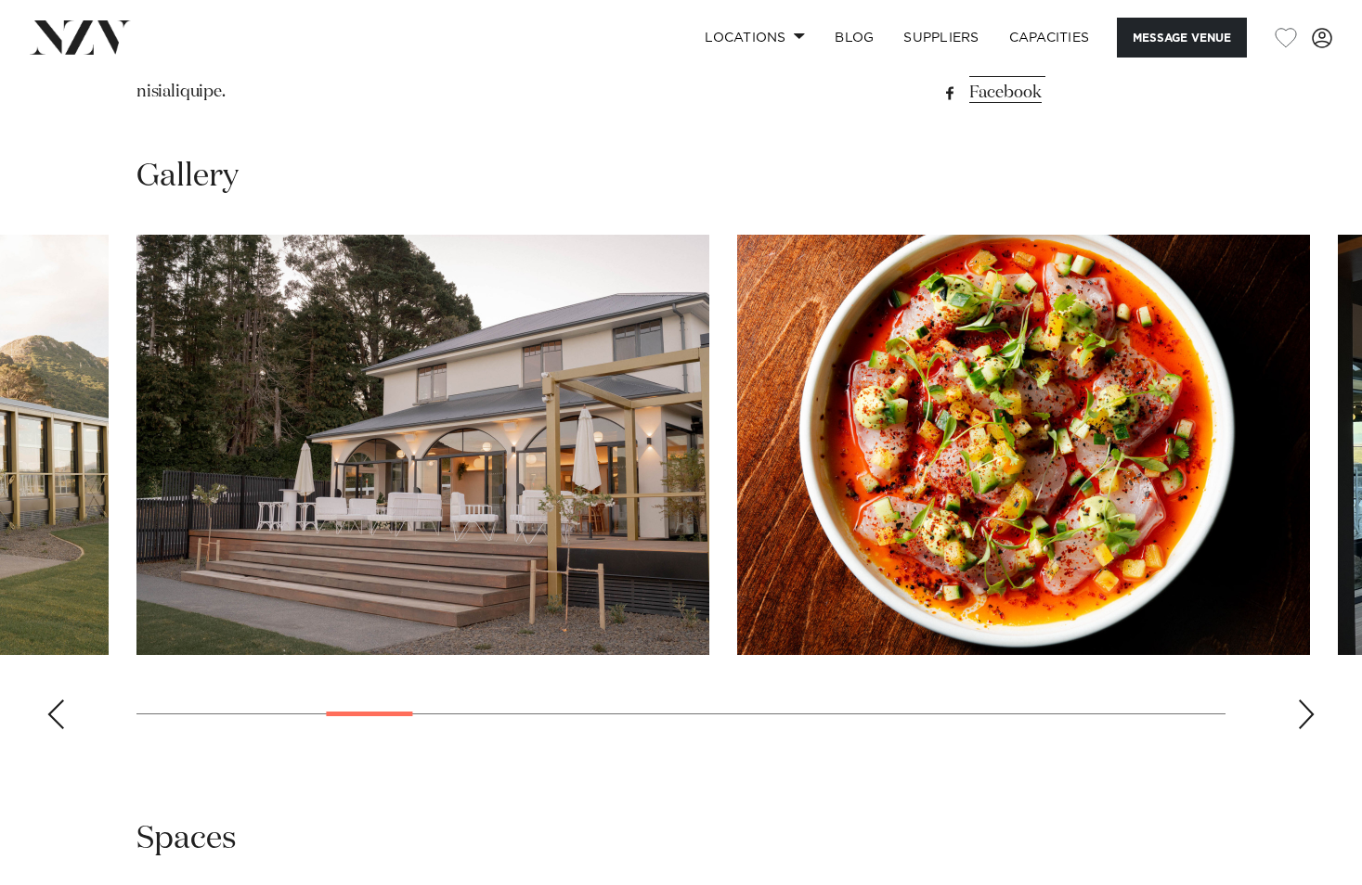
click at [1306, 700] on div "Next slide" at bounding box center [1306, 715] width 19 height 30
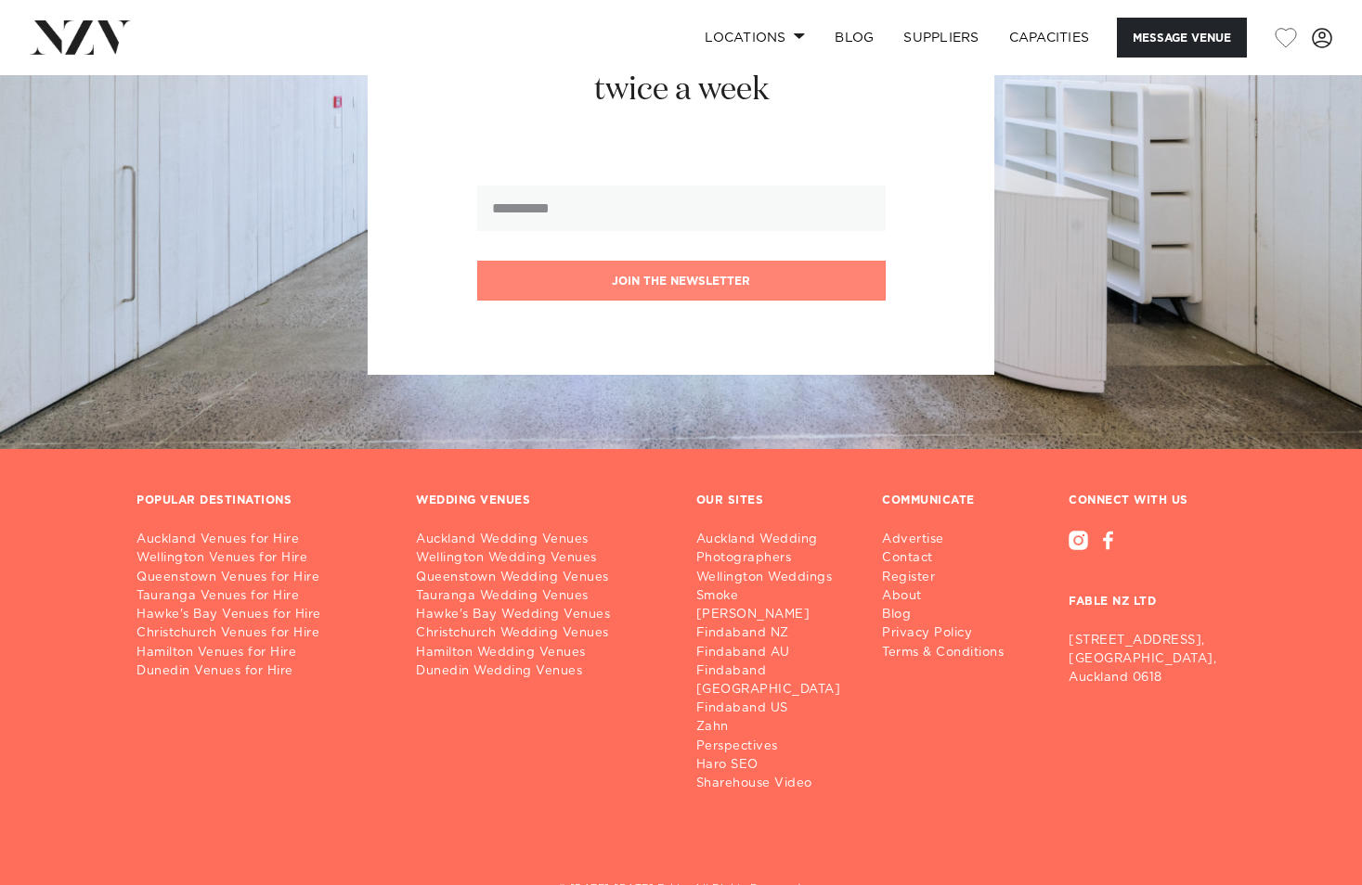
scroll to position [2800, 0]
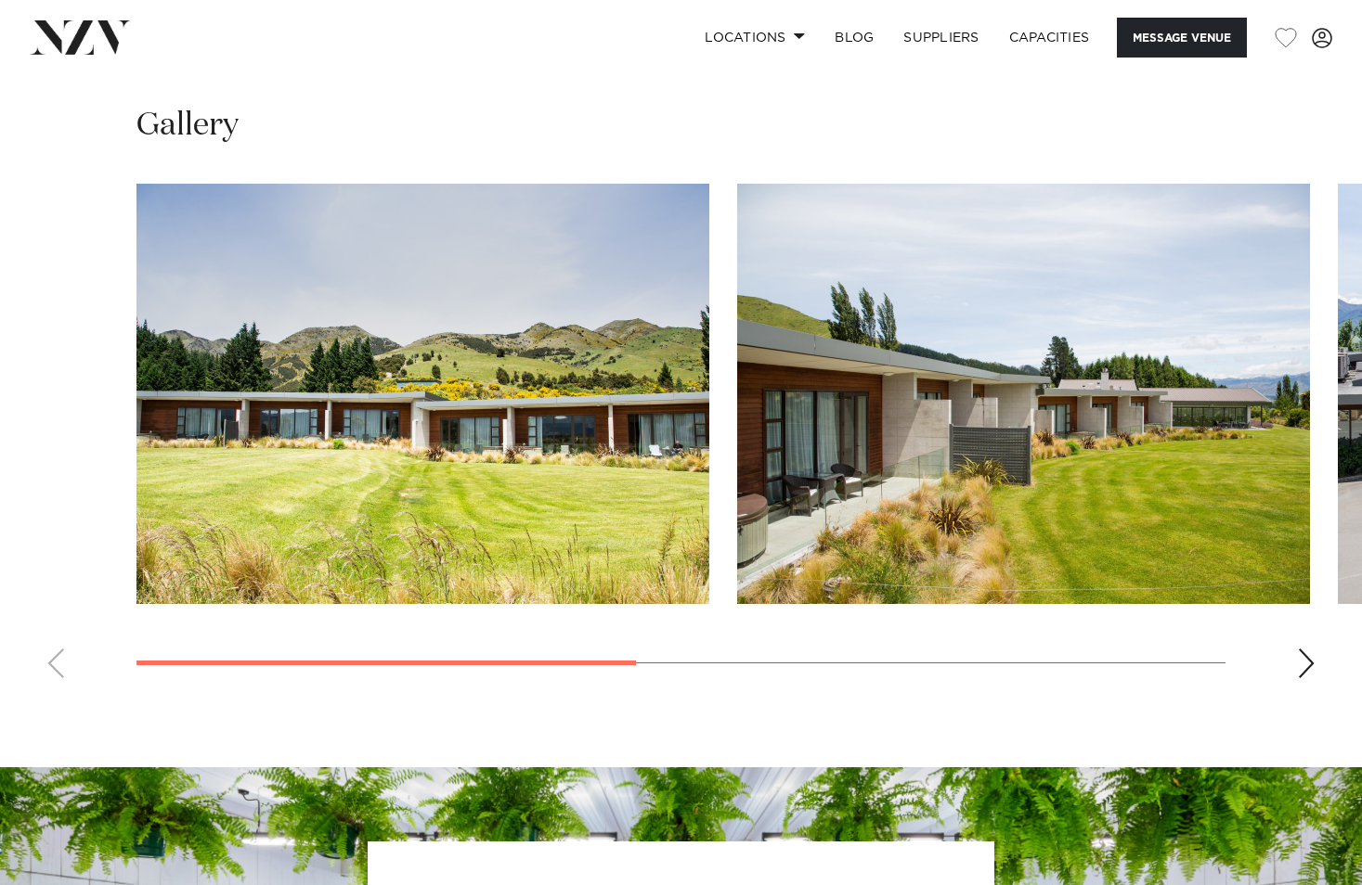
scroll to position [1299, 0]
click at [1316, 670] on swiper-container at bounding box center [681, 438] width 1362 height 510
click at [1302, 658] on div "Next slide" at bounding box center [1306, 663] width 19 height 30
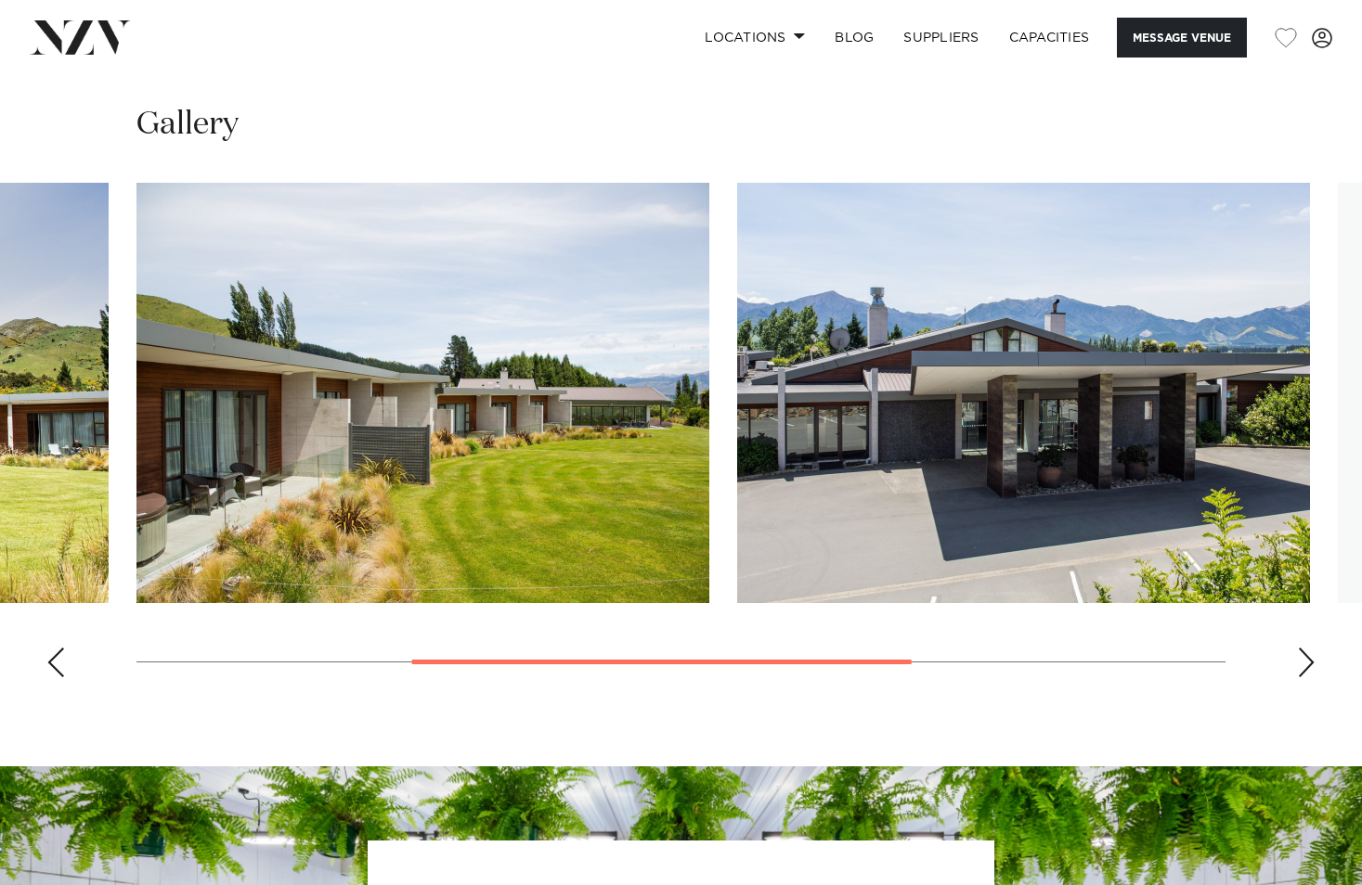
click at [1302, 659] on div "Next slide" at bounding box center [1306, 663] width 19 height 30
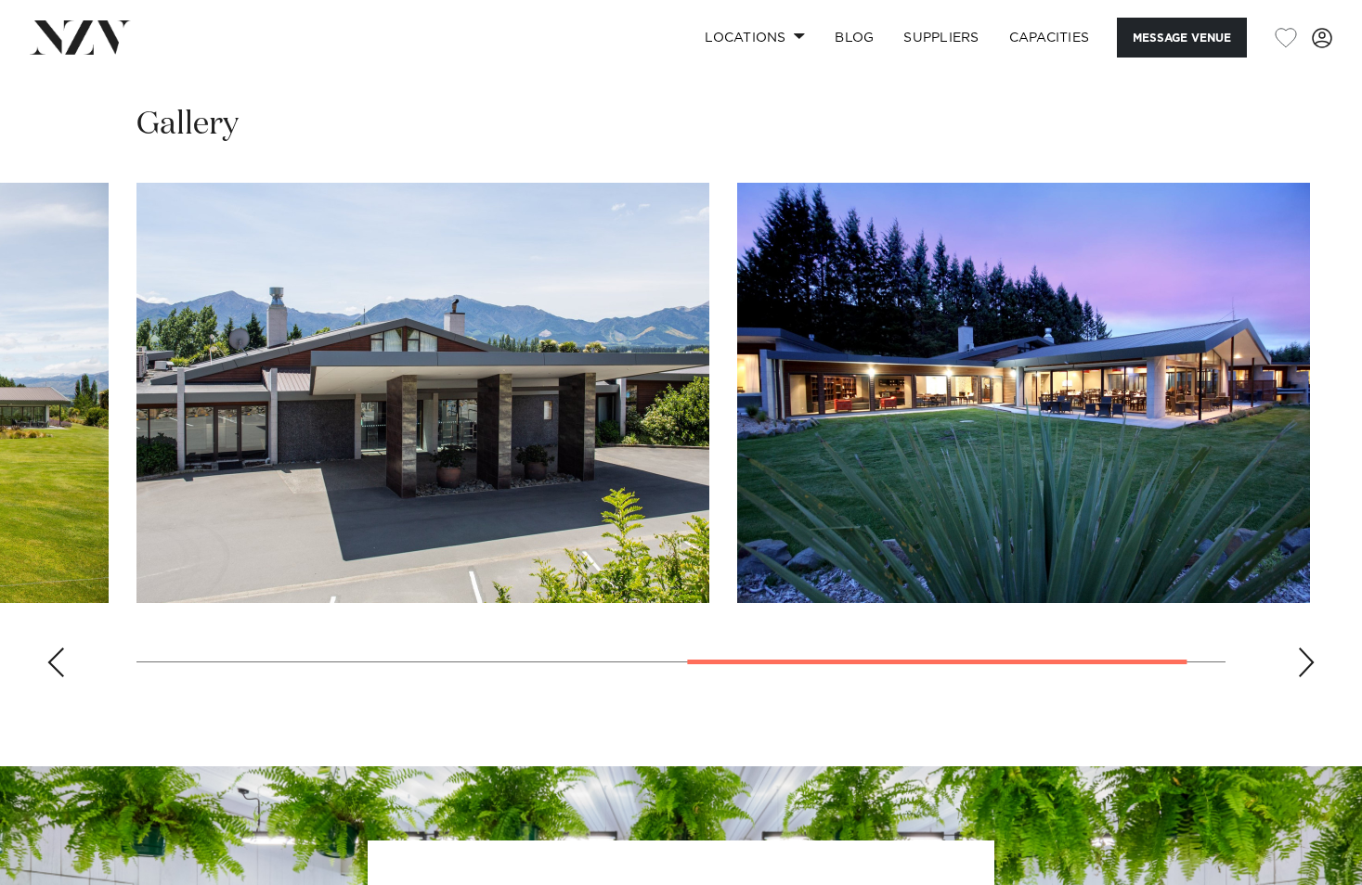
click at [1302, 662] on div "Next slide" at bounding box center [1306, 663] width 19 height 30
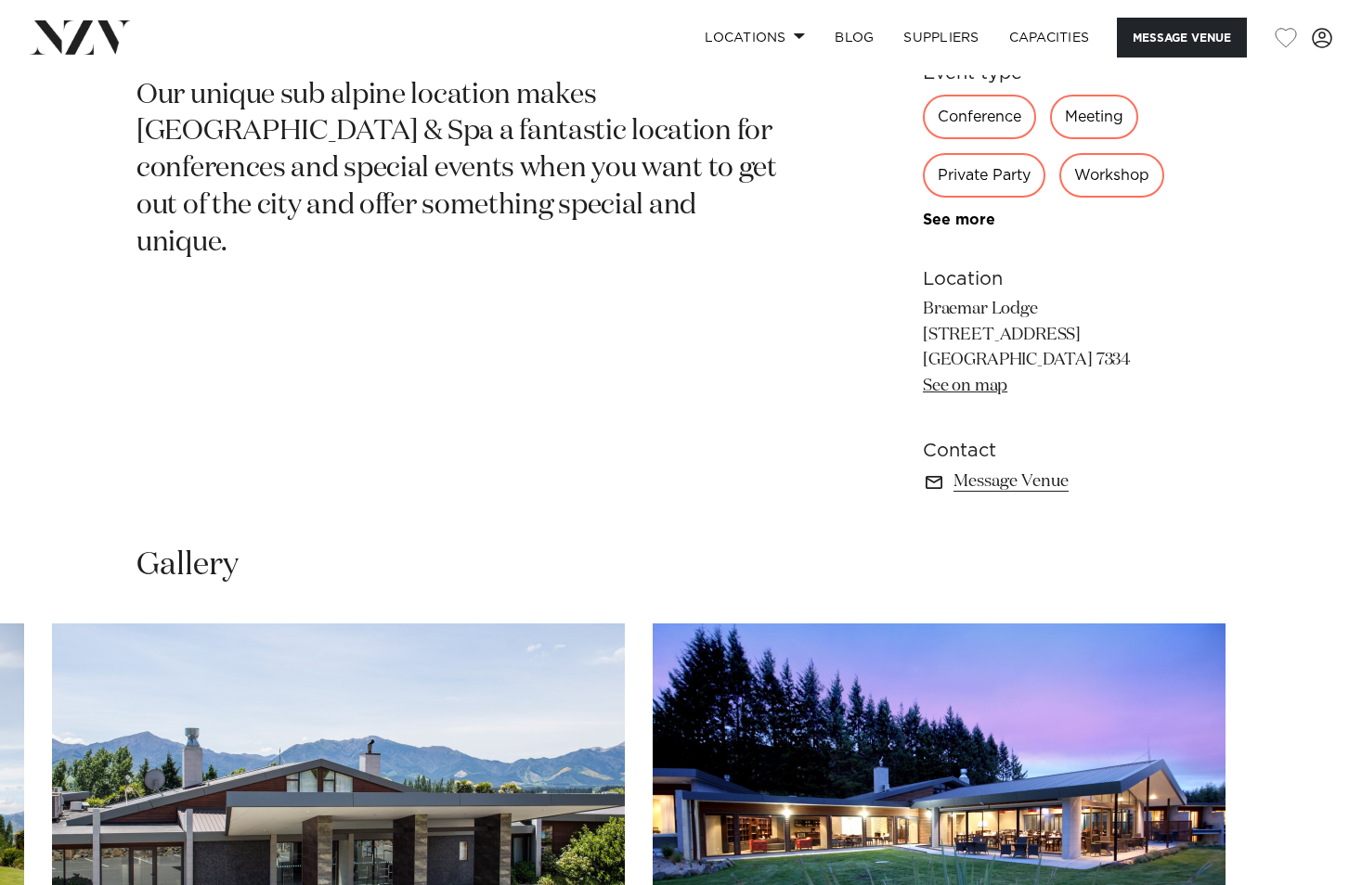
scroll to position [642, 0]
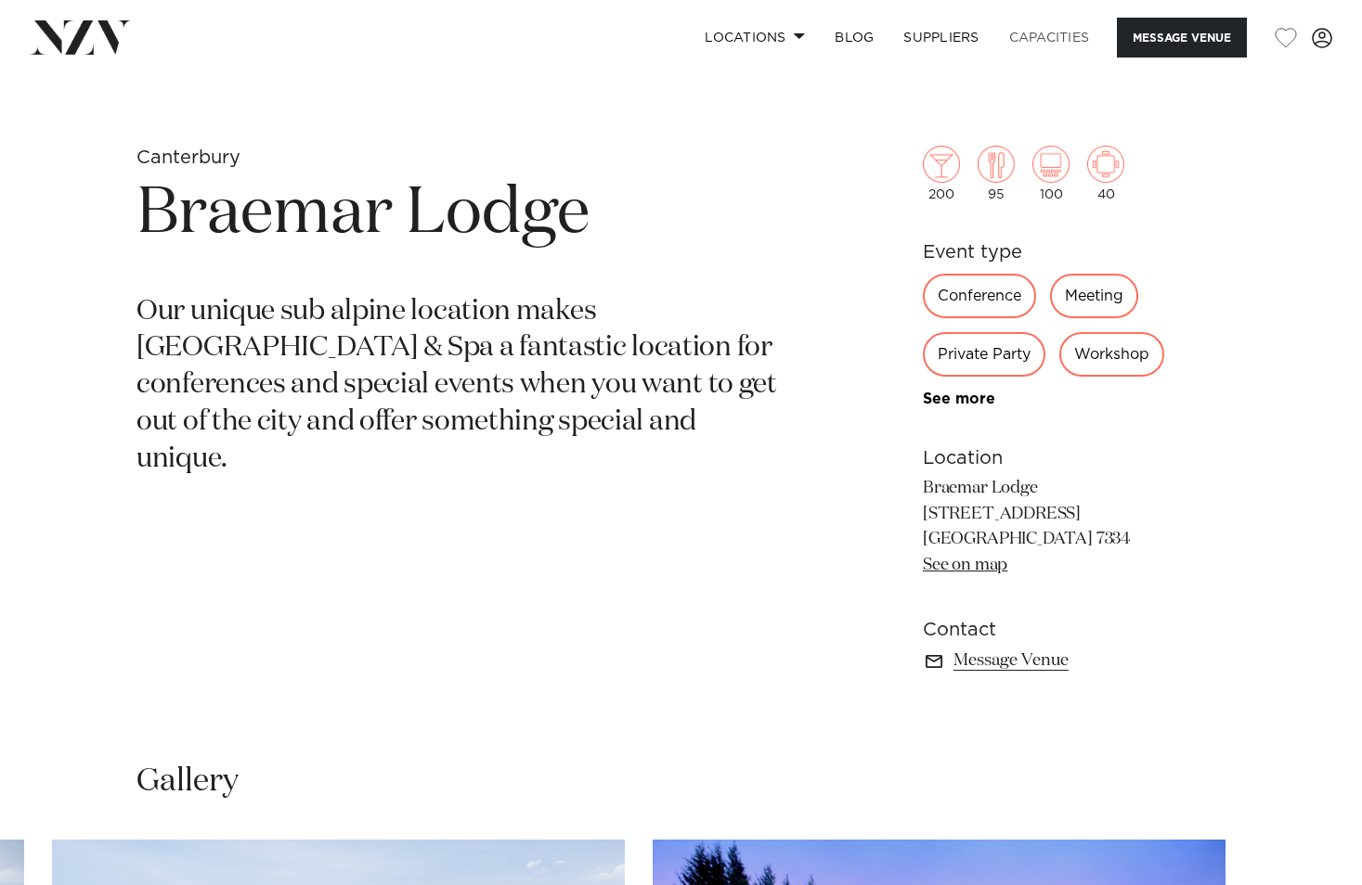
click at [1072, 35] on link "Capacities" at bounding box center [1049, 38] width 110 height 40
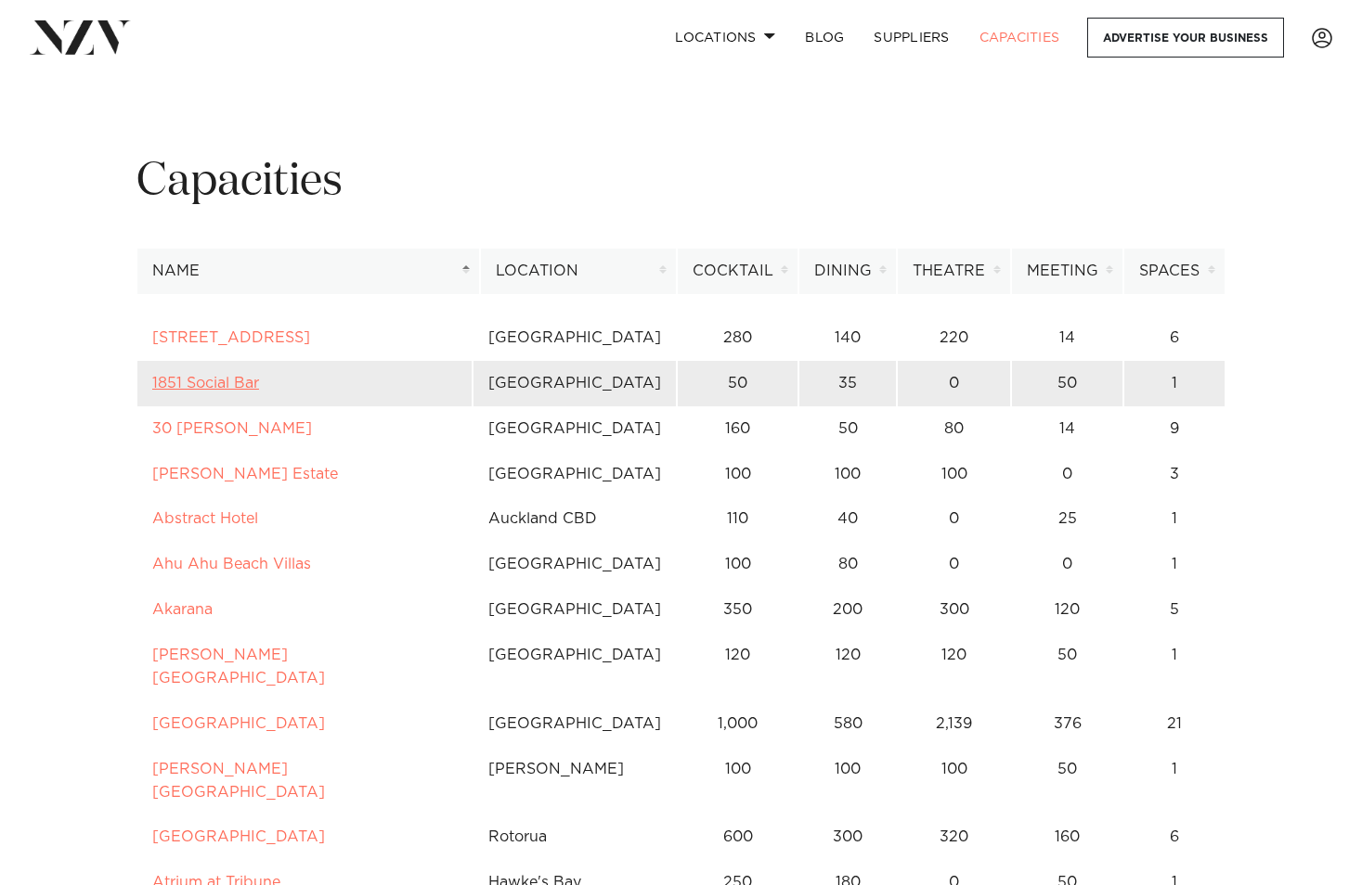
click at [200, 387] on link "1851 Social Bar" at bounding box center [205, 383] width 107 height 15
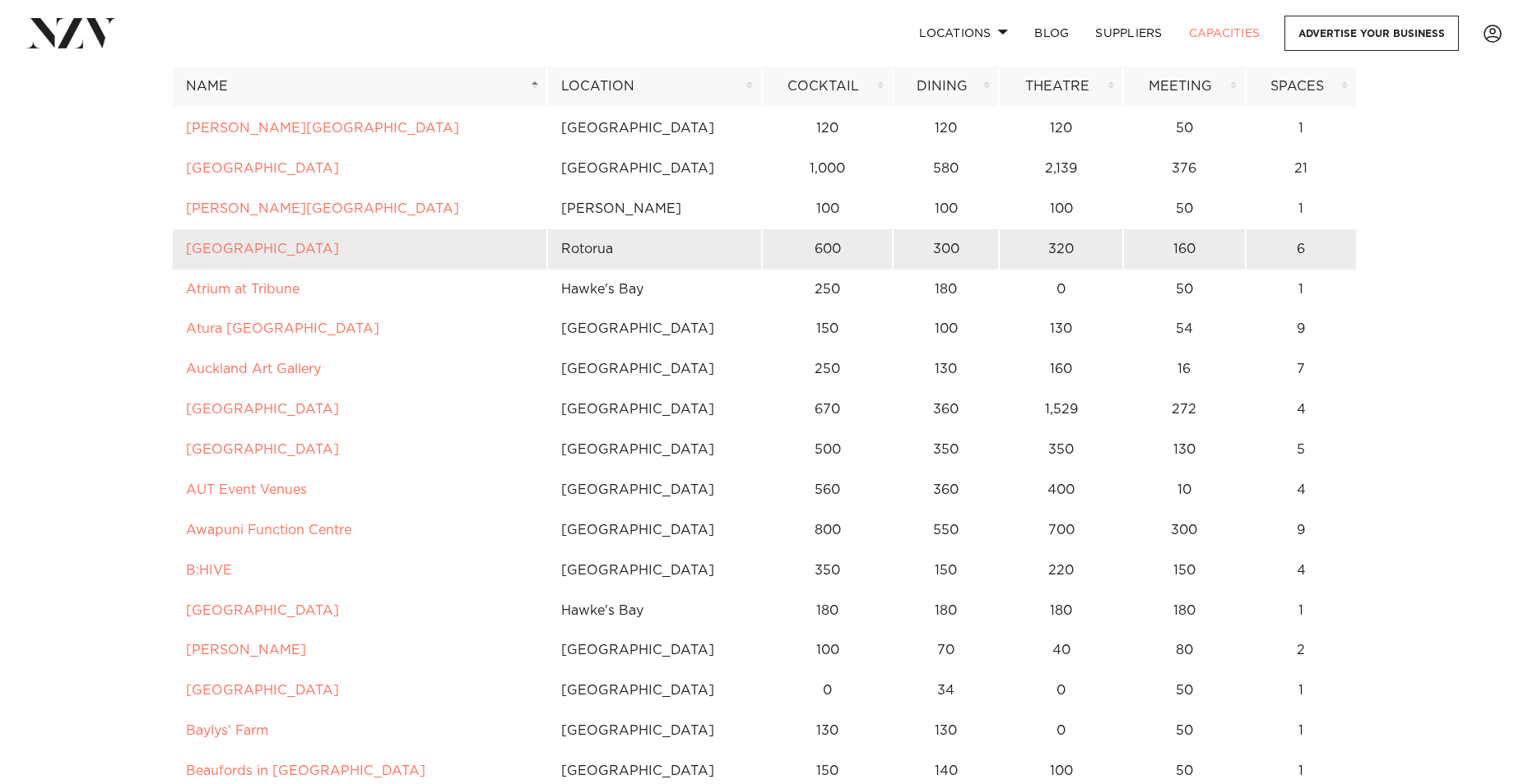
scroll to position [493, 0]
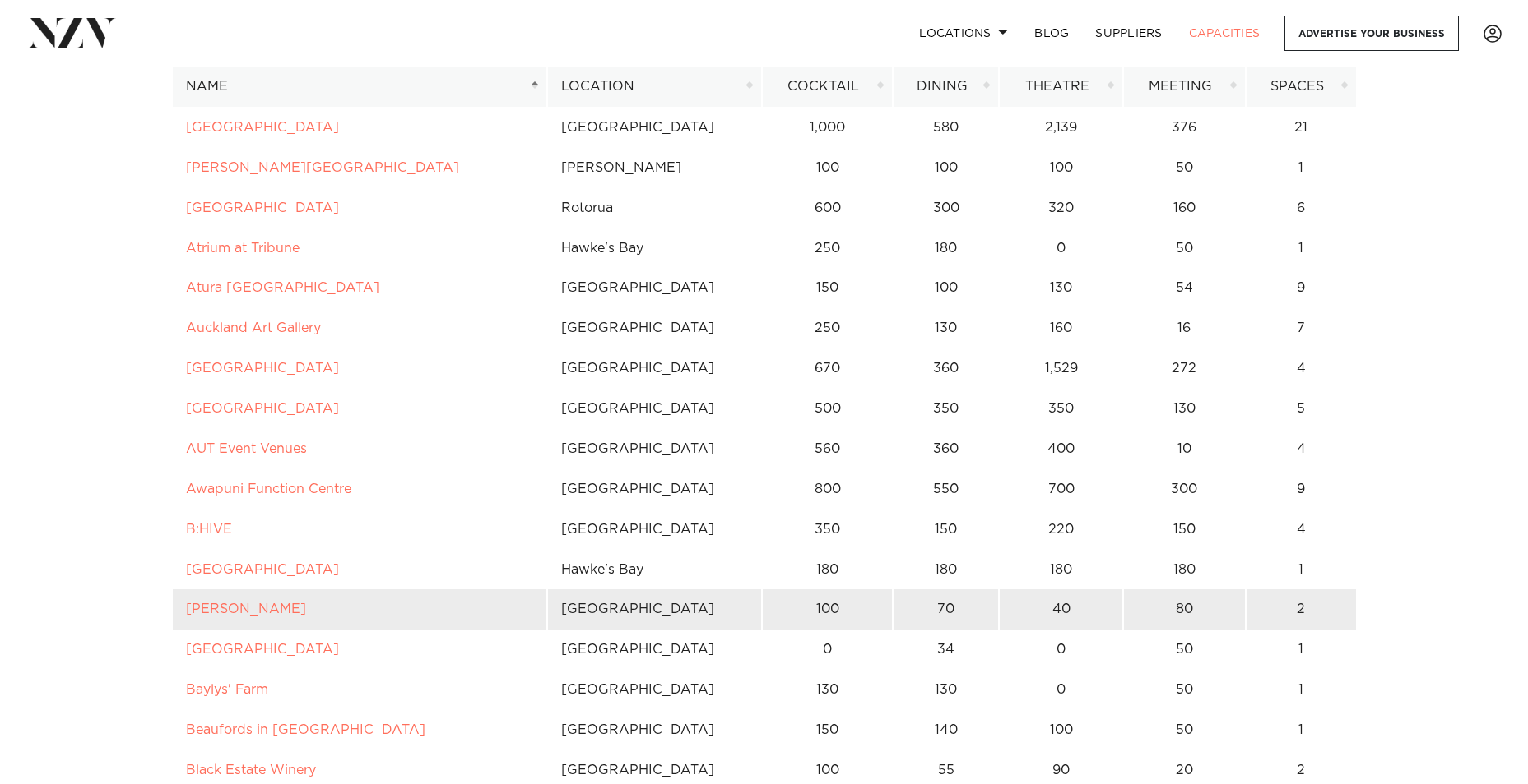
click at [217, 620] on td "Bar Franco" at bounding box center [359, 609] width 375 height 40
click at [216, 609] on link "Bar Franco" at bounding box center [246, 609] width 121 height 13
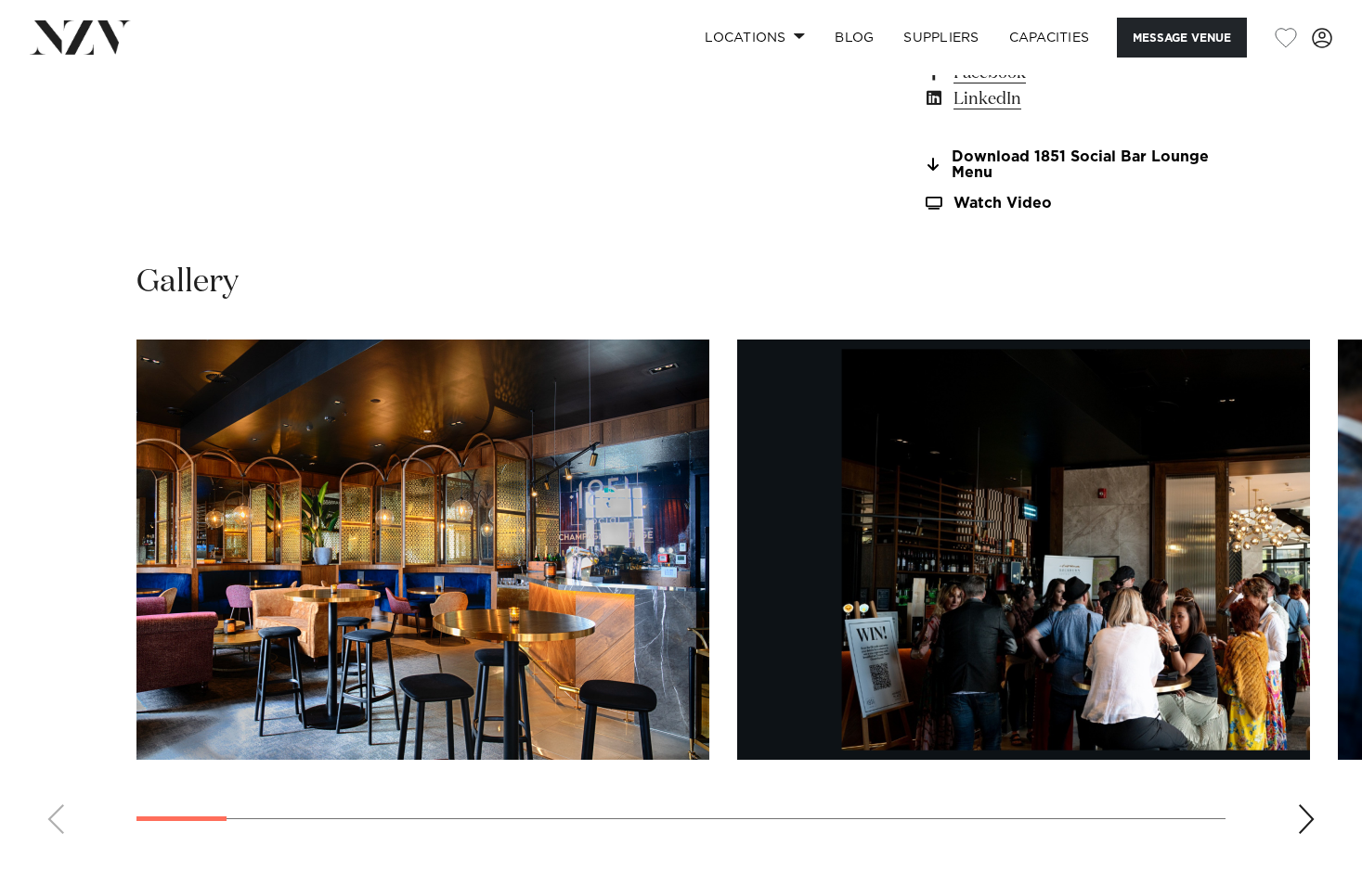
scroll to position [1578, 0]
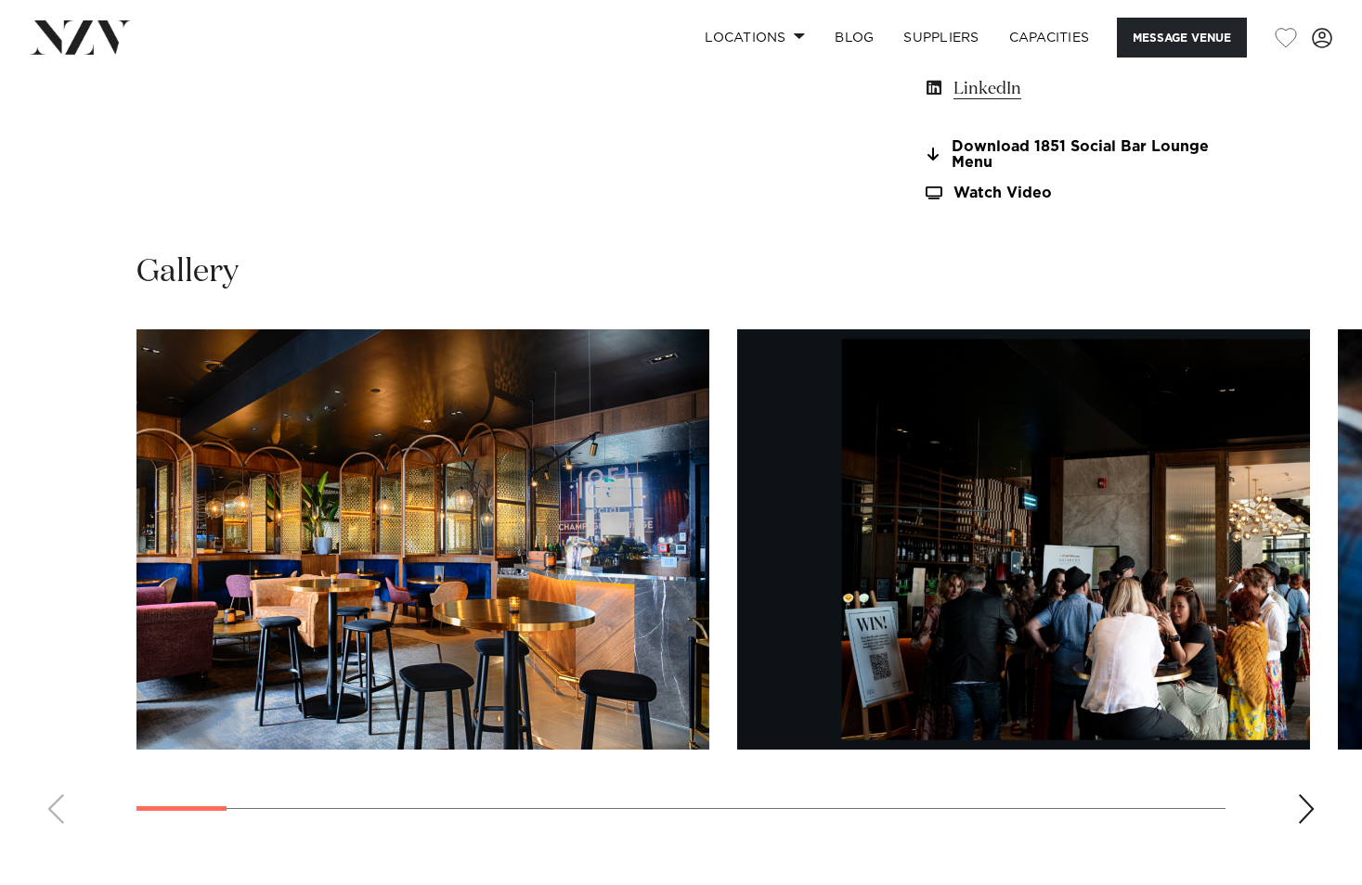
click at [1310, 802] on div "Next slide" at bounding box center [1306, 809] width 19 height 30
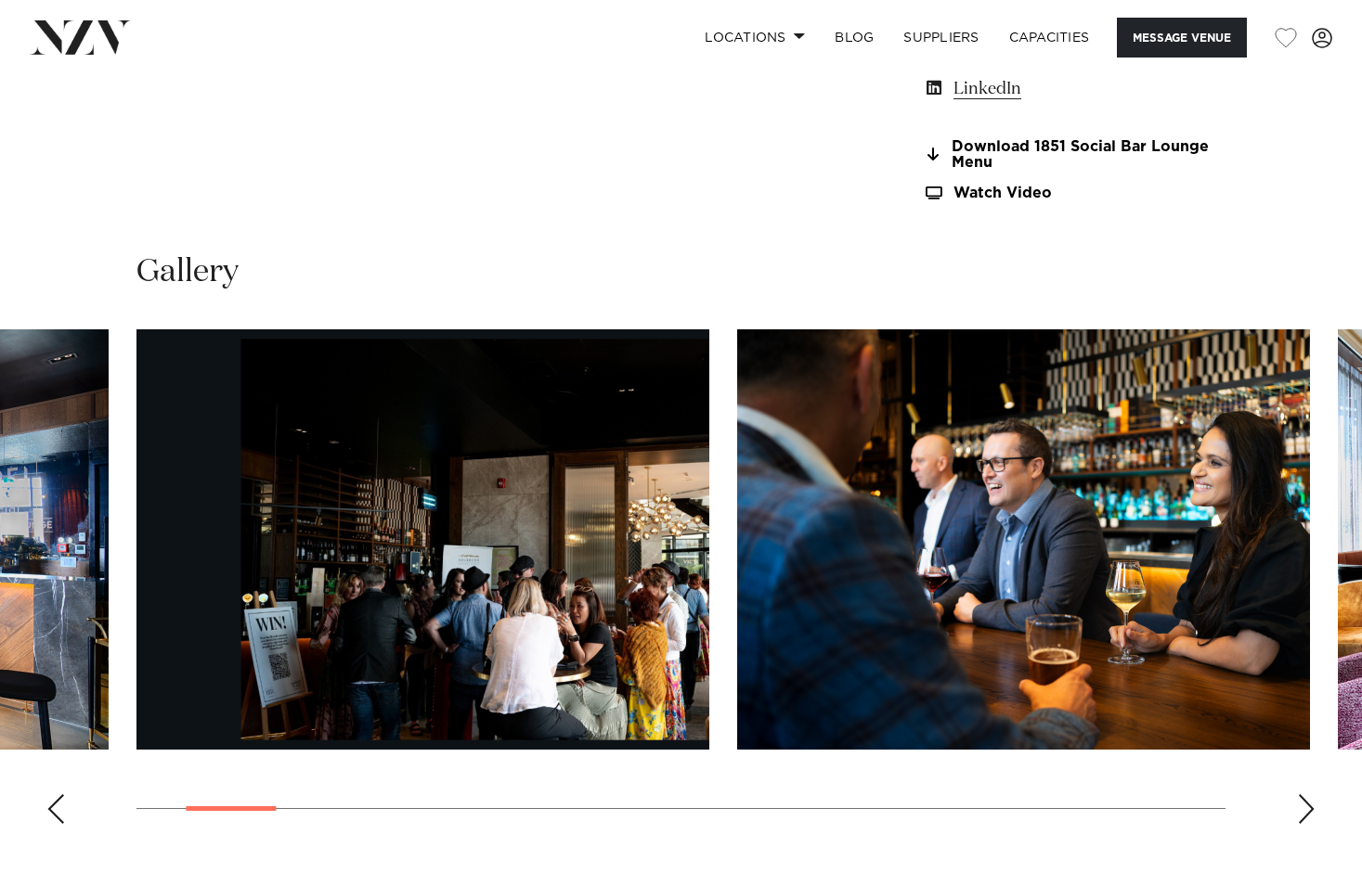
click at [1310, 802] on div "Next slide" at bounding box center [1306, 809] width 19 height 30
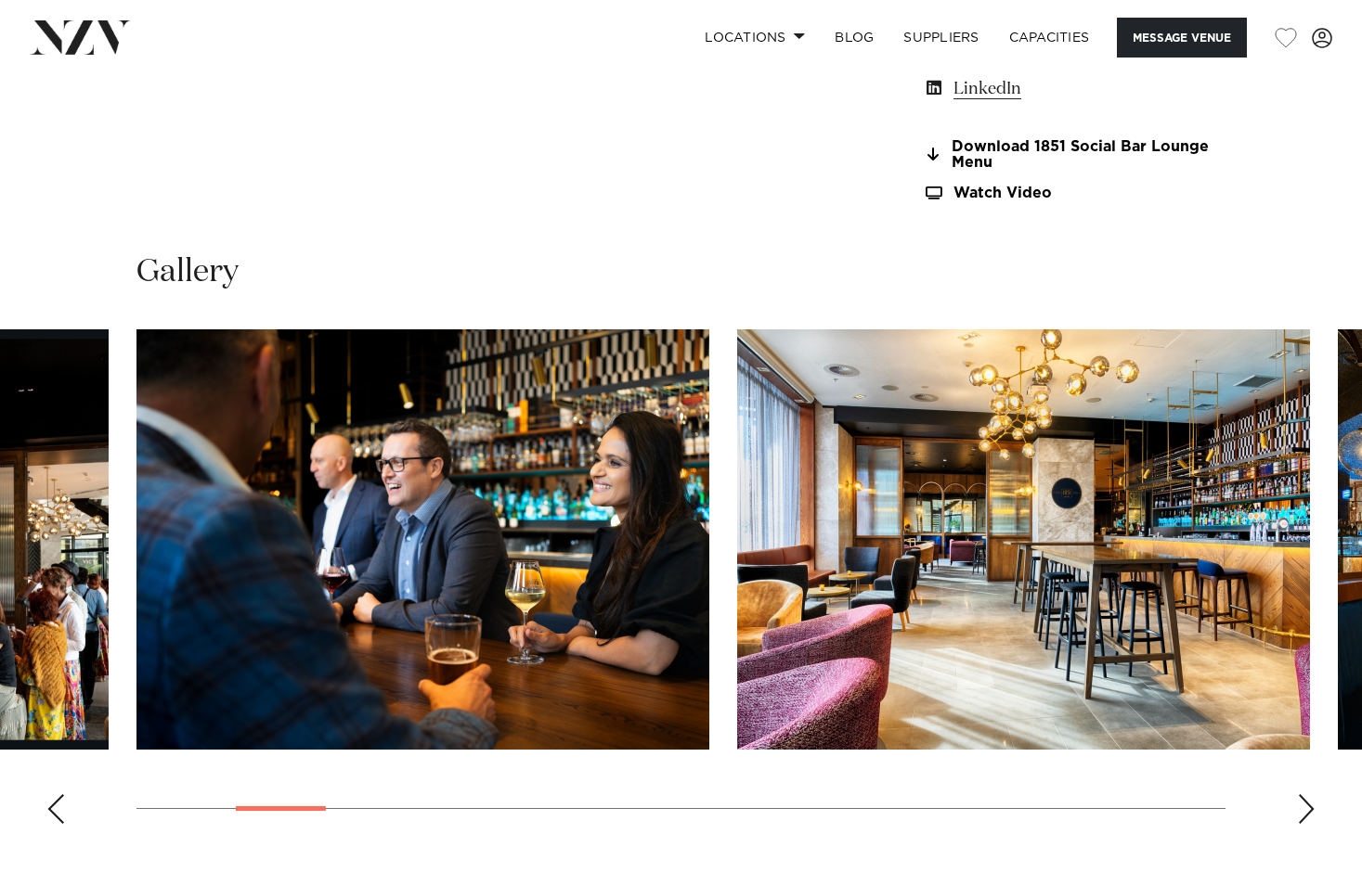
click at [1310, 802] on div "Next slide" at bounding box center [1306, 809] width 19 height 30
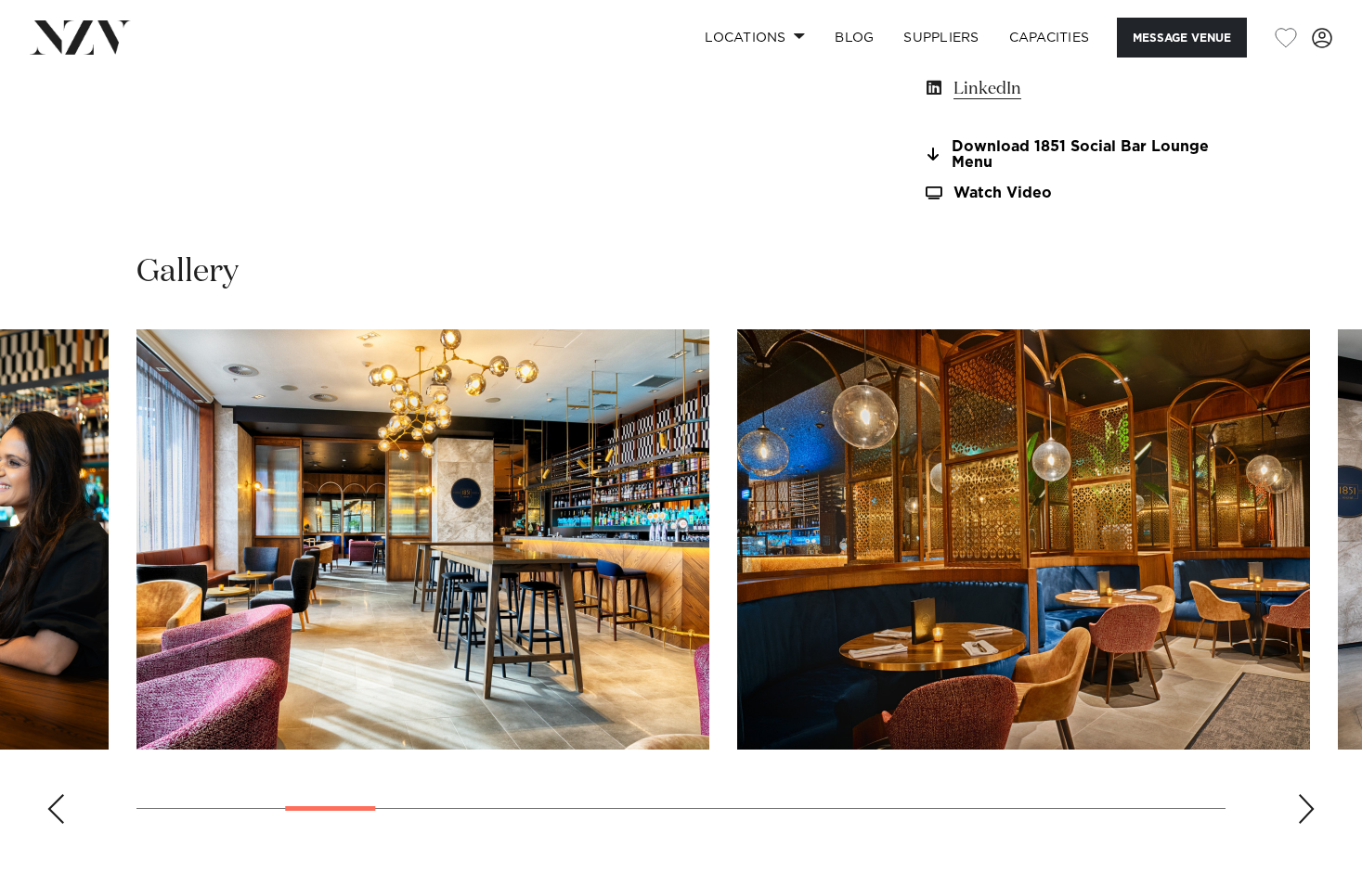
click at [1310, 802] on div "Next slide" at bounding box center [1306, 809] width 19 height 30
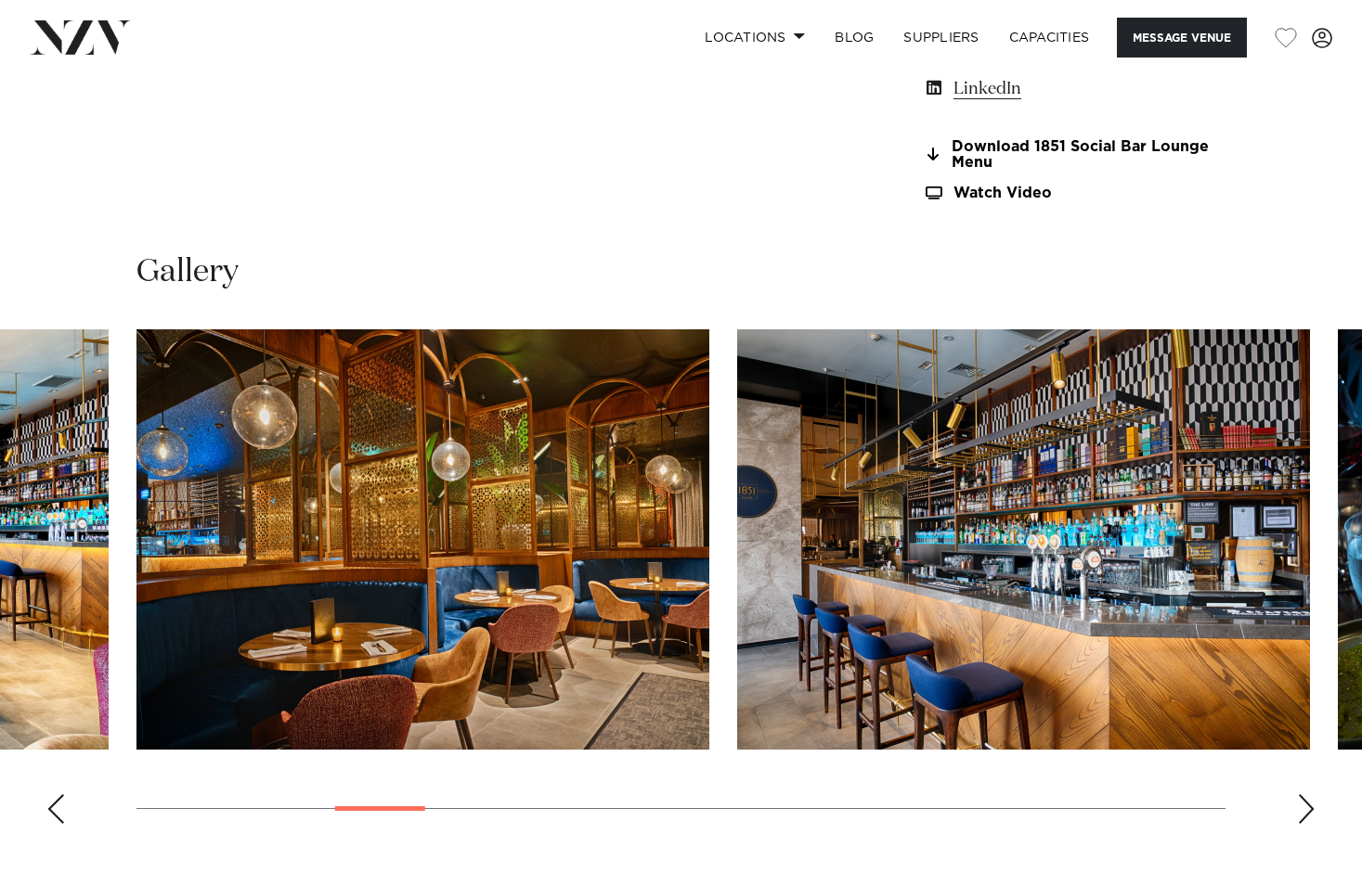
click at [1310, 802] on div "Next slide" at bounding box center [1306, 809] width 19 height 30
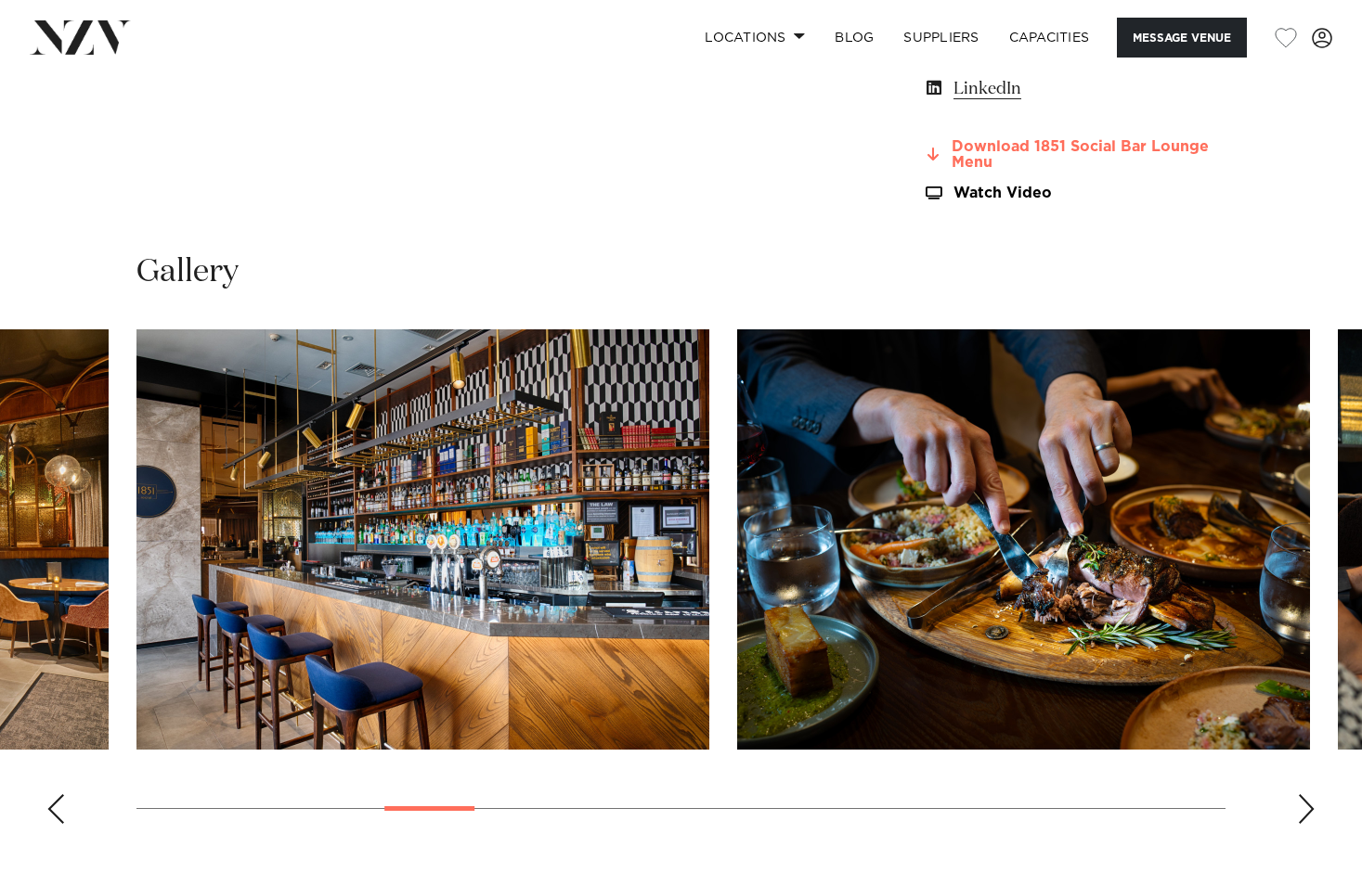
click at [977, 161] on link "Download 1851 Social Bar Lounge Menu" at bounding box center [1074, 155] width 303 height 32
click at [1312, 807] on div "Next slide" at bounding box center [1306, 809] width 19 height 30
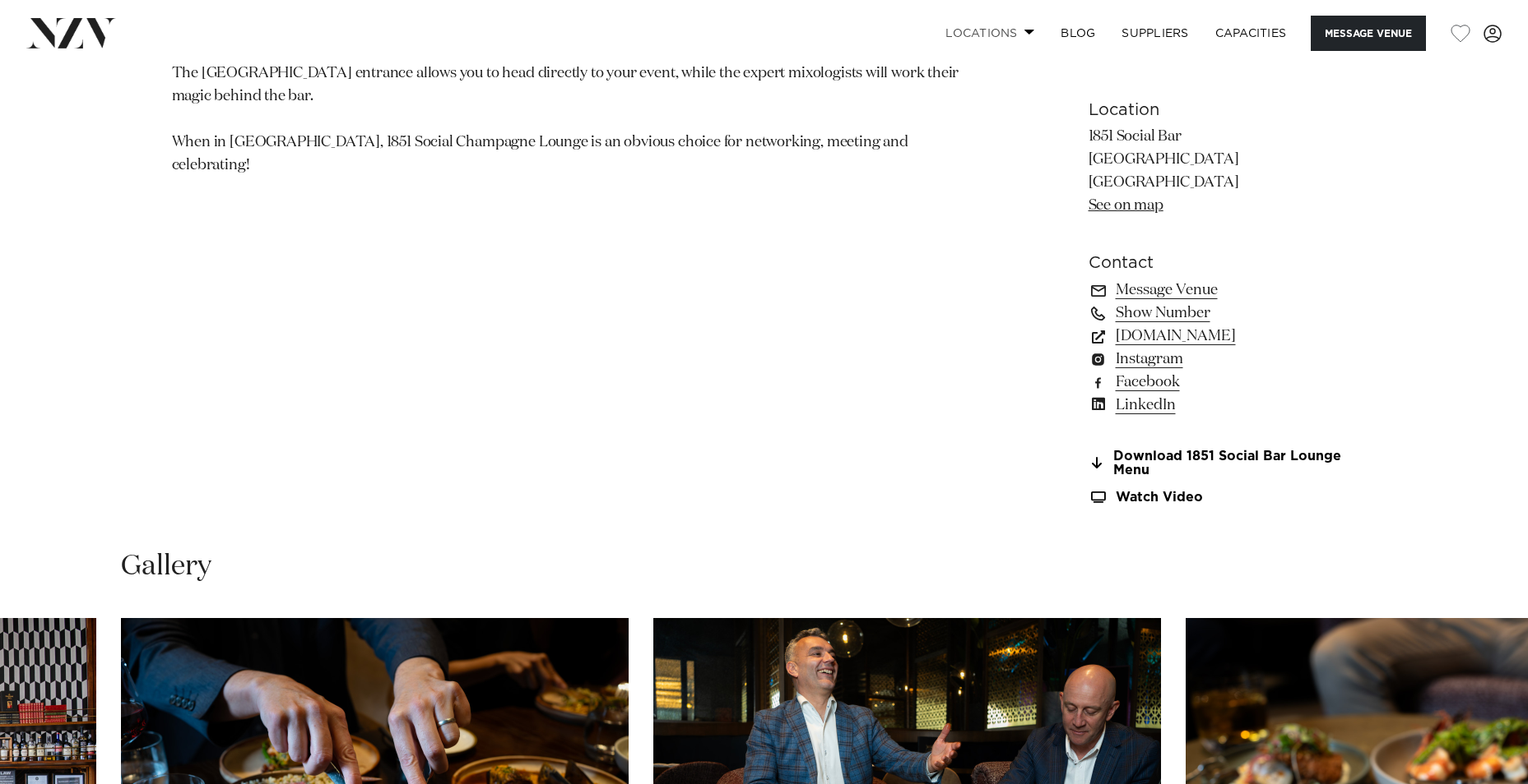
scroll to position [1219, 0]
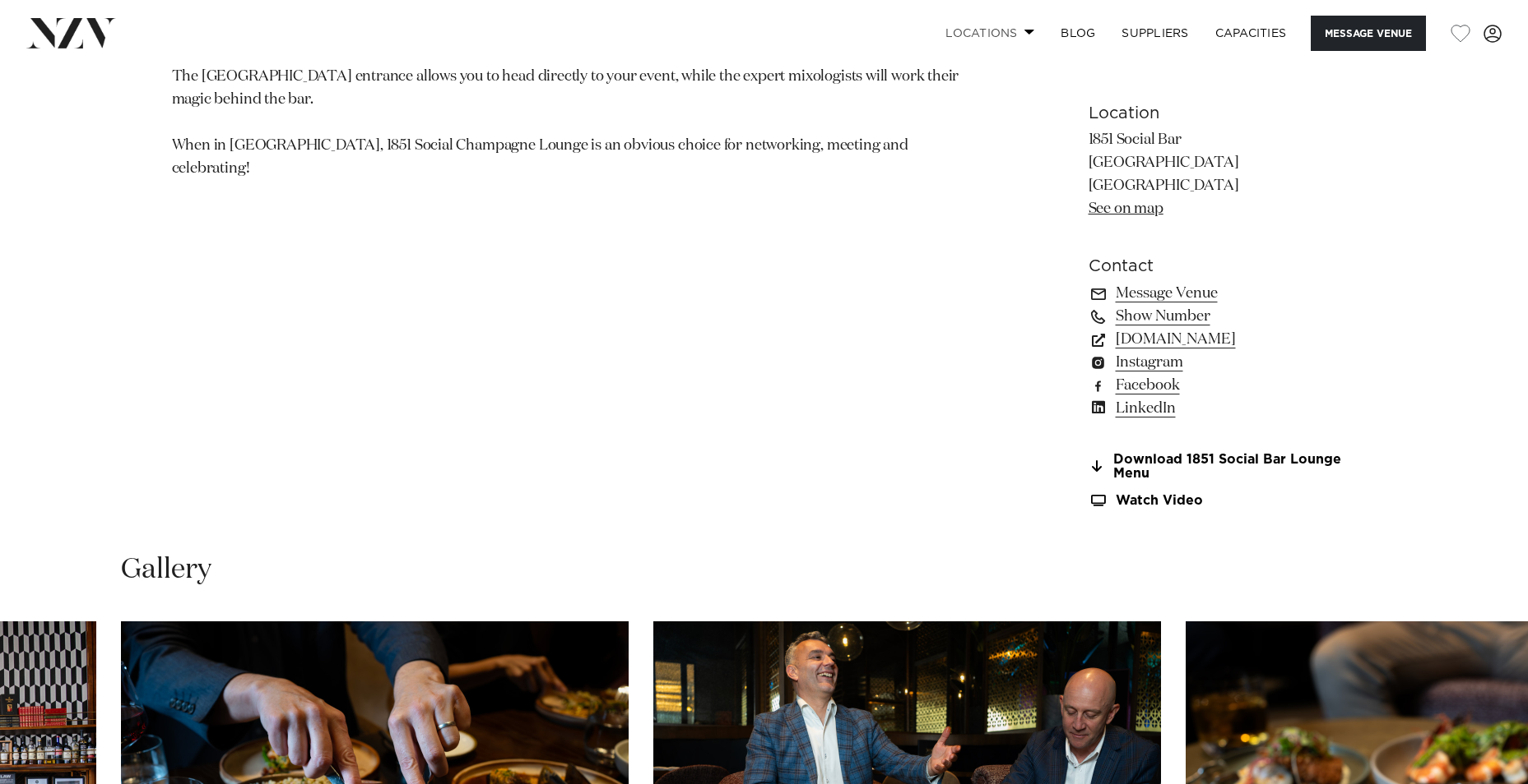
click at [1010, 30] on link "Locations" at bounding box center [990, 34] width 115 height 35
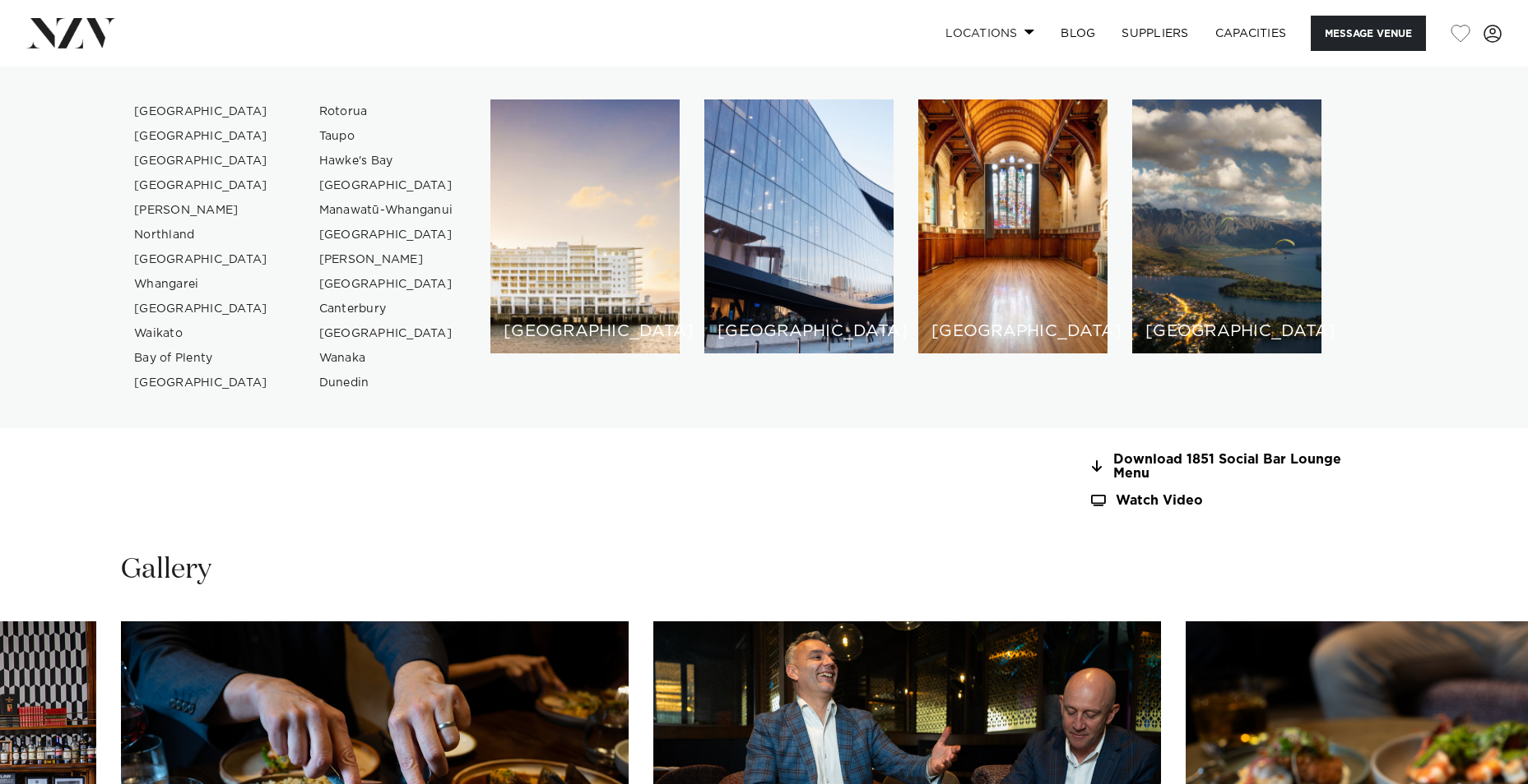
click at [1010, 30] on link "Locations" at bounding box center [990, 34] width 115 height 35
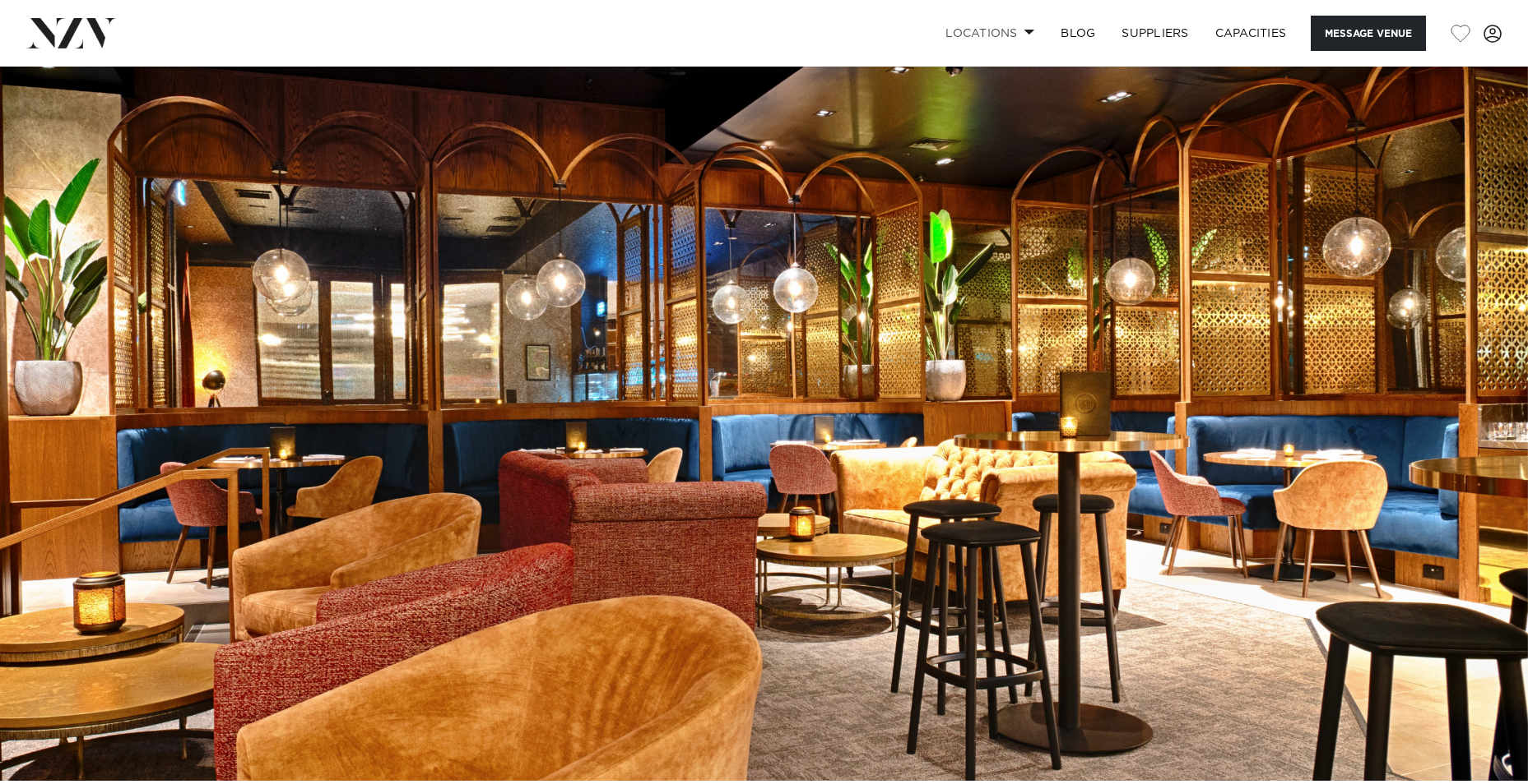
scroll to position [0, 0]
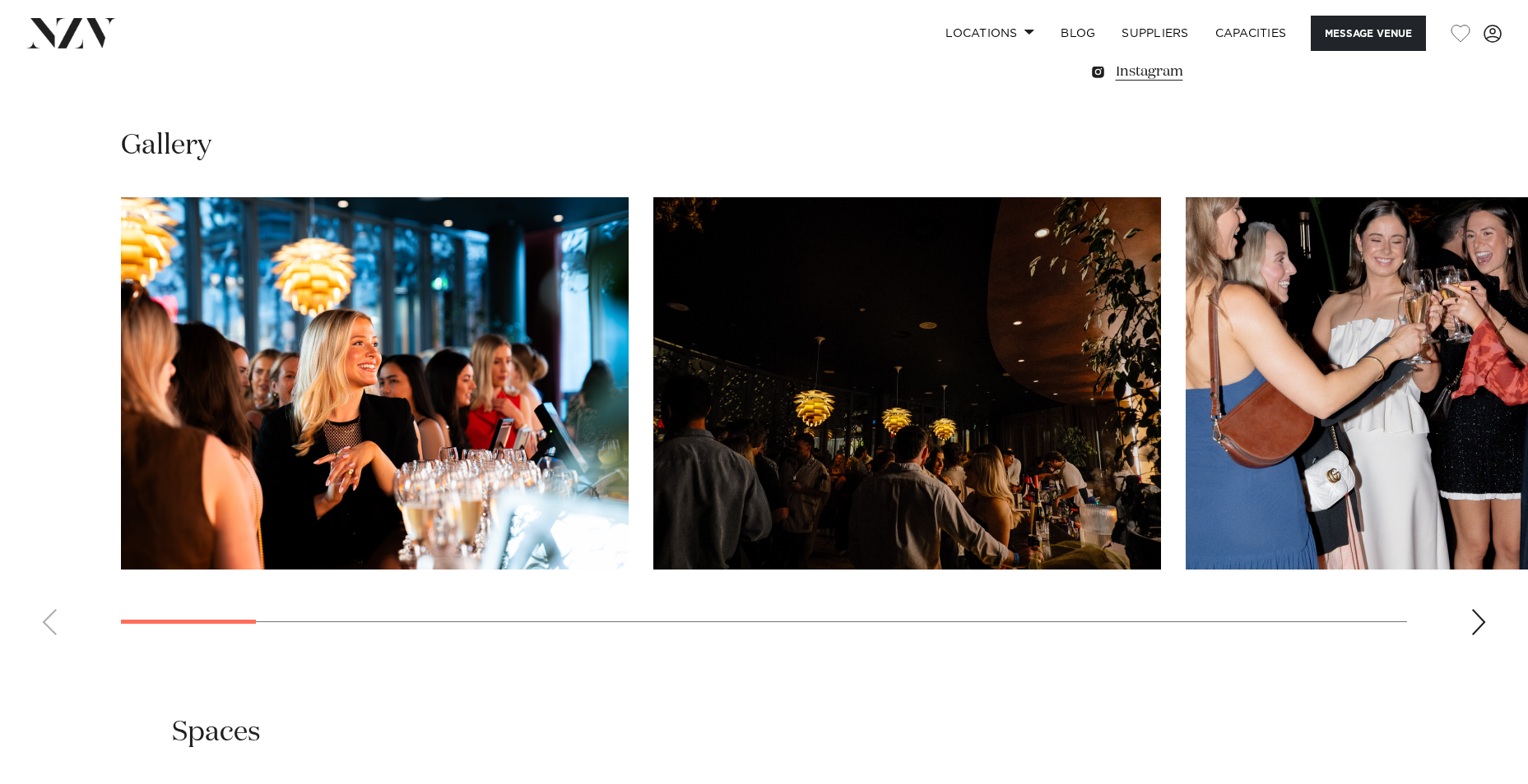
scroll to position [1562, 0]
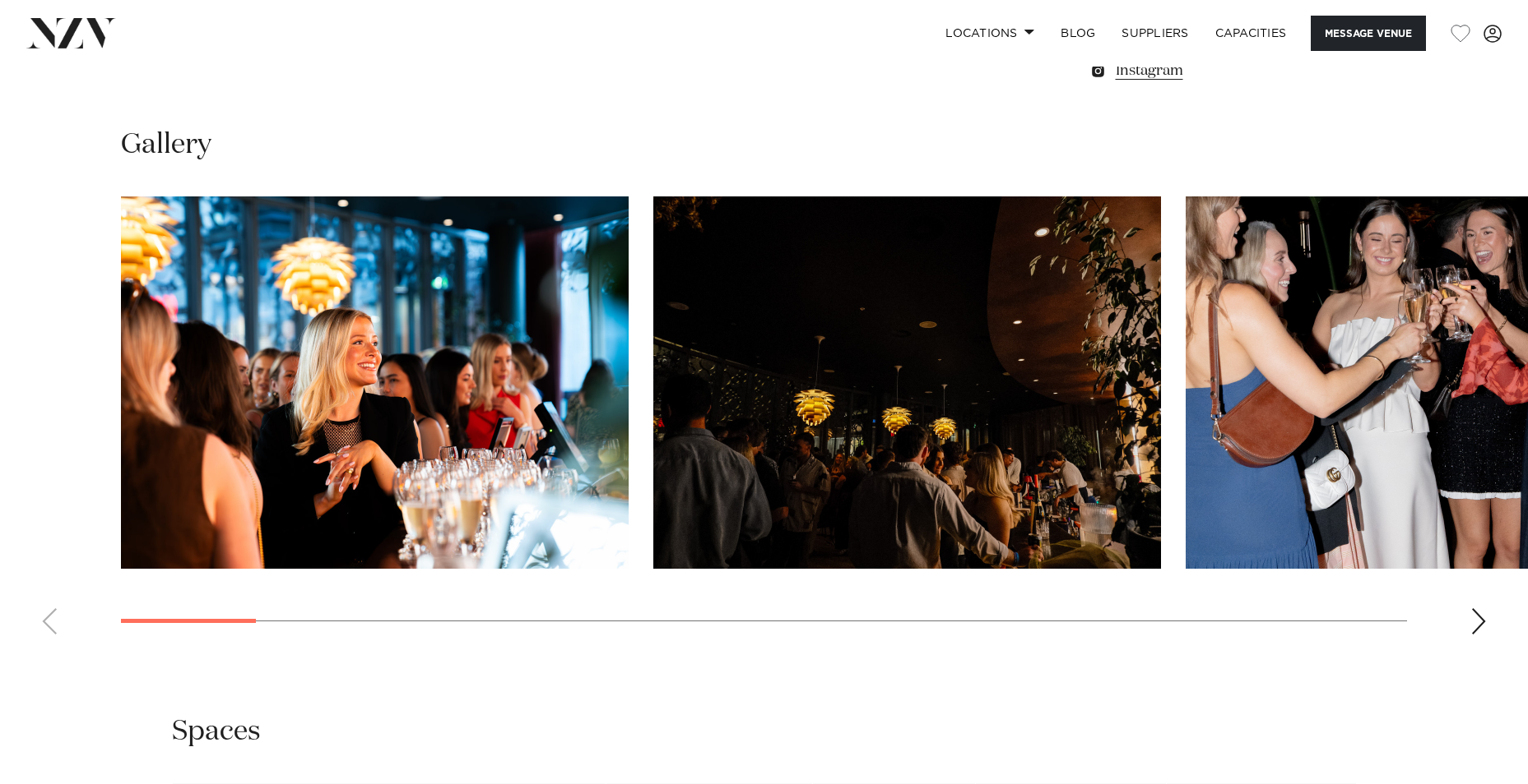
click at [1481, 613] on div "Next slide" at bounding box center [1478, 622] width 17 height 27
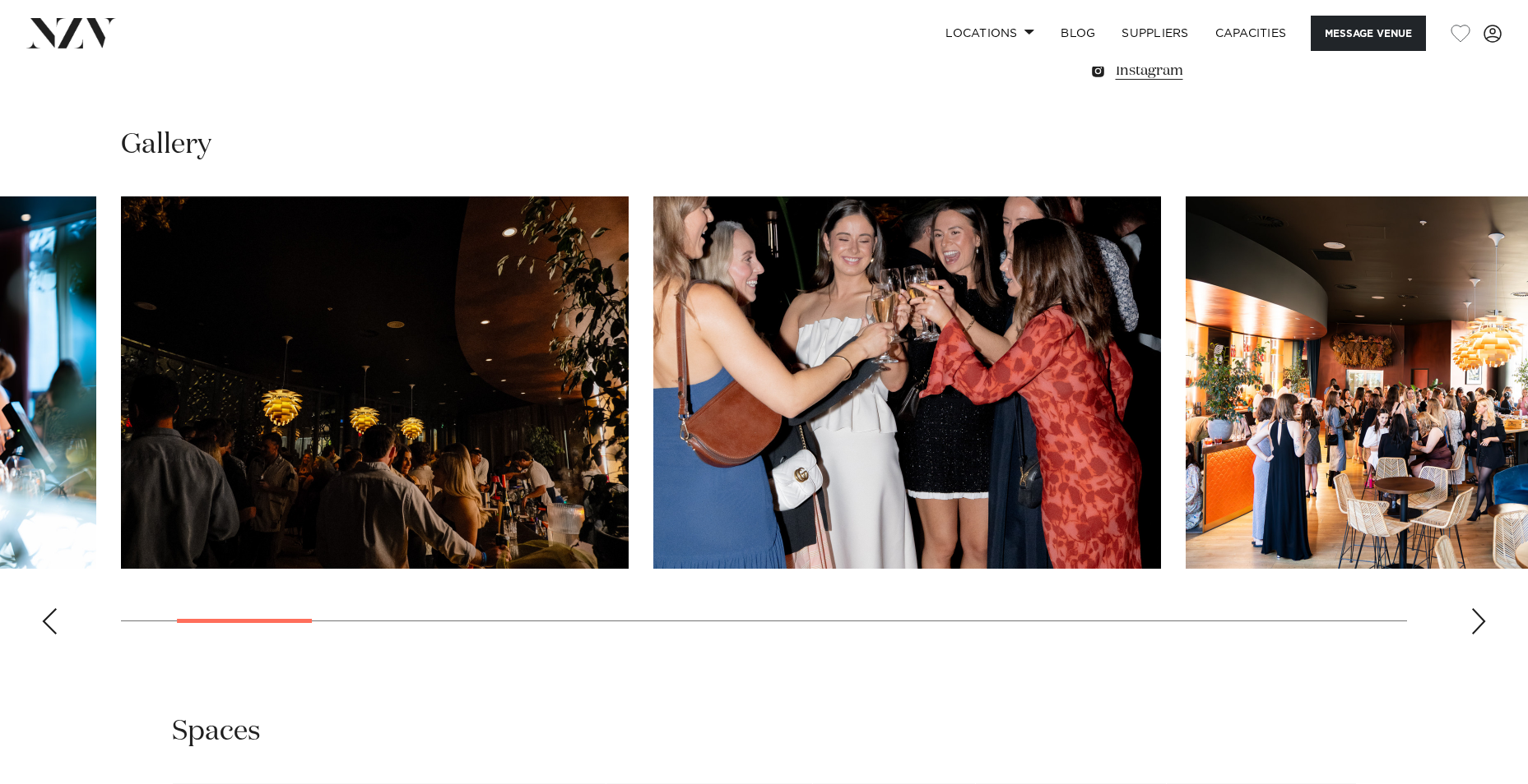
click at [1481, 622] on div "Next slide" at bounding box center [1478, 622] width 17 height 27
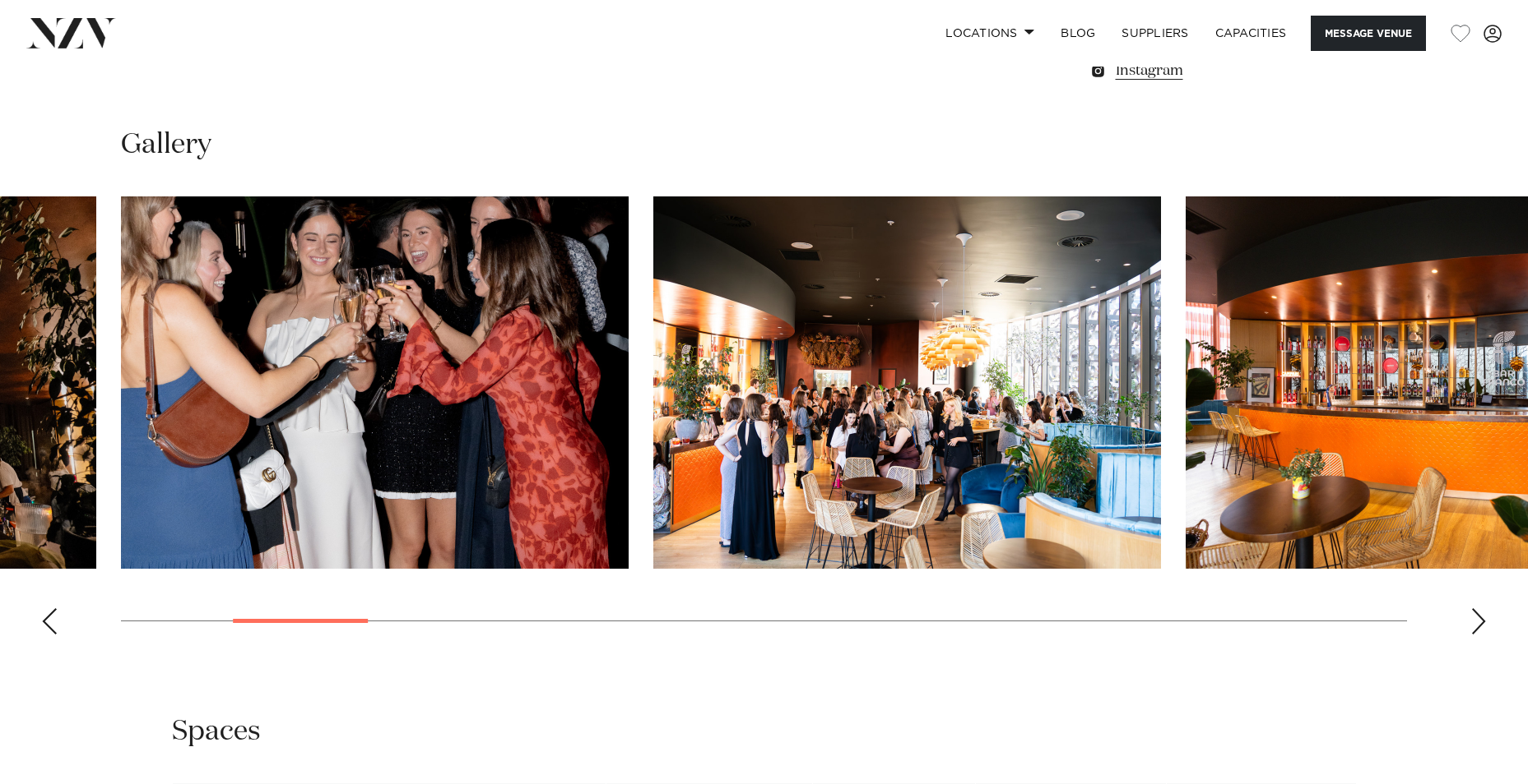
click at [1481, 622] on div "Next slide" at bounding box center [1478, 622] width 17 height 27
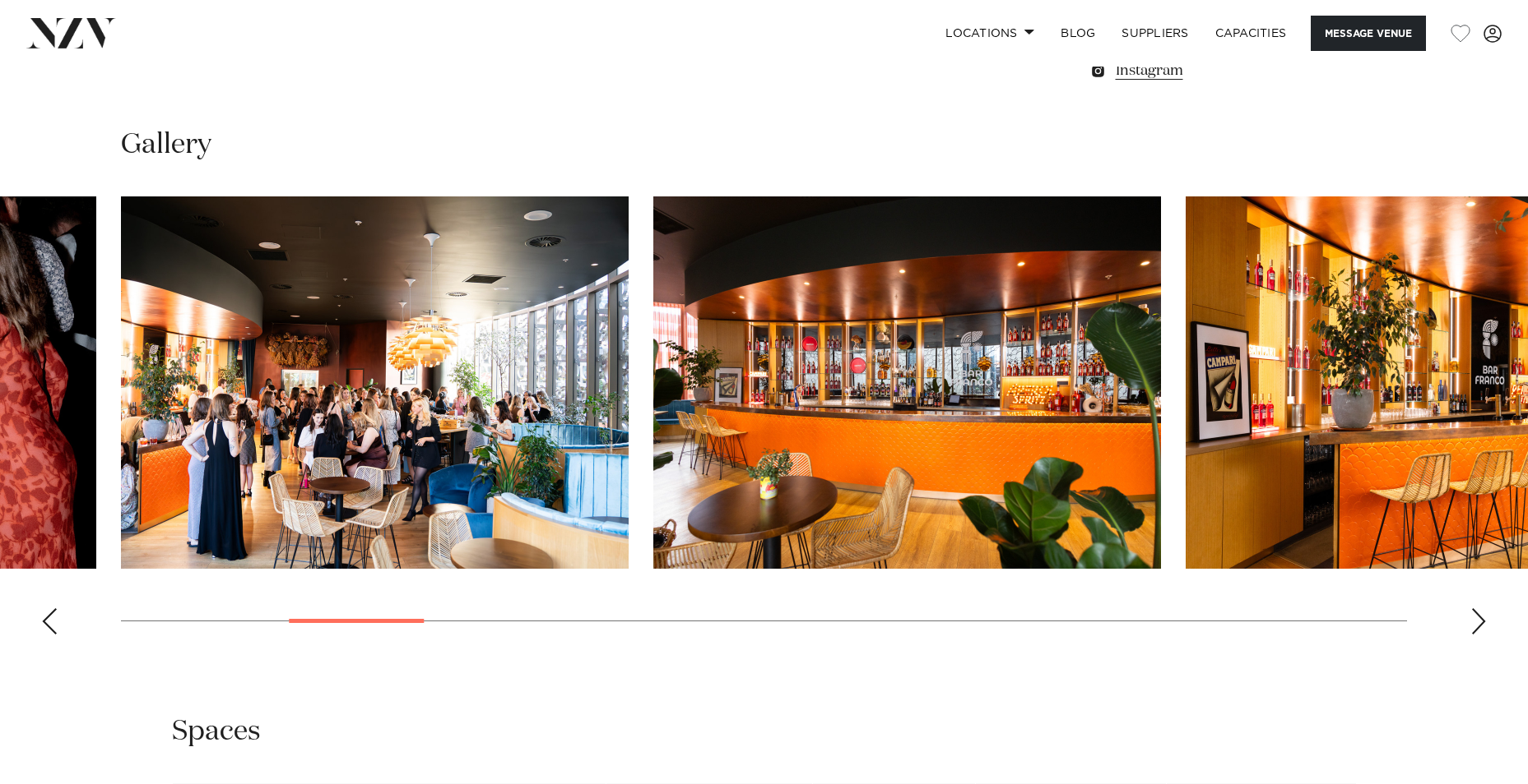
click at [1481, 622] on div "Next slide" at bounding box center [1478, 622] width 17 height 27
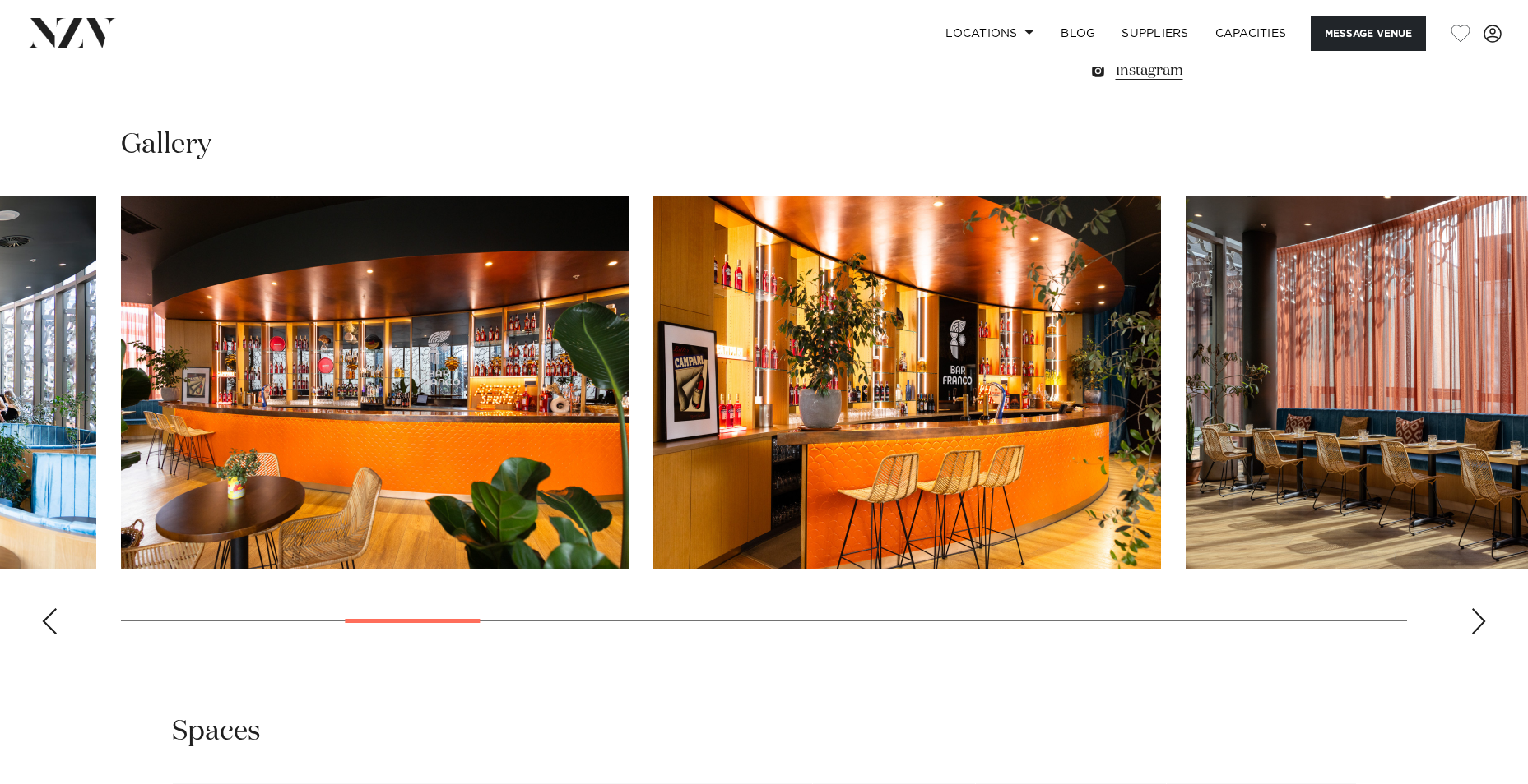
click at [1481, 622] on div "Next slide" at bounding box center [1478, 622] width 17 height 27
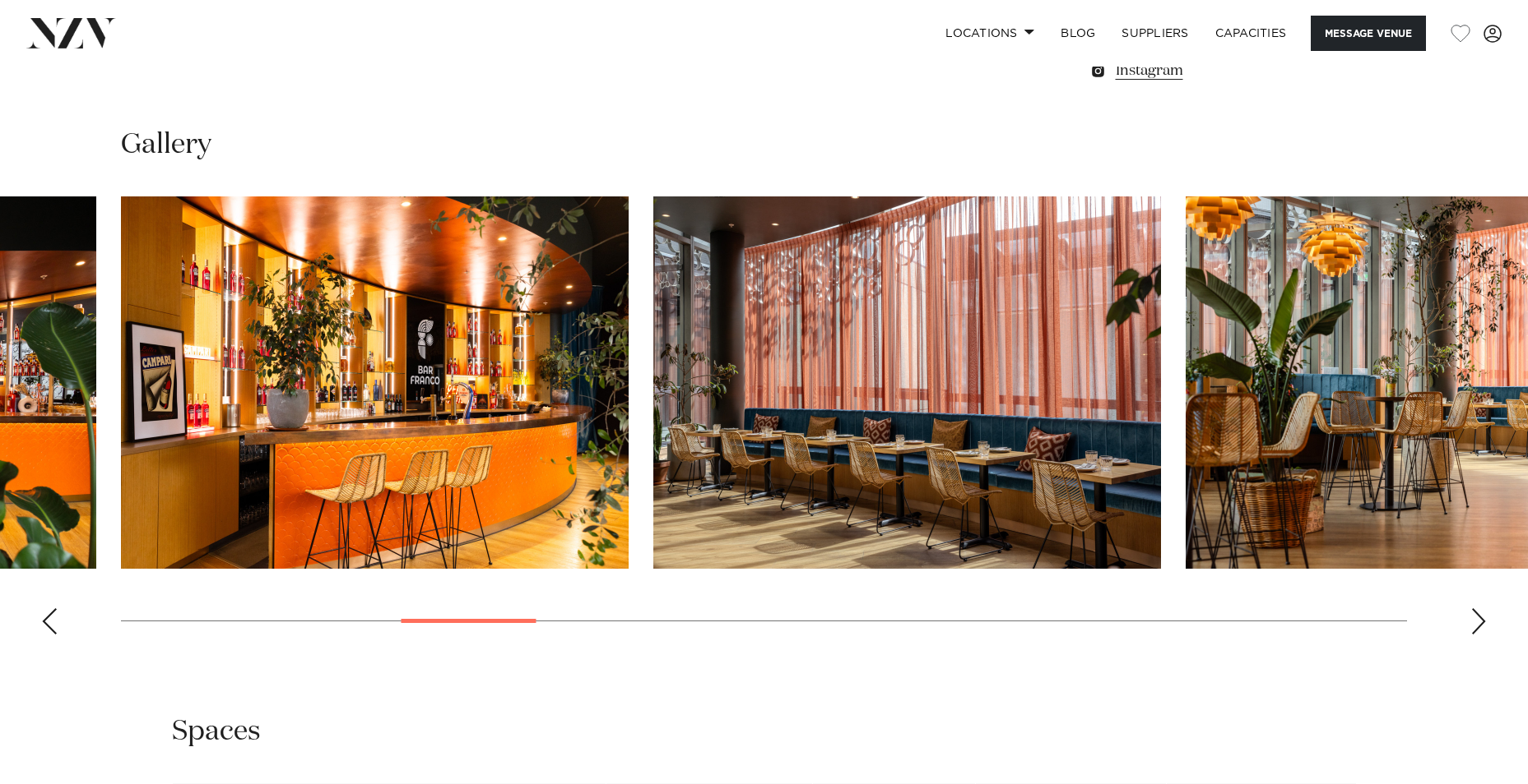
click at [1481, 622] on div "Next slide" at bounding box center [1478, 622] width 17 height 27
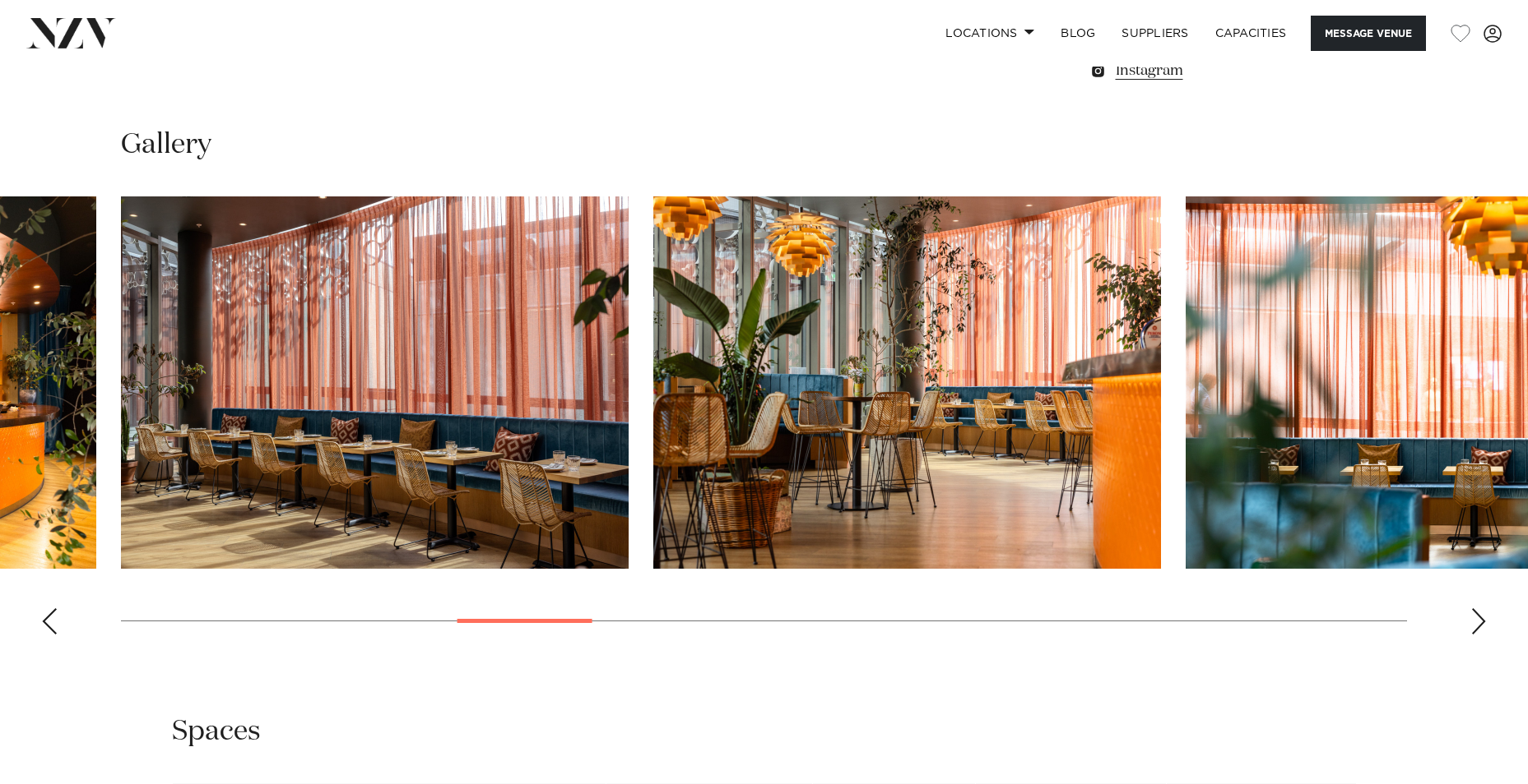
click at [1481, 622] on div "Next slide" at bounding box center [1478, 622] width 17 height 27
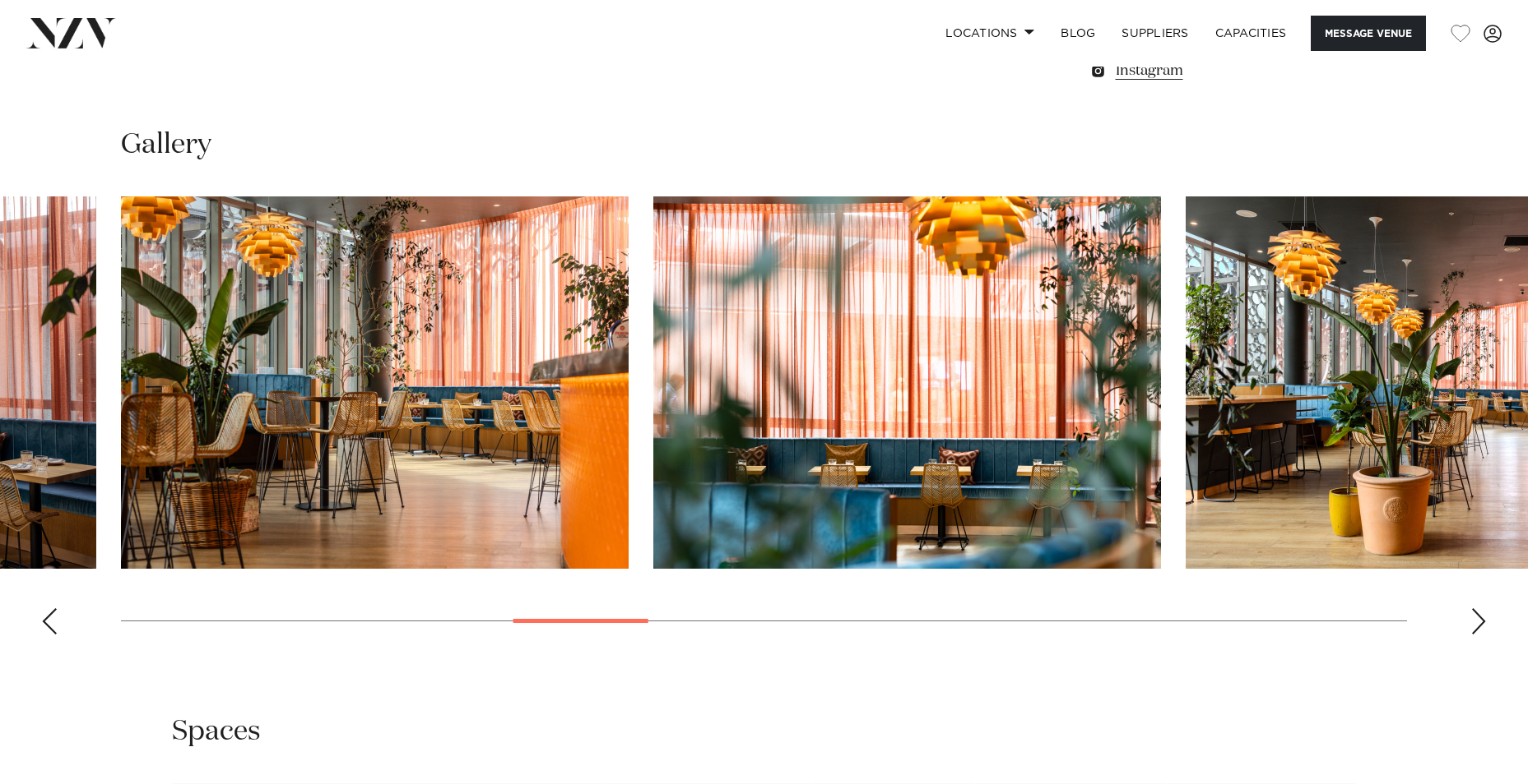
click at [1481, 622] on div "Next slide" at bounding box center [1478, 622] width 17 height 27
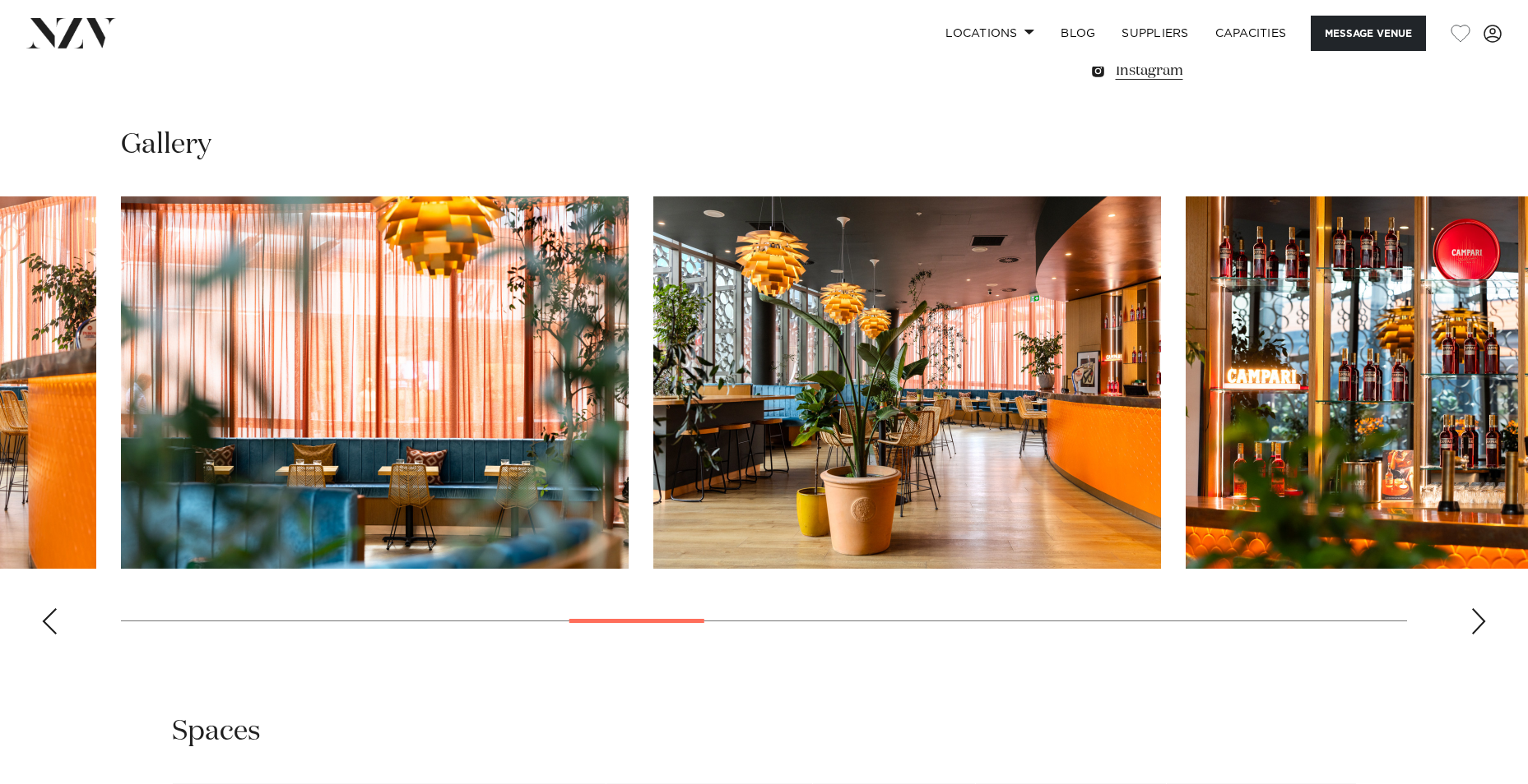
click at [1481, 622] on div "Next slide" at bounding box center [1478, 622] width 17 height 27
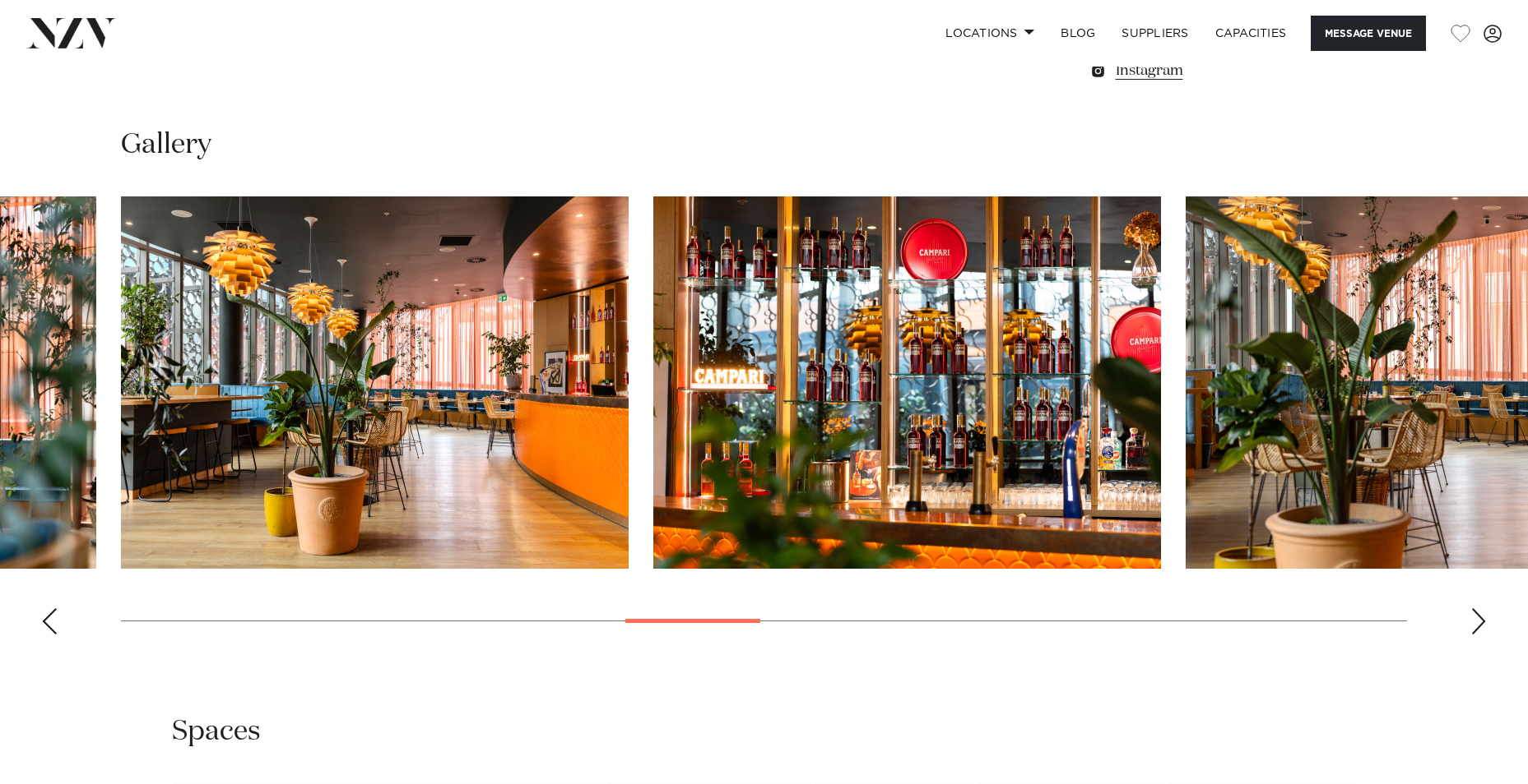
click at [1481, 622] on div "Next slide" at bounding box center [1478, 622] width 17 height 27
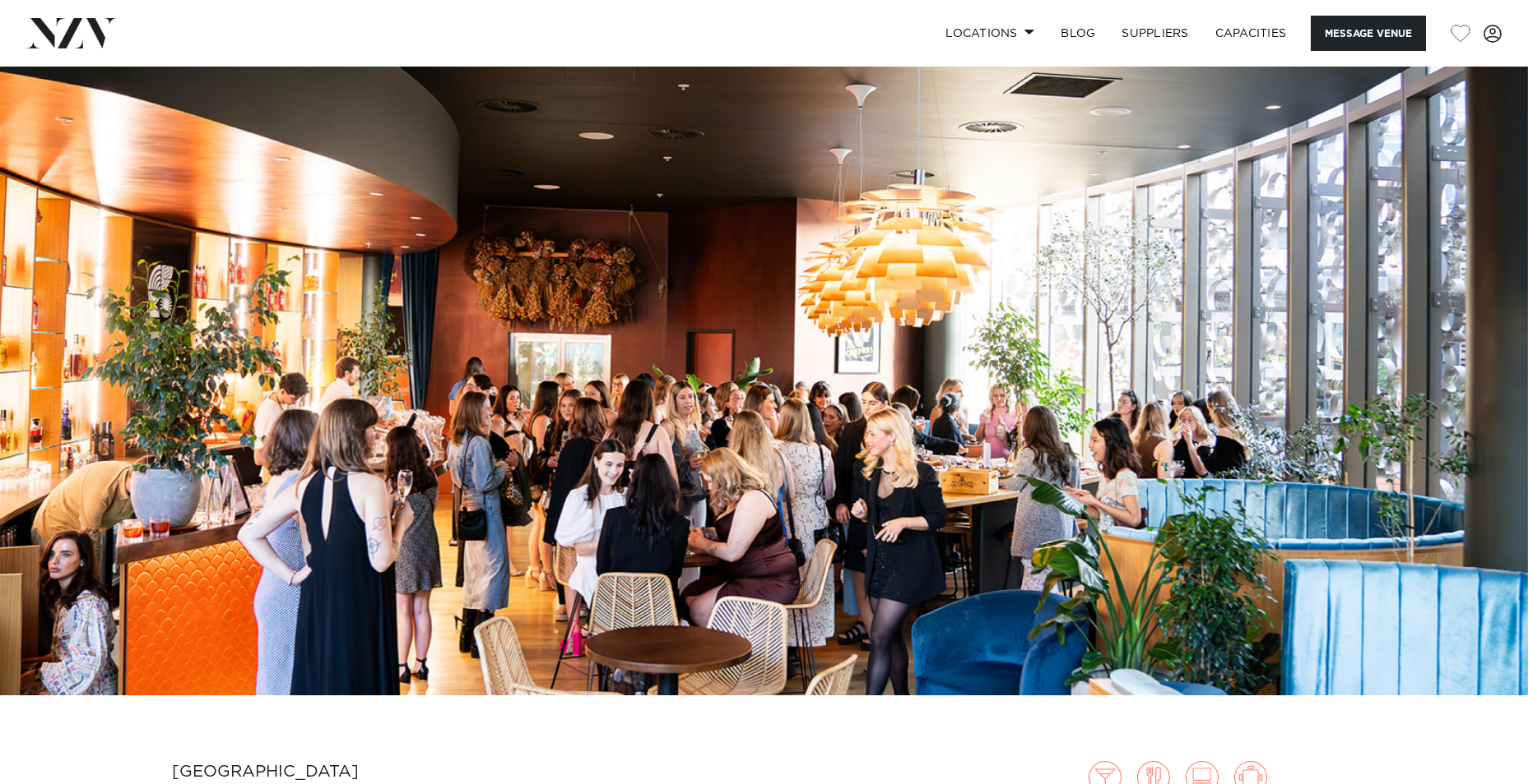
scroll to position [0, 0]
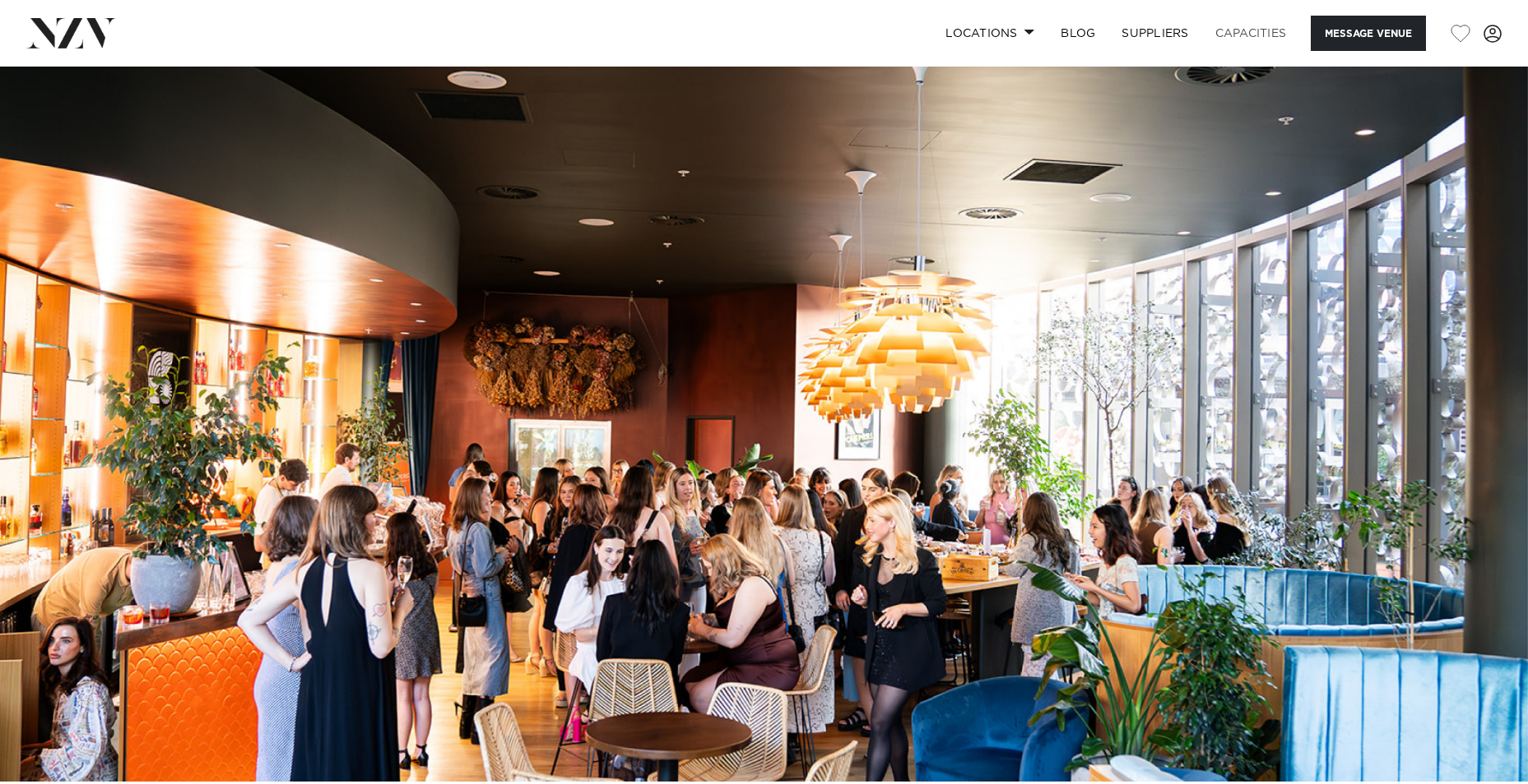
click at [1241, 39] on link "Capacities" at bounding box center [1251, 34] width 97 height 35
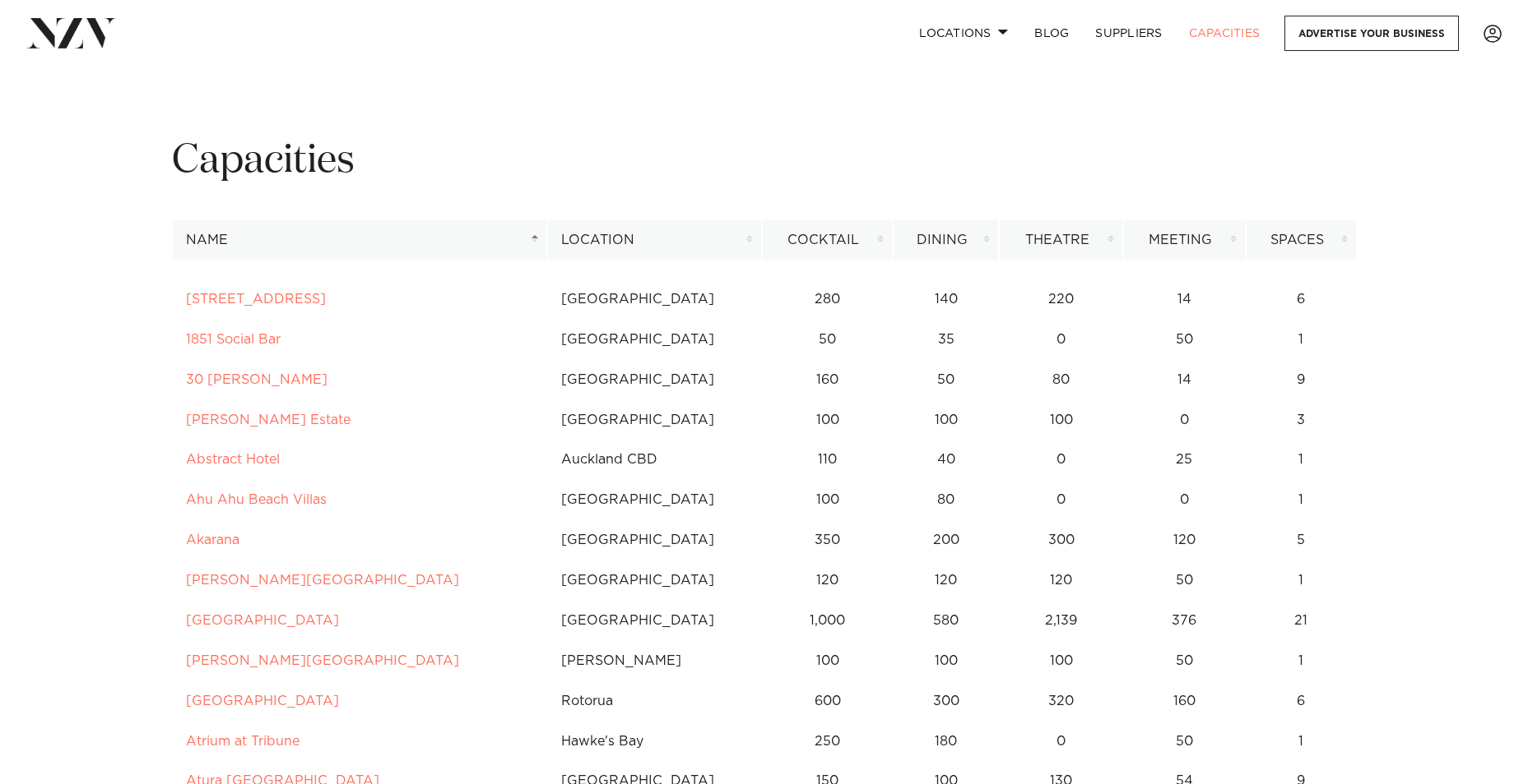
click at [614, 238] on th "Location" at bounding box center [654, 240] width 214 height 40
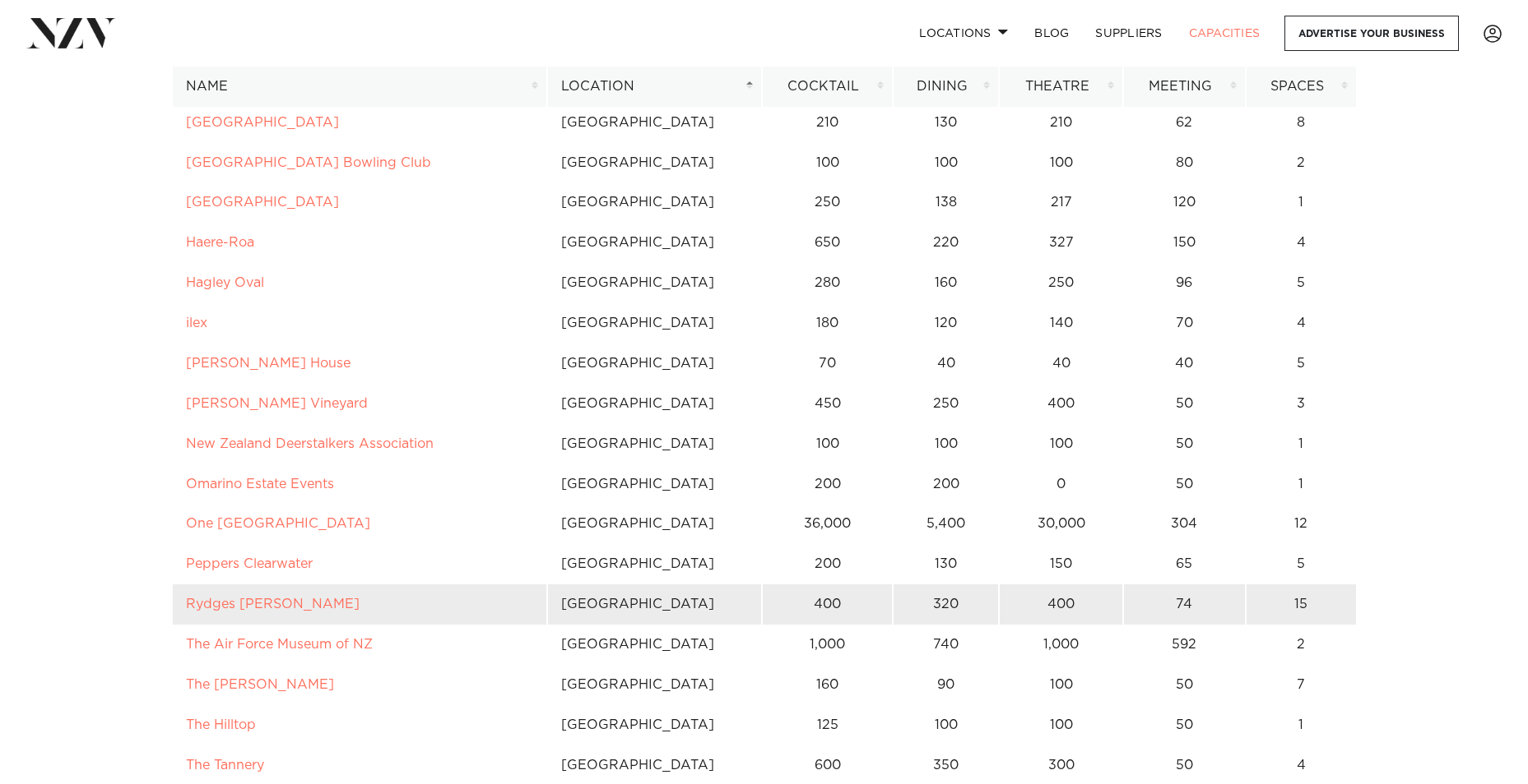
scroll to position [6084, 0]
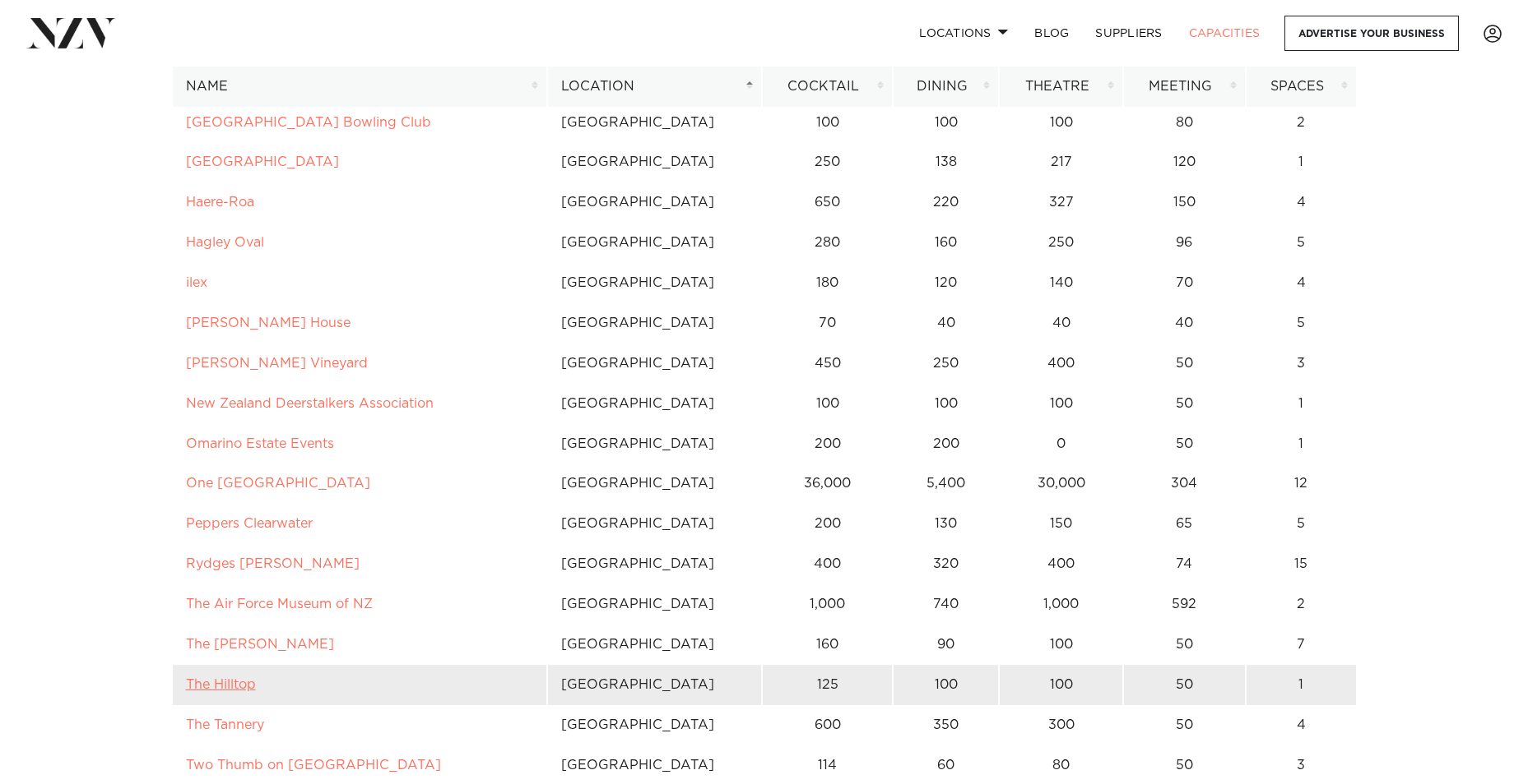
click at [245, 689] on link "The Hilltop" at bounding box center [221, 685] width 70 height 13
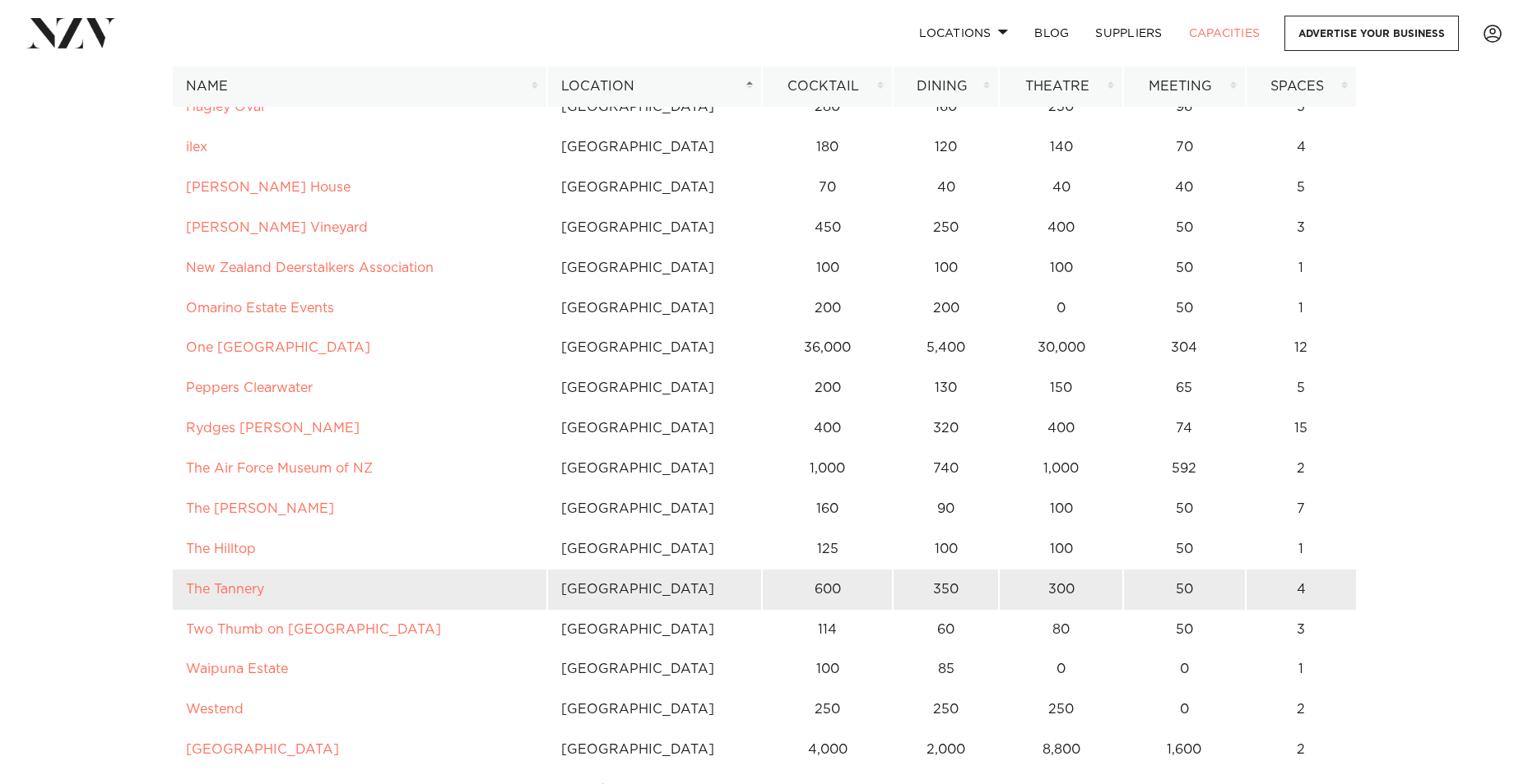
scroll to position [6249, 0]
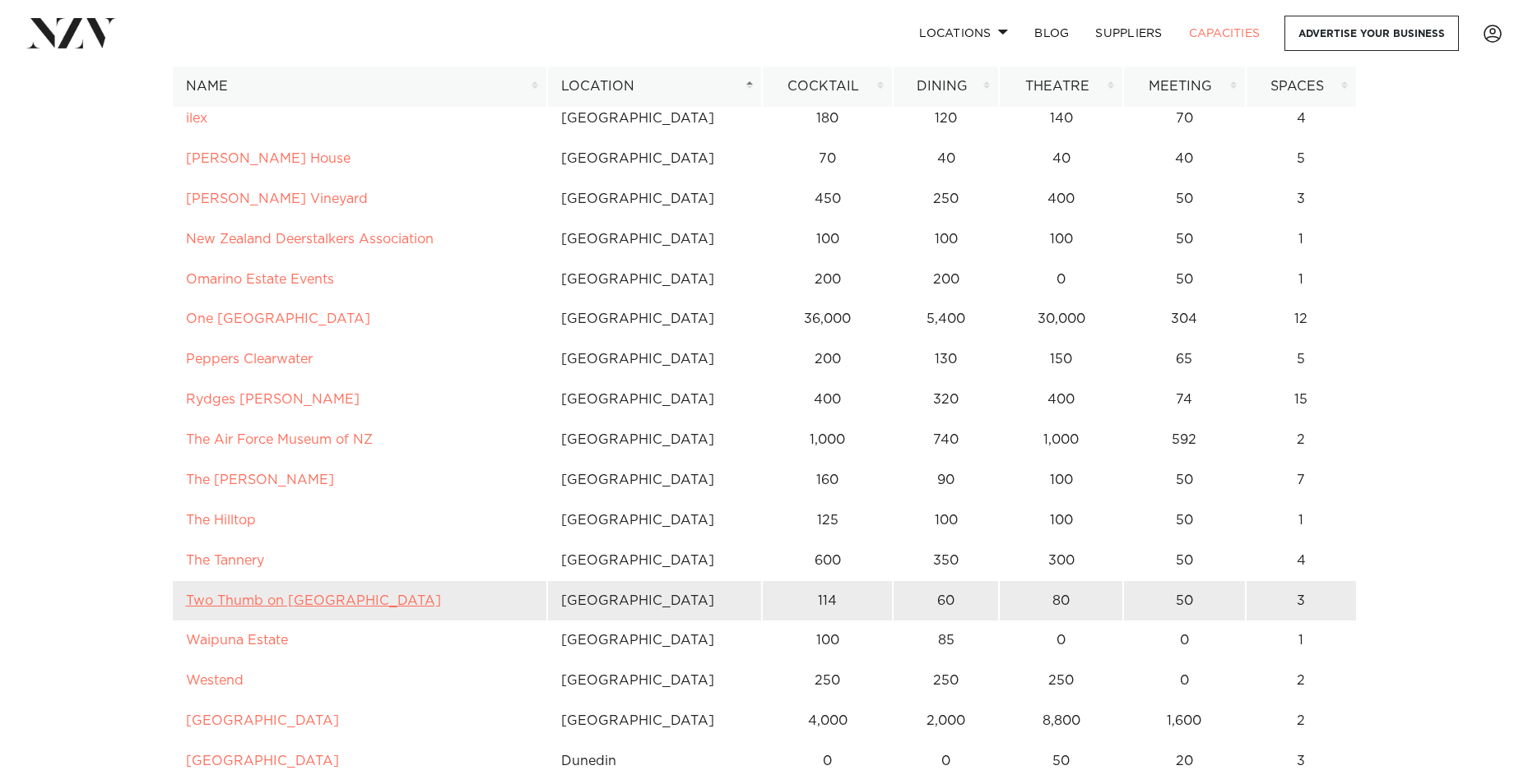
click at [327, 606] on link "Two Thumb on [GEOGRAPHIC_DATA]" at bounding box center [314, 601] width 255 height 13
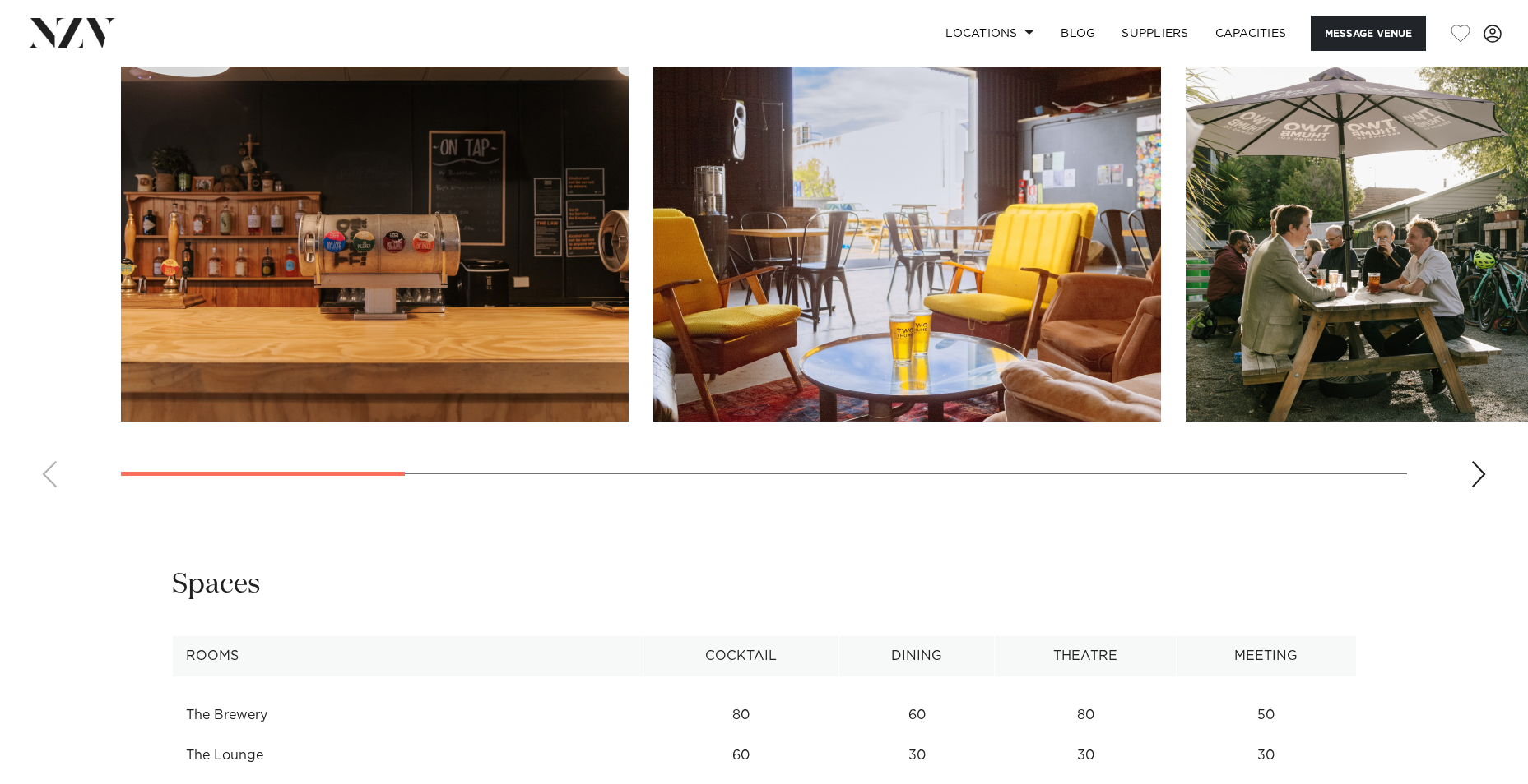
scroll to position [1727, 0]
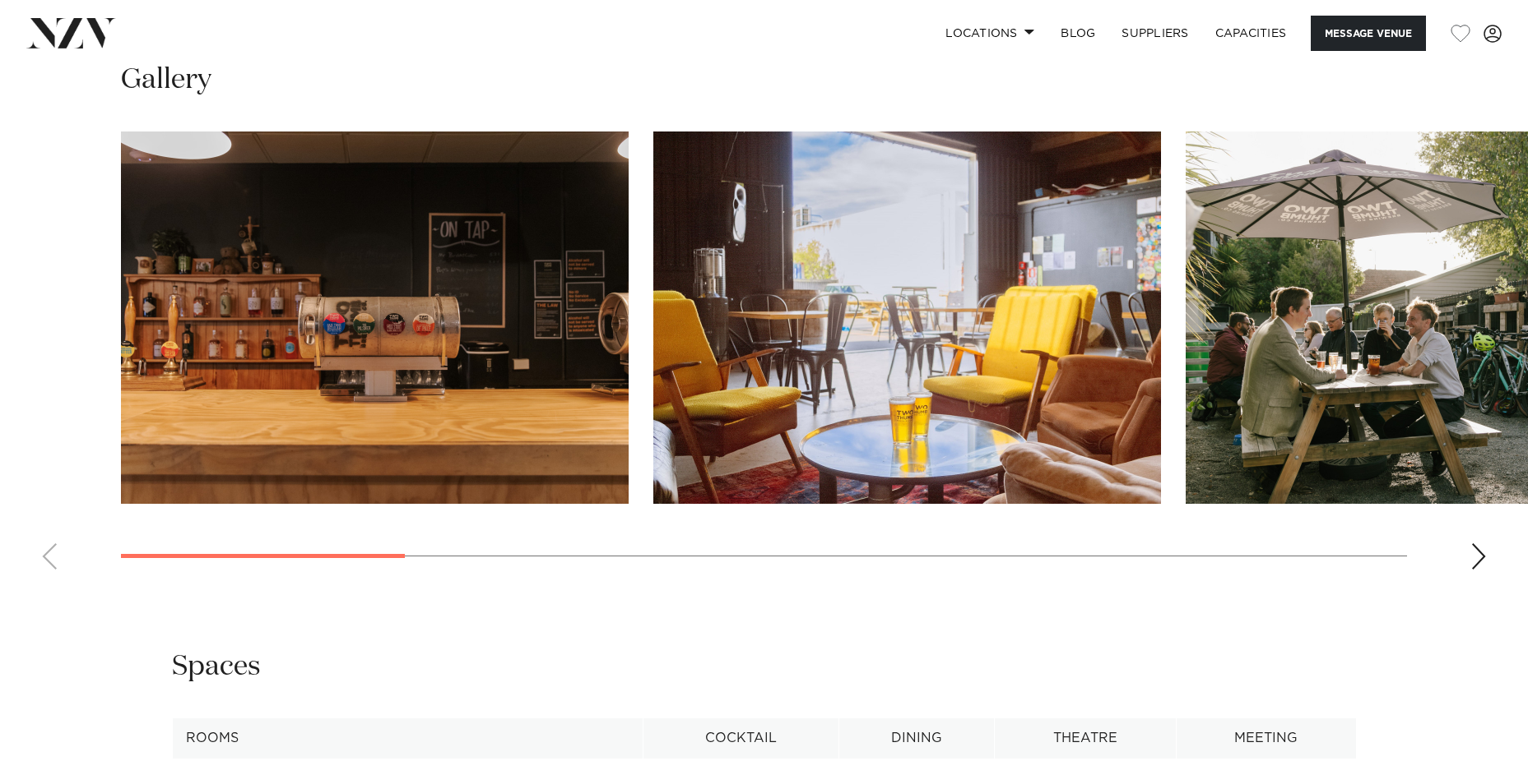
click at [1475, 555] on div "Next slide" at bounding box center [1478, 557] width 17 height 27
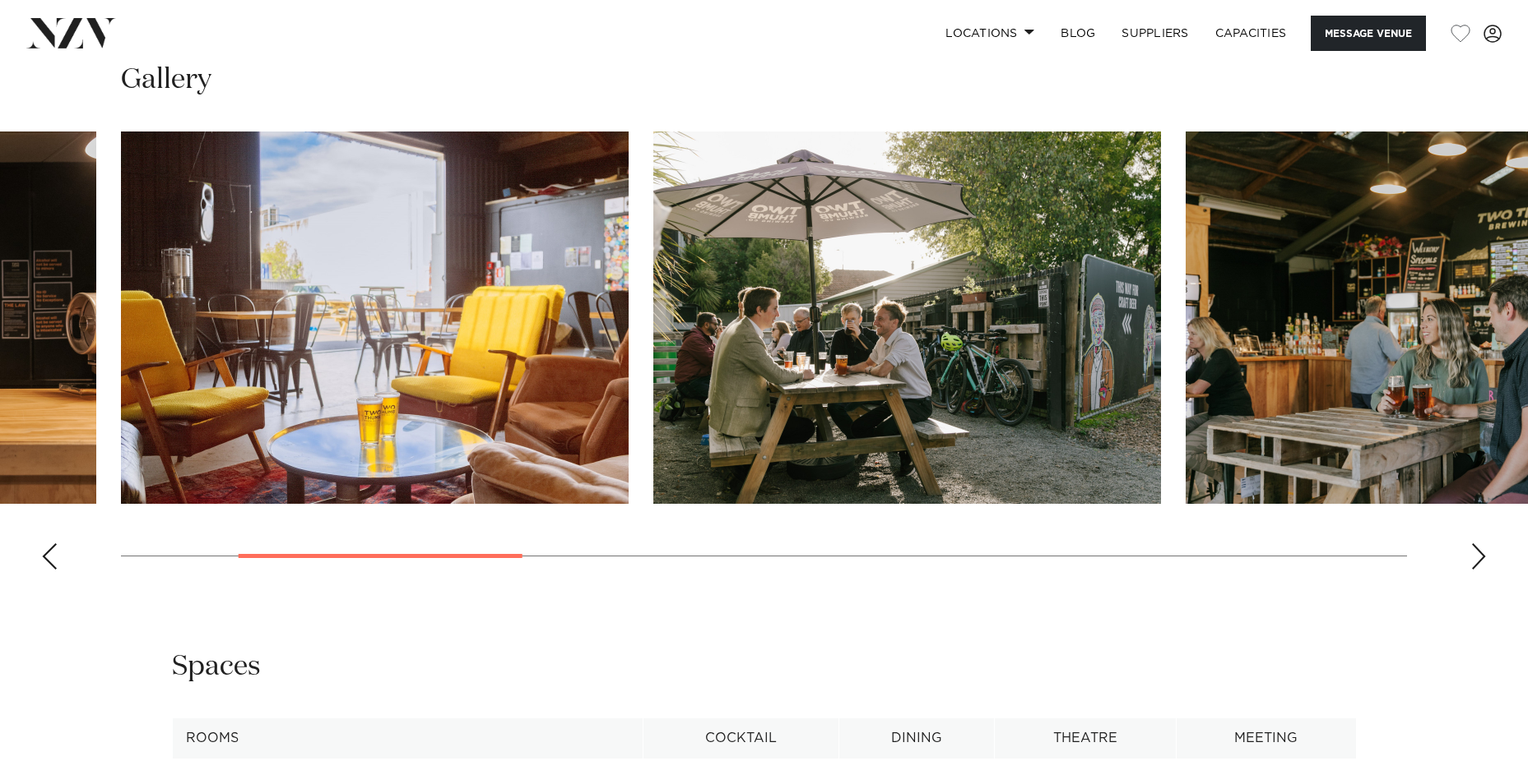
click at [1475, 555] on div "Next slide" at bounding box center [1478, 557] width 17 height 27
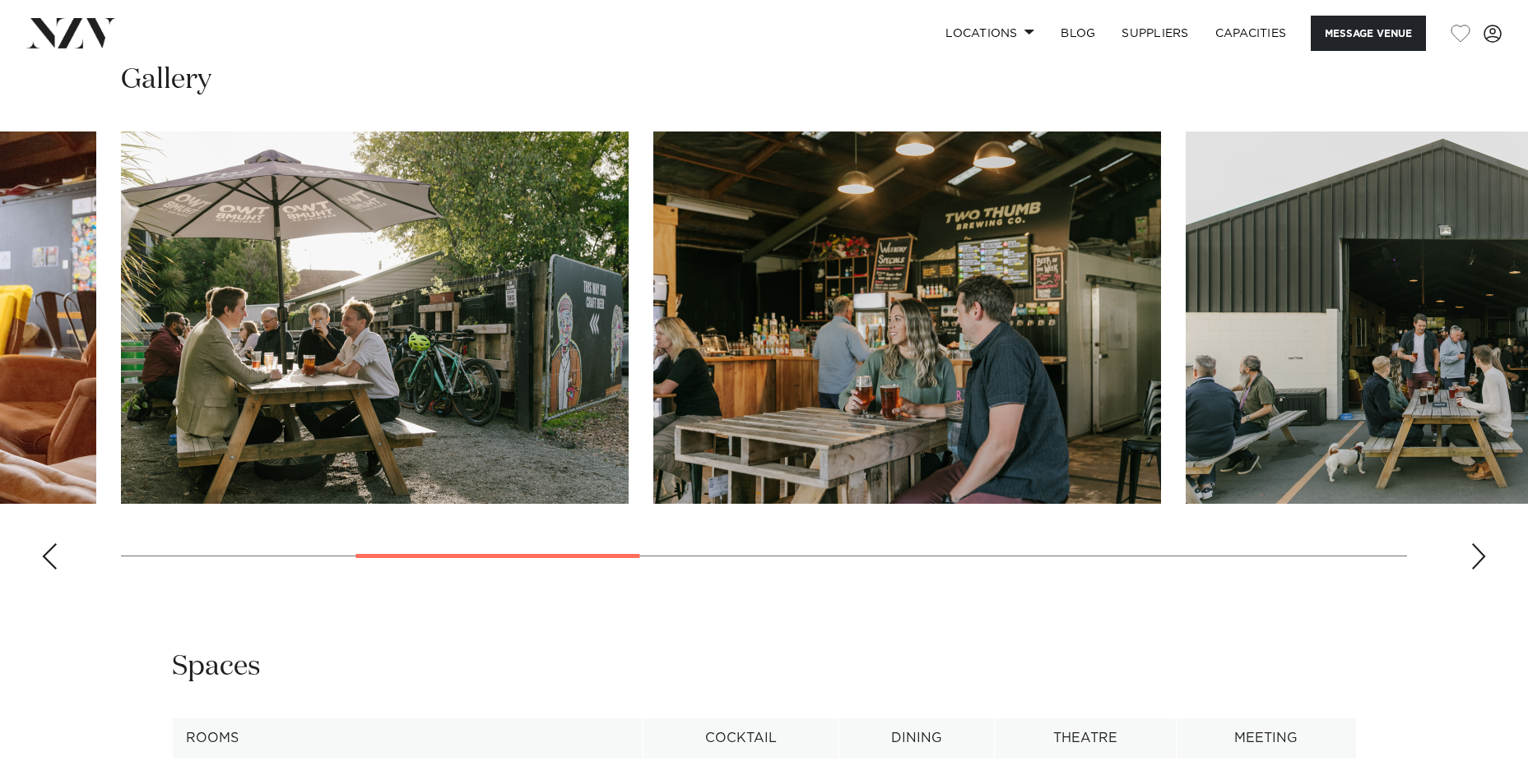
click at [1475, 555] on div "Next slide" at bounding box center [1478, 557] width 17 height 27
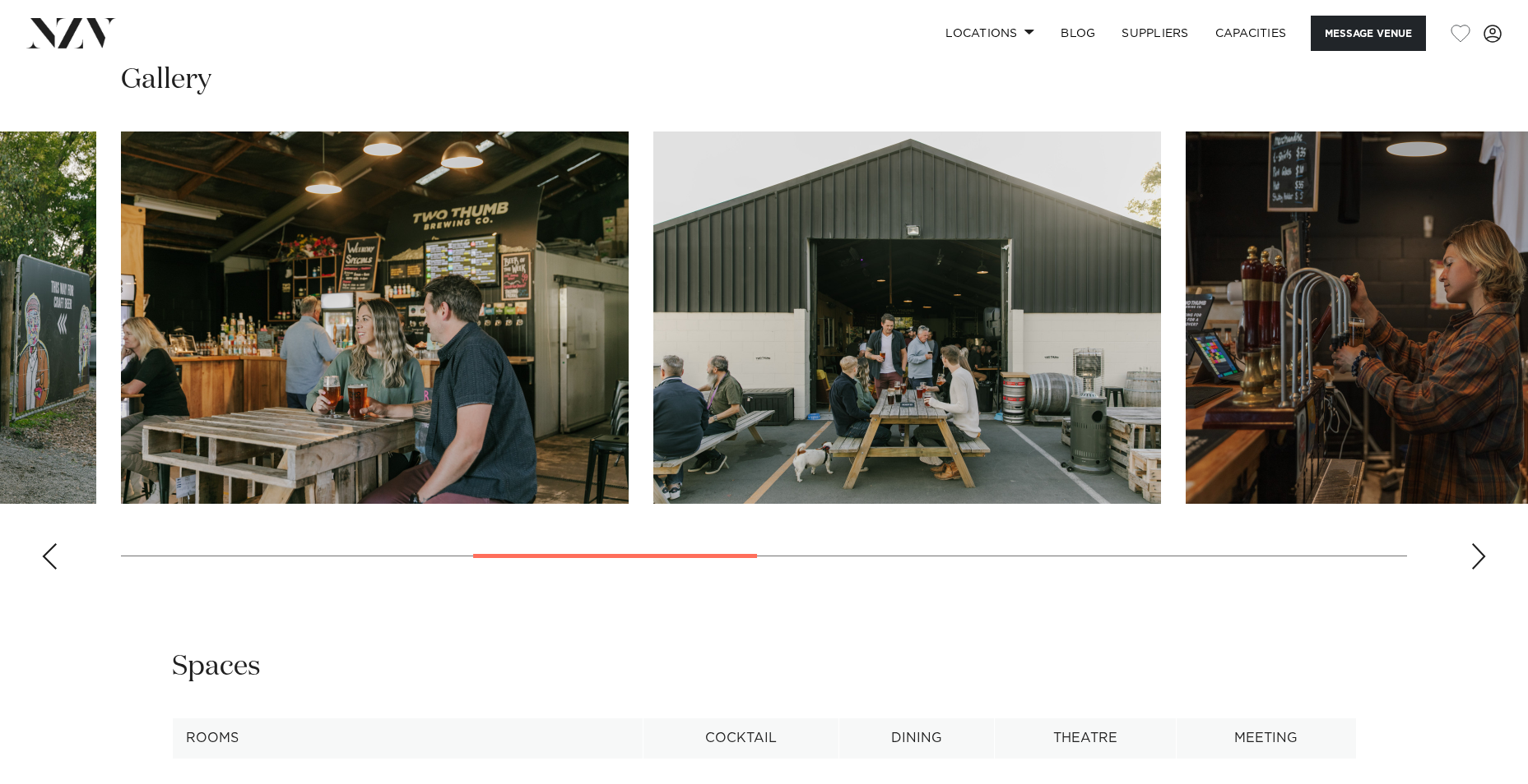
click at [1475, 555] on div "Next slide" at bounding box center [1478, 557] width 17 height 27
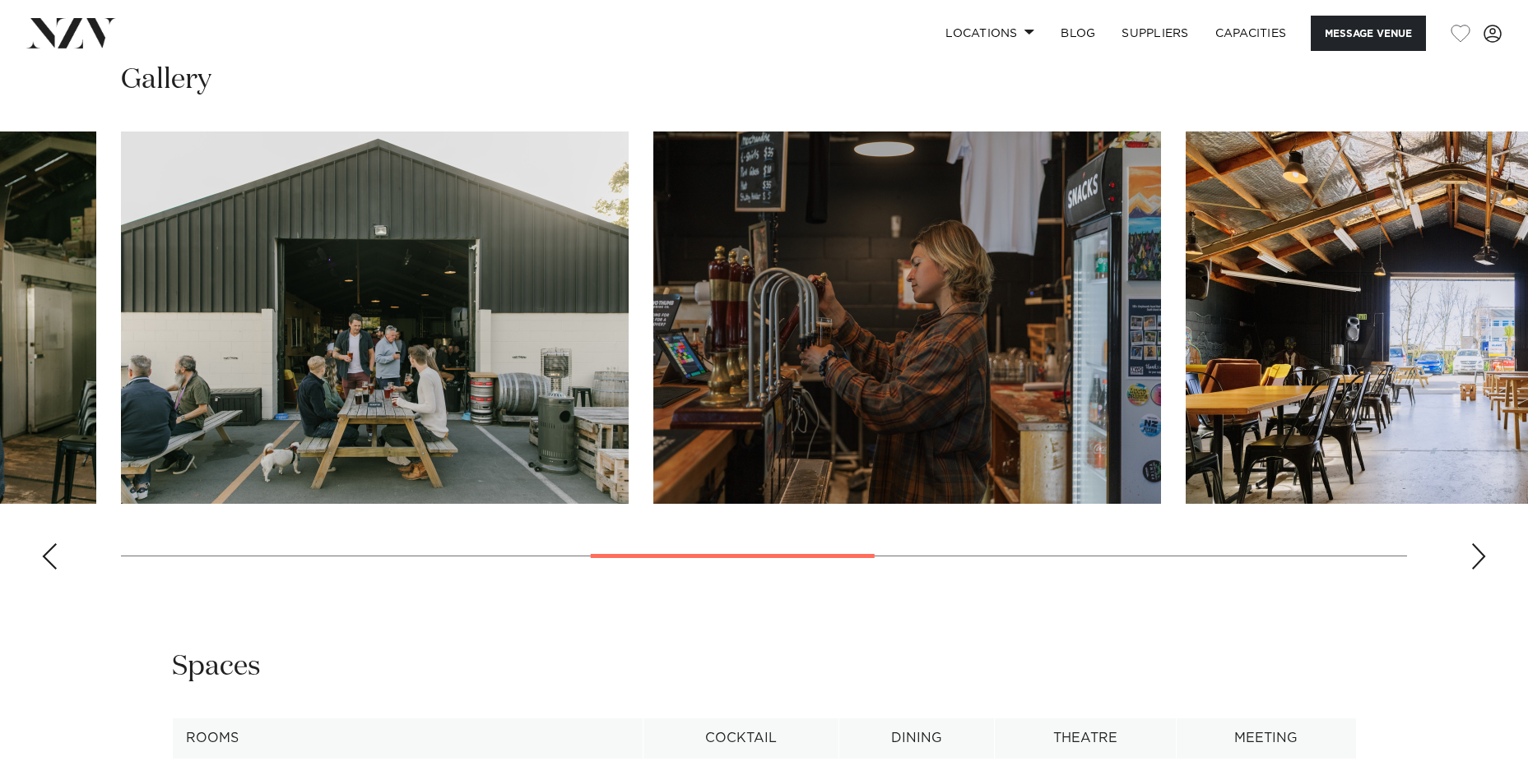
click at [1475, 555] on div "Next slide" at bounding box center [1478, 557] width 17 height 27
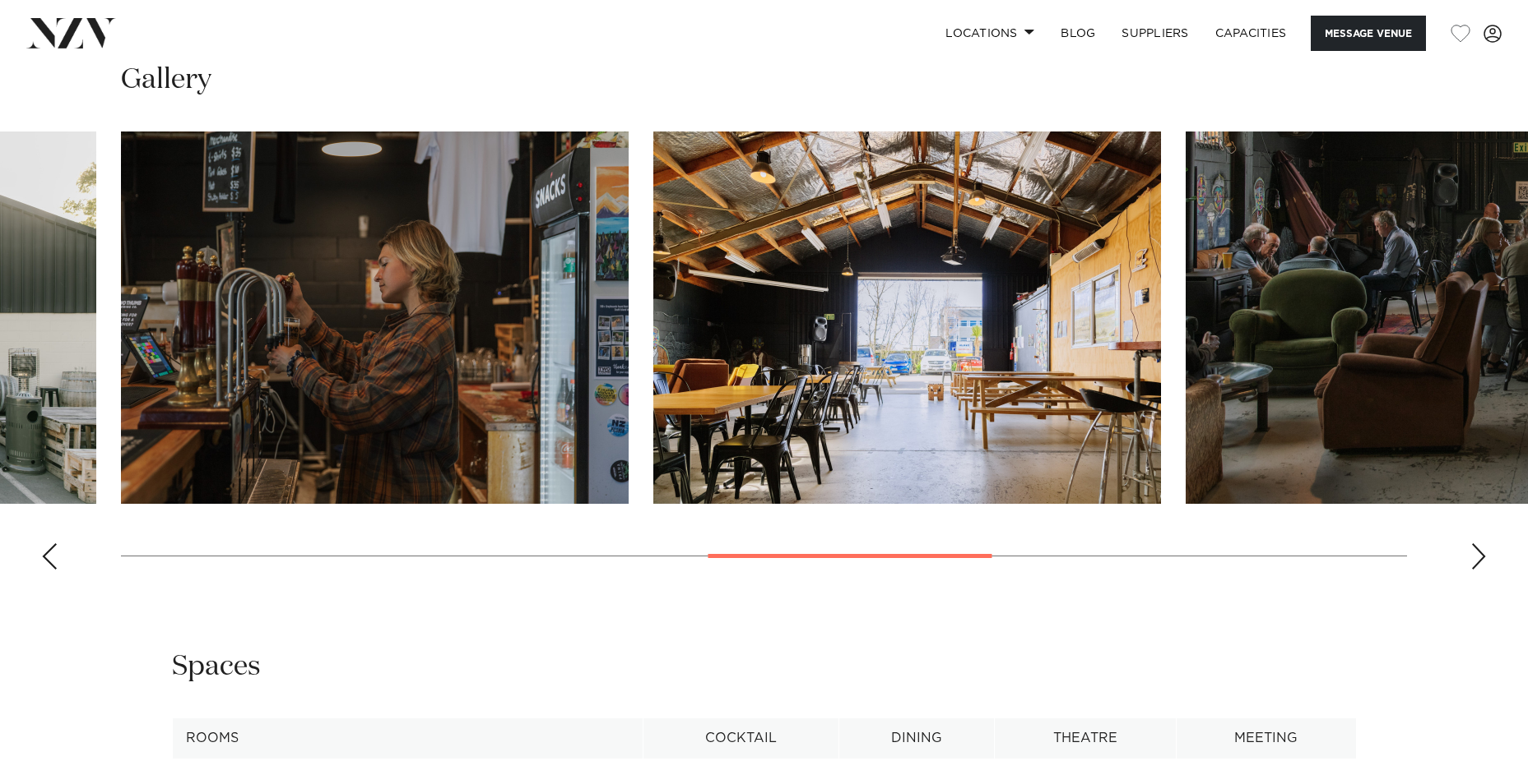
click at [1475, 555] on div "Next slide" at bounding box center [1478, 557] width 17 height 27
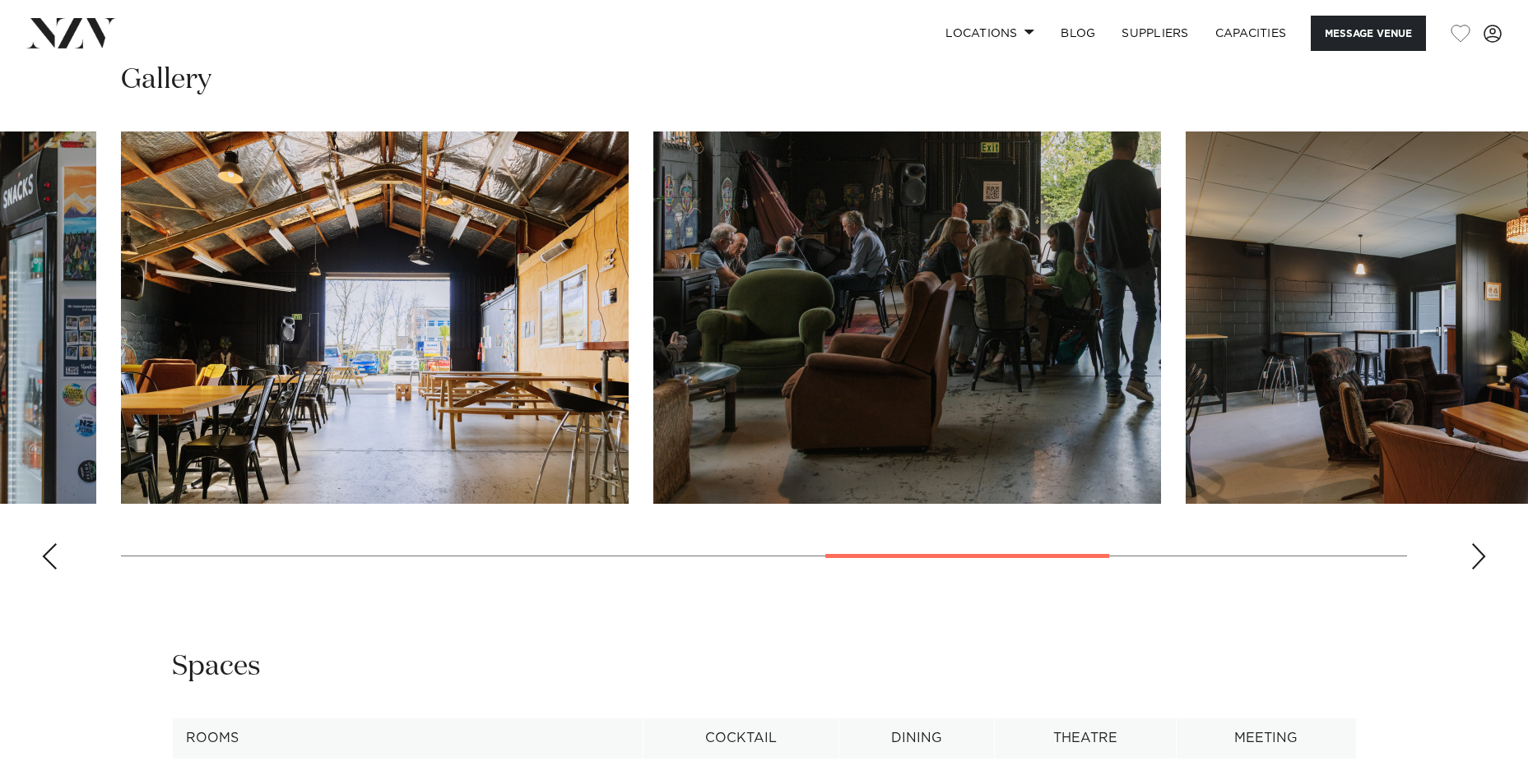
click at [1475, 555] on div "Next slide" at bounding box center [1478, 557] width 17 height 27
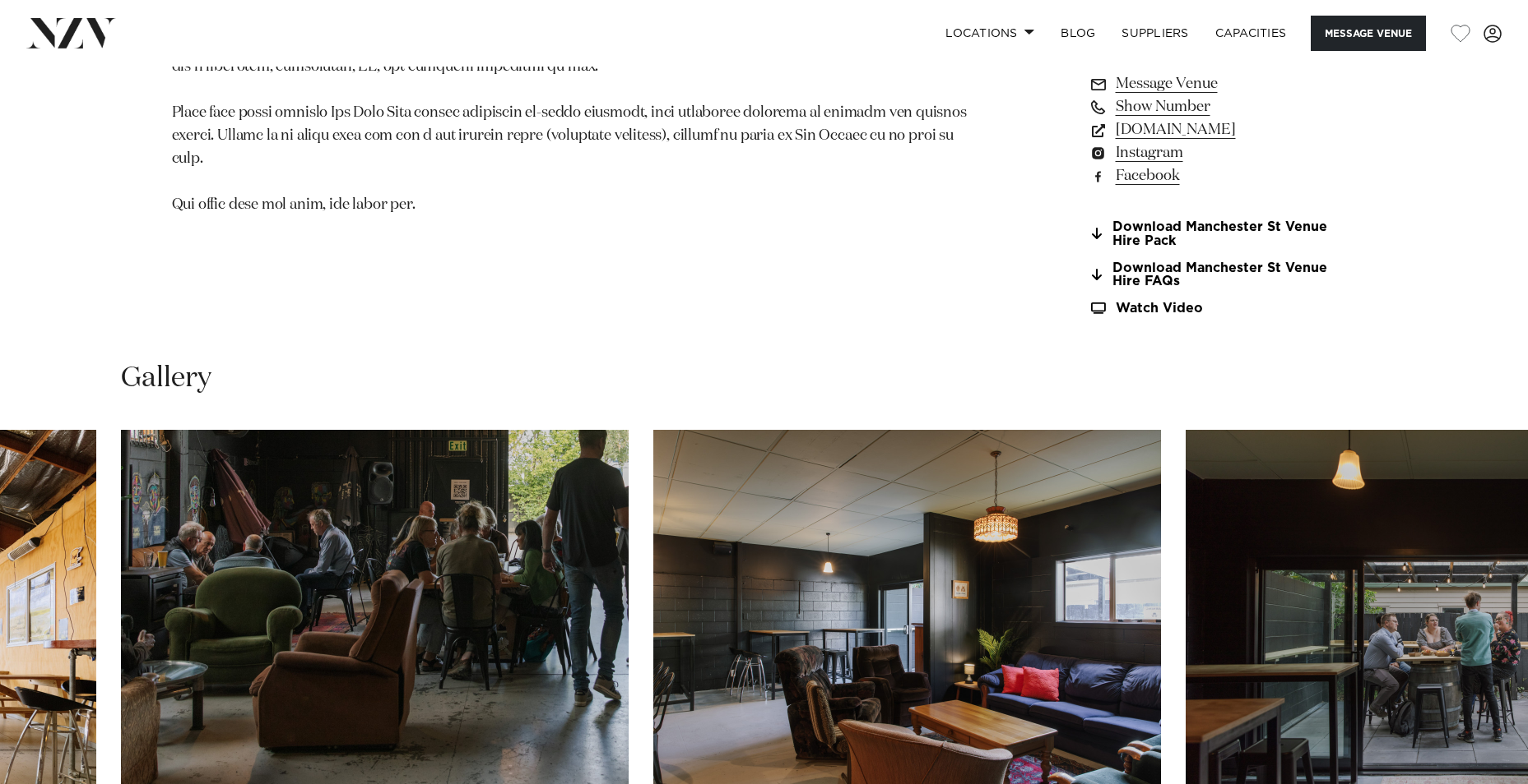
scroll to position [1398, 0]
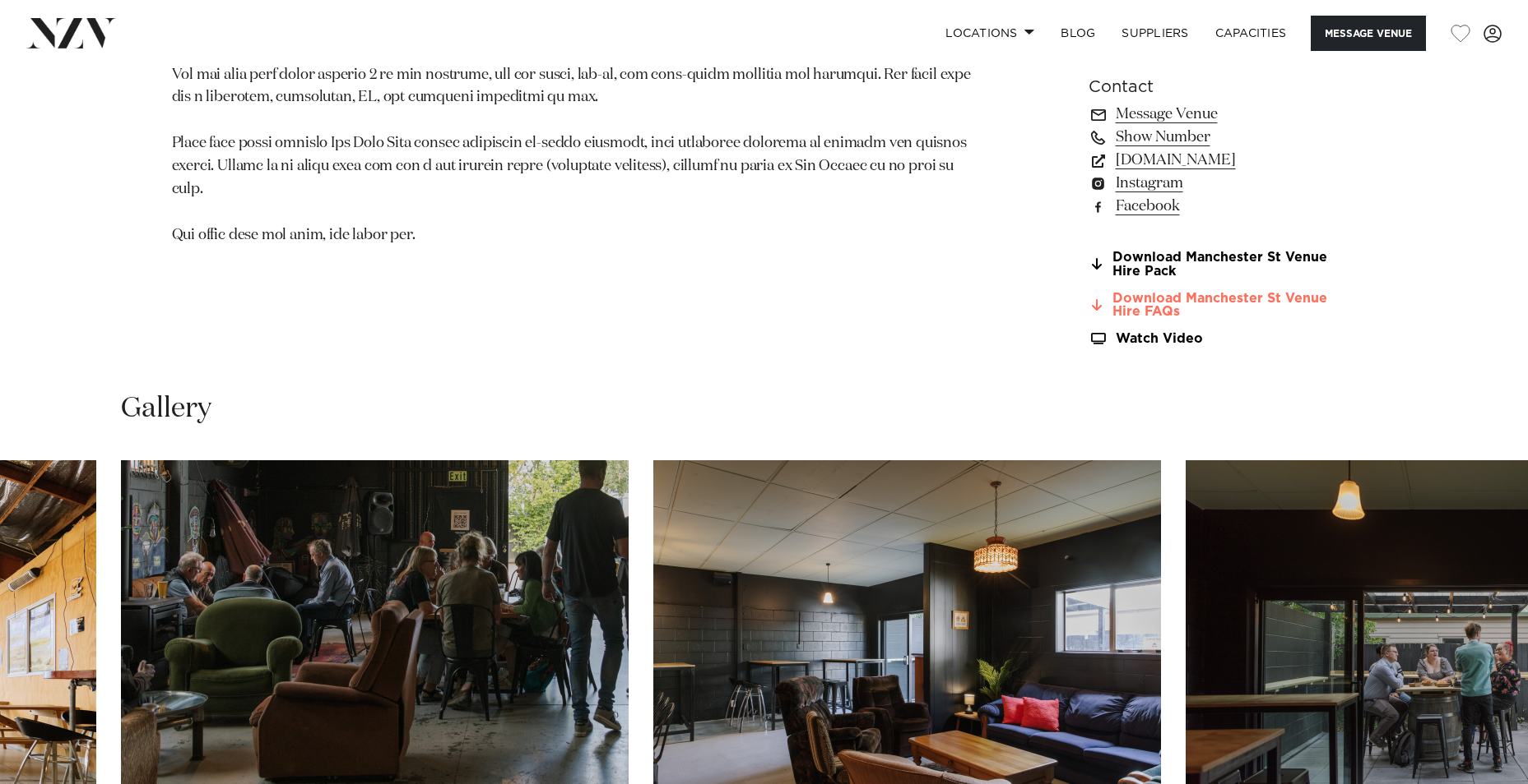
click at [1254, 305] on link "Download Manchester St Venue Hire FAQs" at bounding box center [1222, 306] width 269 height 28
click at [1184, 261] on link "Download Manchester St Venue Hire Pack" at bounding box center [1222, 265] width 269 height 28
